Goal: Task Accomplishment & Management: Manage account settings

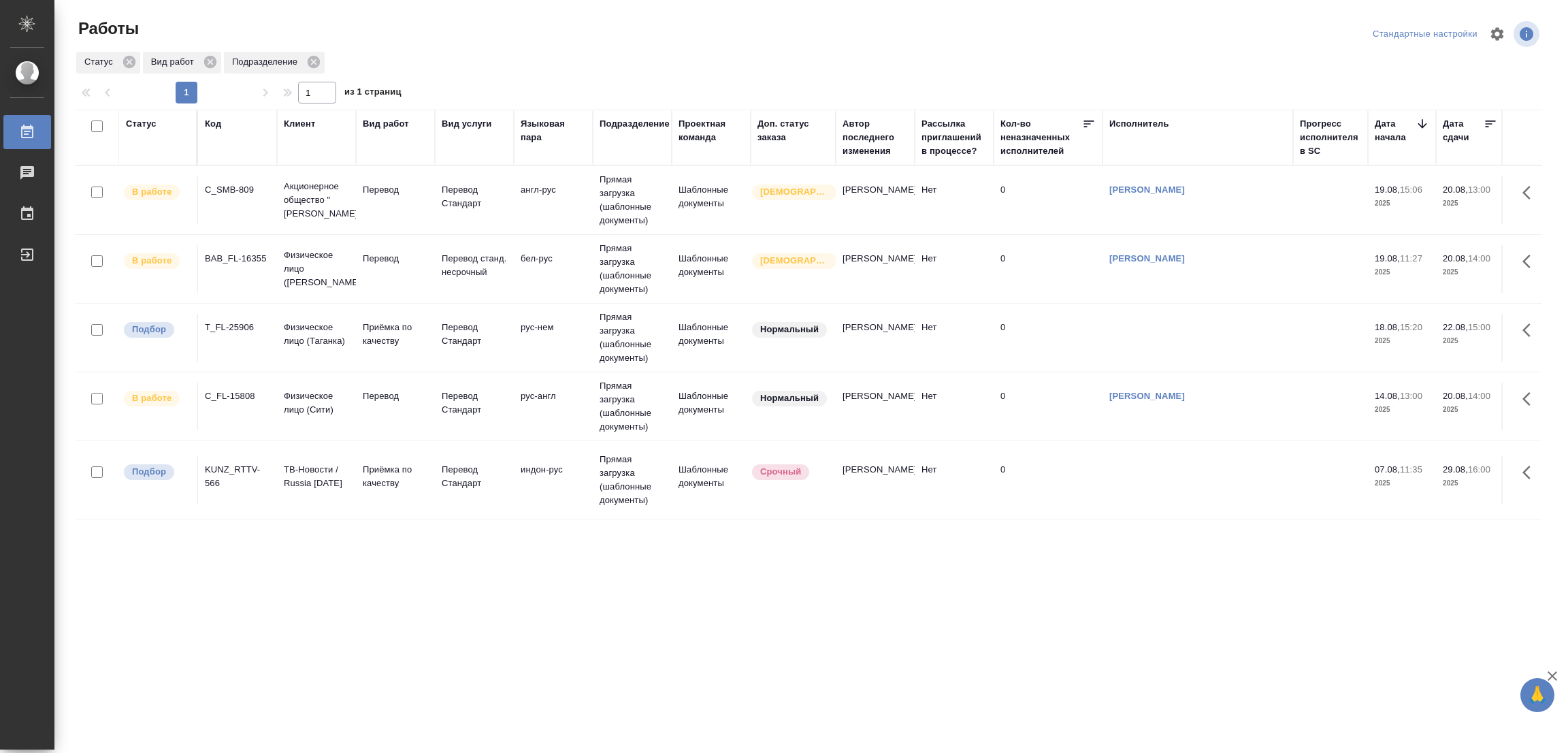
click at [619, 671] on div ".cls-1 fill:#fff; AWATERA Popova Galina Работы 0 Чаты График Выйти Работы Станд…" at bounding box center [784, 376] width 1568 height 753
click at [968, 682] on div ".cls-1 fill:#fff; AWATERA Popova Galina Работы 0 Чаты График Выйти Работы Станд…" at bounding box center [784, 376] width 1568 height 753
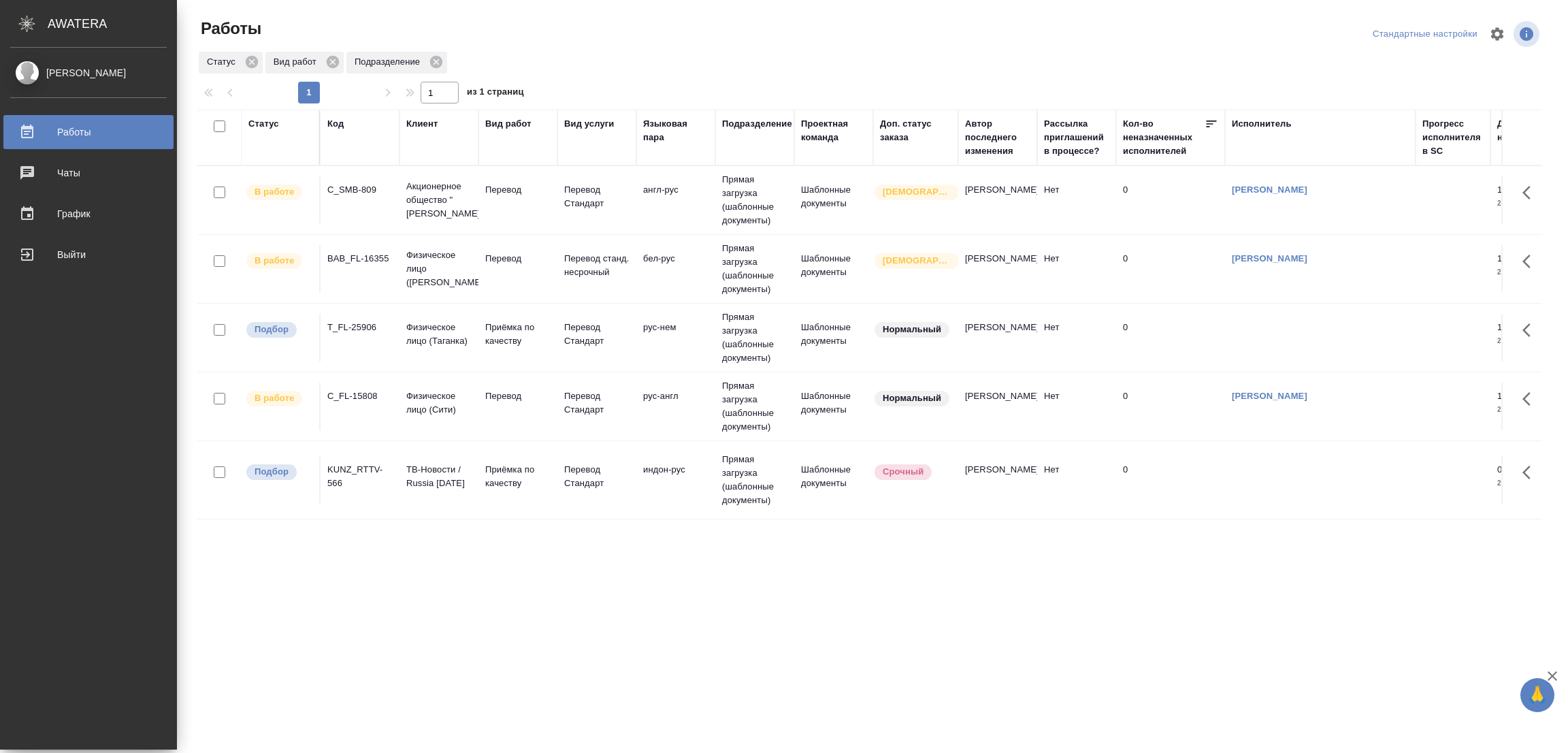
click at [53, 662] on div "Popova Galina Работы 0 Чаты График Выйти" at bounding box center [88, 398] width 177 height 702
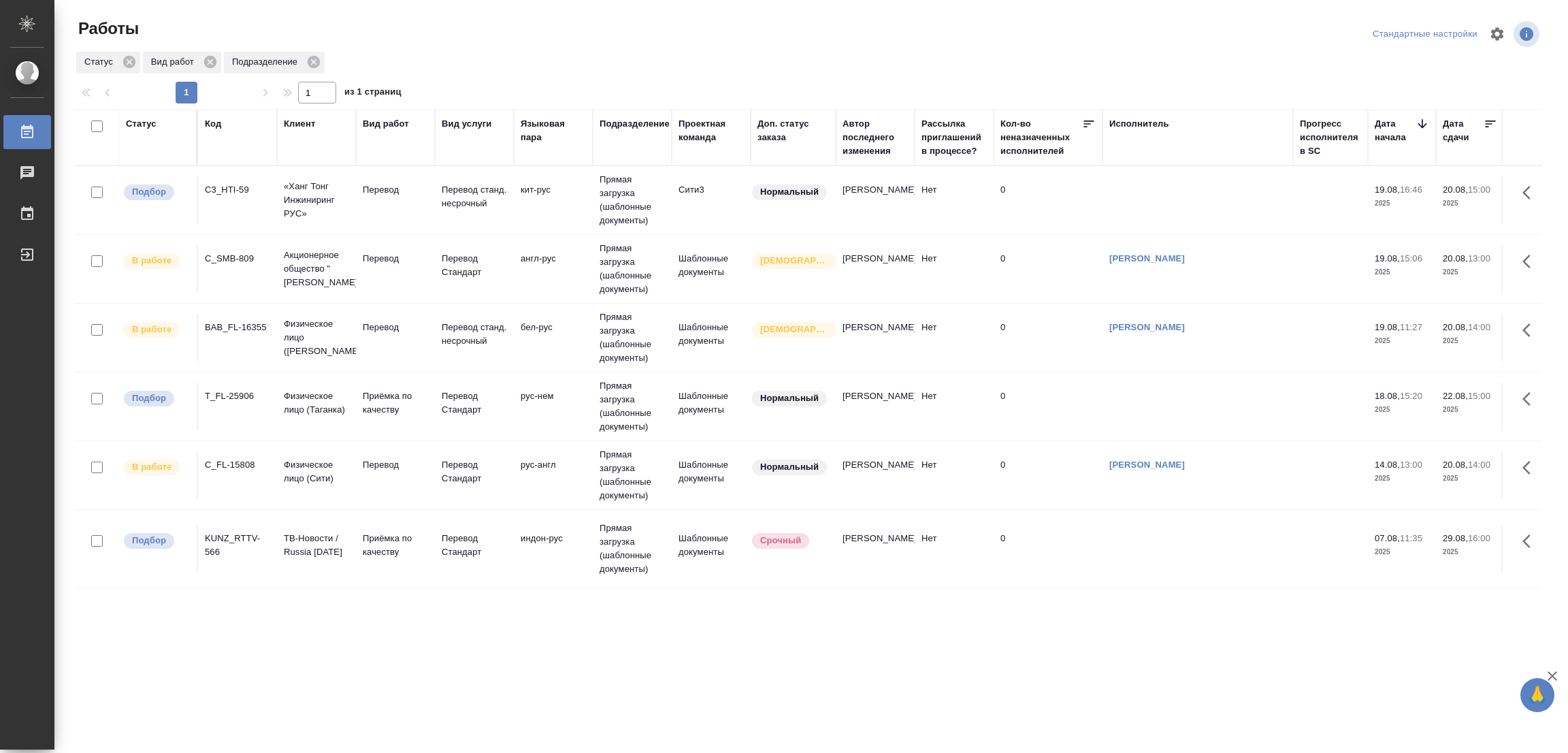
click at [89, 645] on div ".cls-1 fill:#fff; AWATERA Popova Galina Работы 0 Чаты График Выйти Работы Станд…" at bounding box center [784, 376] width 1568 height 753
click at [377, 195] on p "Перевод" at bounding box center [395, 190] width 66 height 14
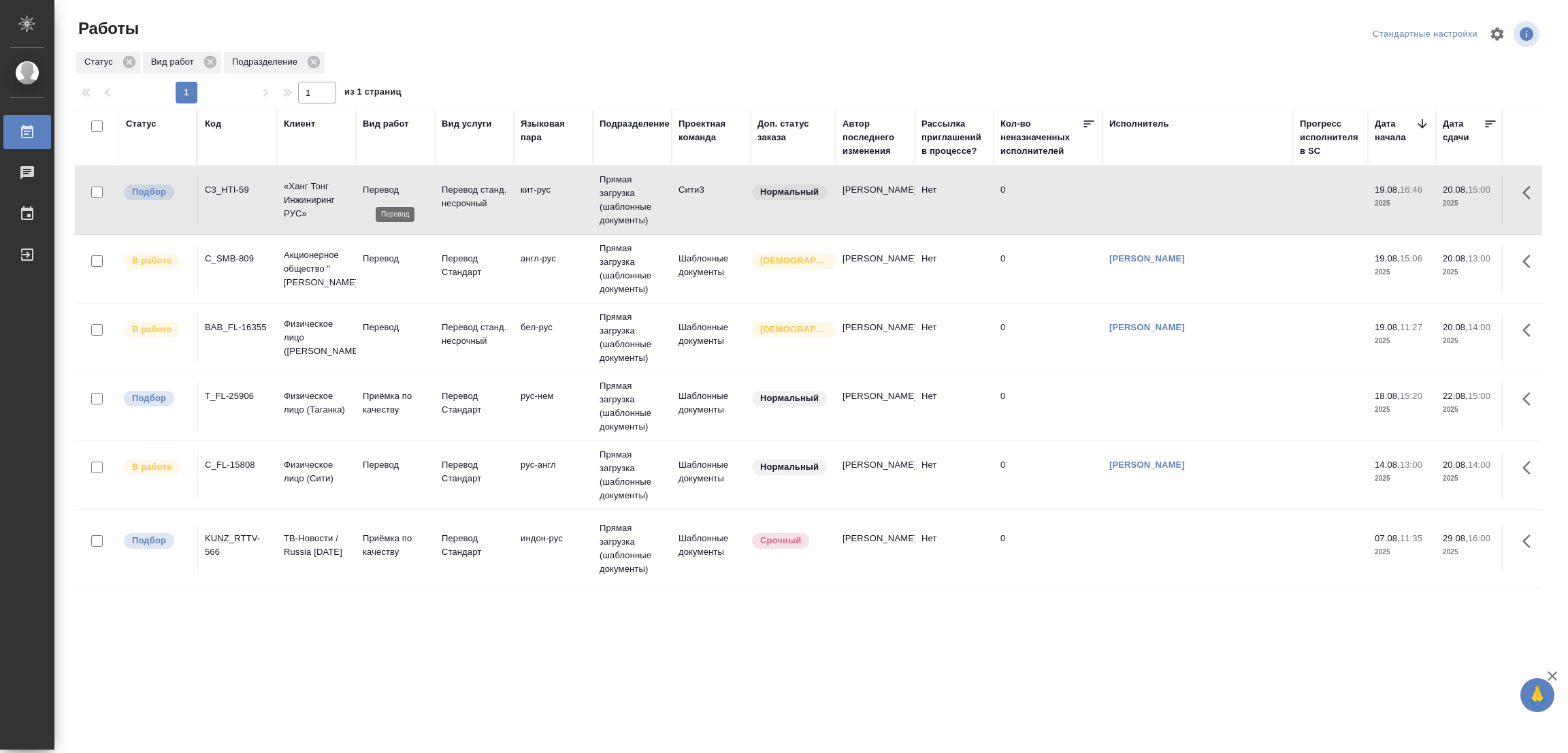
click at [377, 195] on p "Перевод" at bounding box center [395, 190] width 66 height 14
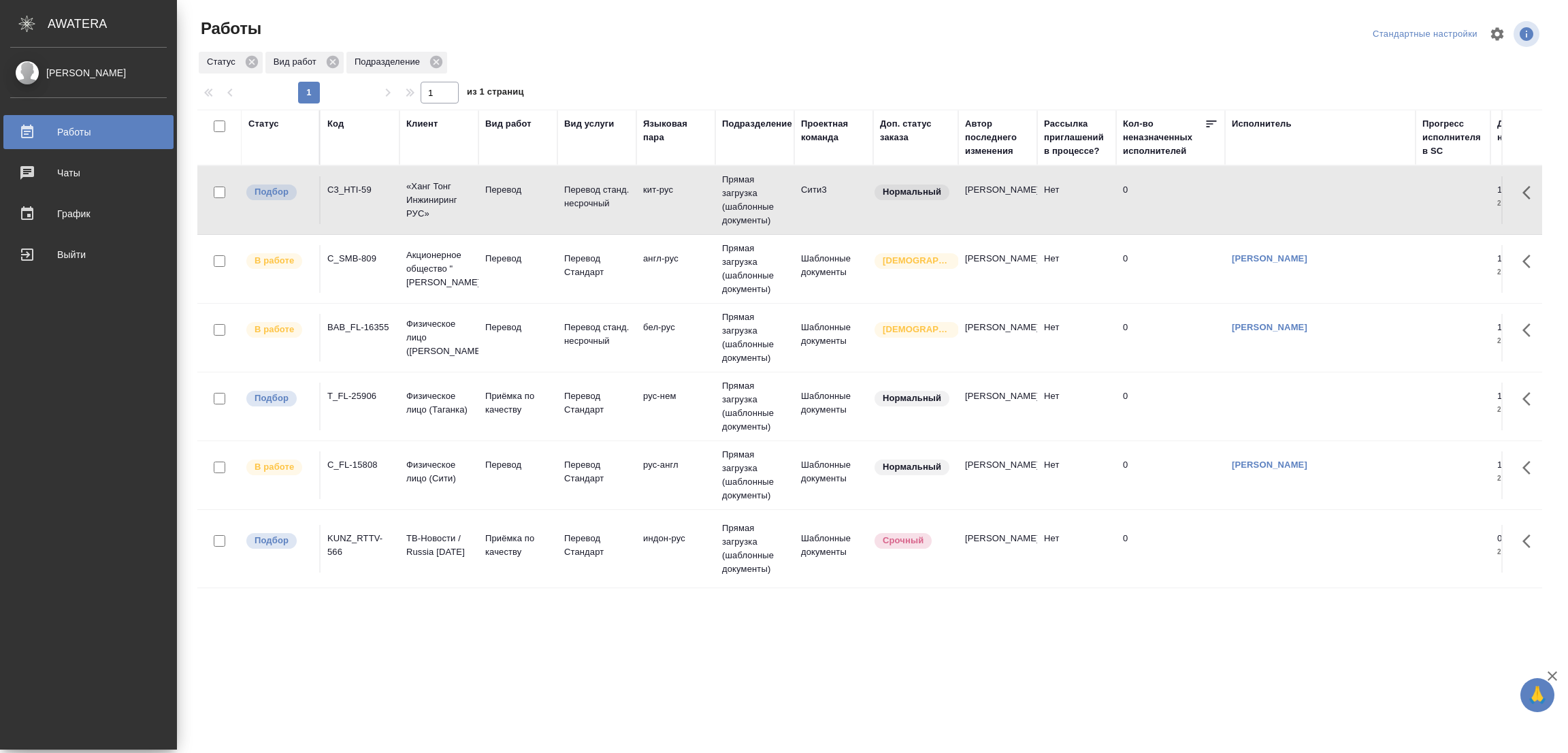
scroll to position [5, 0]
click at [789, 671] on div ".cls-1 fill:#fff; AWATERA Popova Galina Работы 0 Чаты График Выйти Работы Станд…" at bounding box center [784, 376] width 1568 height 753
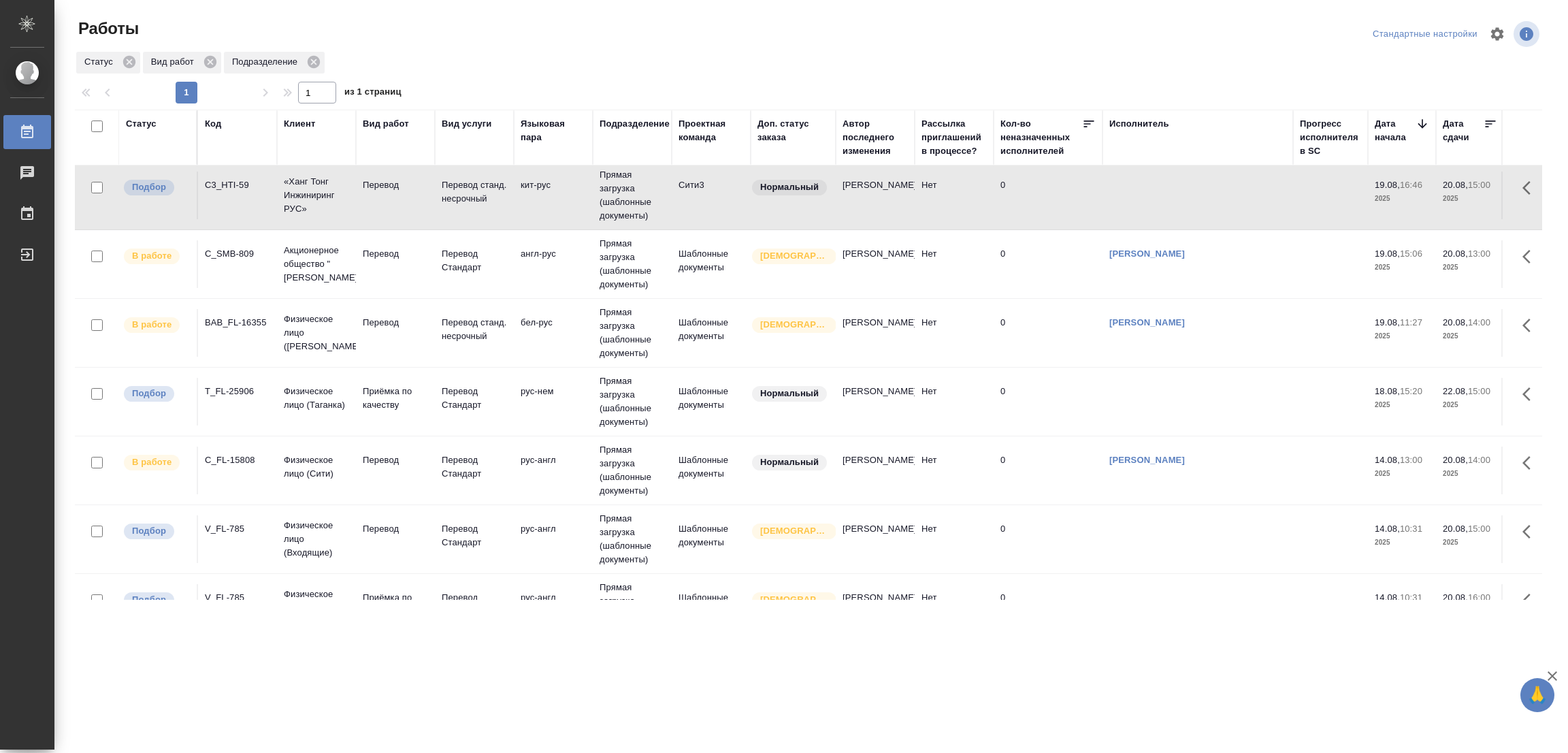
click at [372, 515] on tr "Подбор V_FL-785 Физическое лицо (Входящие) Перевод Перевод Стандарт рус-англ Пр…" at bounding box center [1430, 540] width 2711 height 69
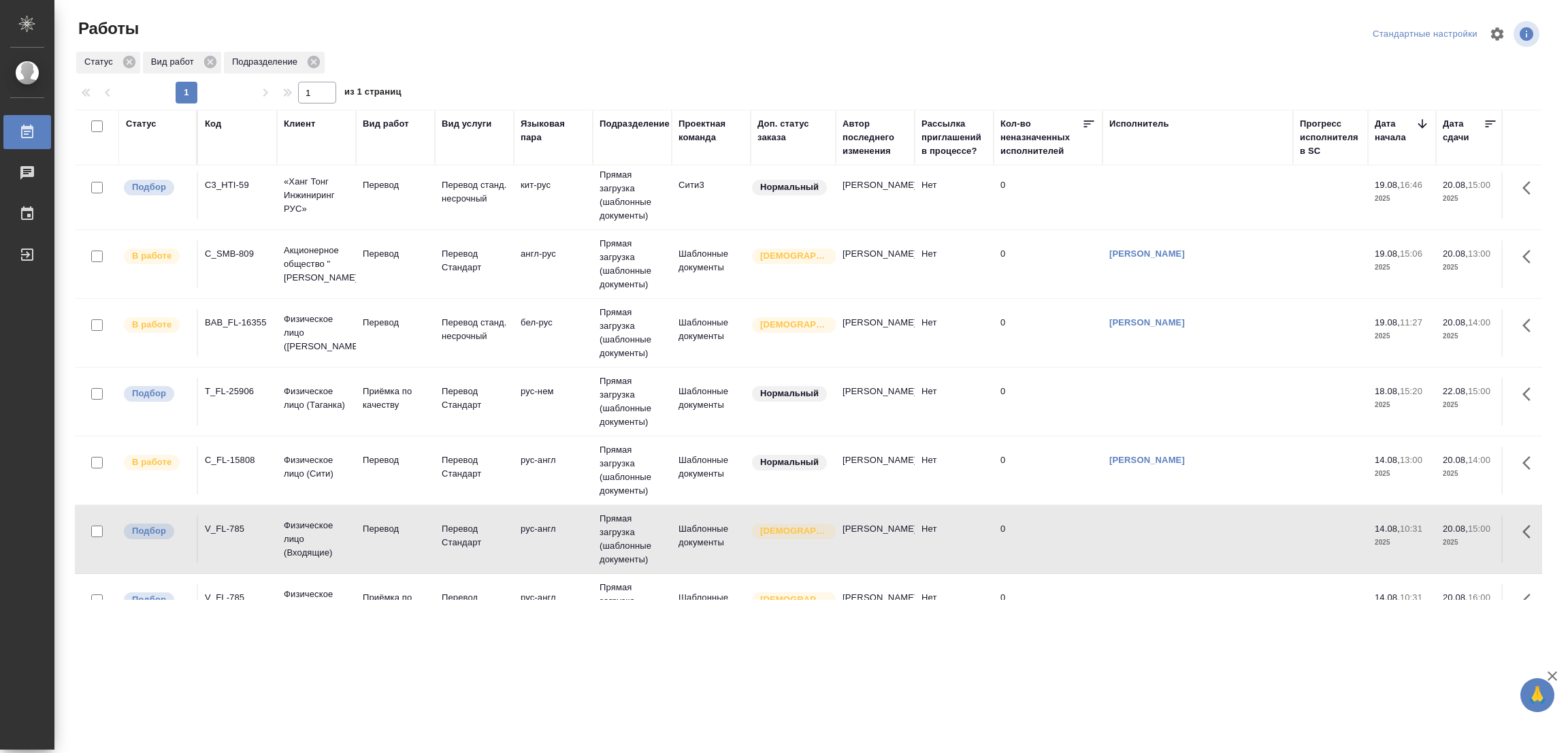
click at [372, 515] on tr "Подбор V_FL-785 Физическое лицо (Входящие) Перевод Перевод Стандарт рус-англ Пр…" at bounding box center [1430, 540] width 2711 height 69
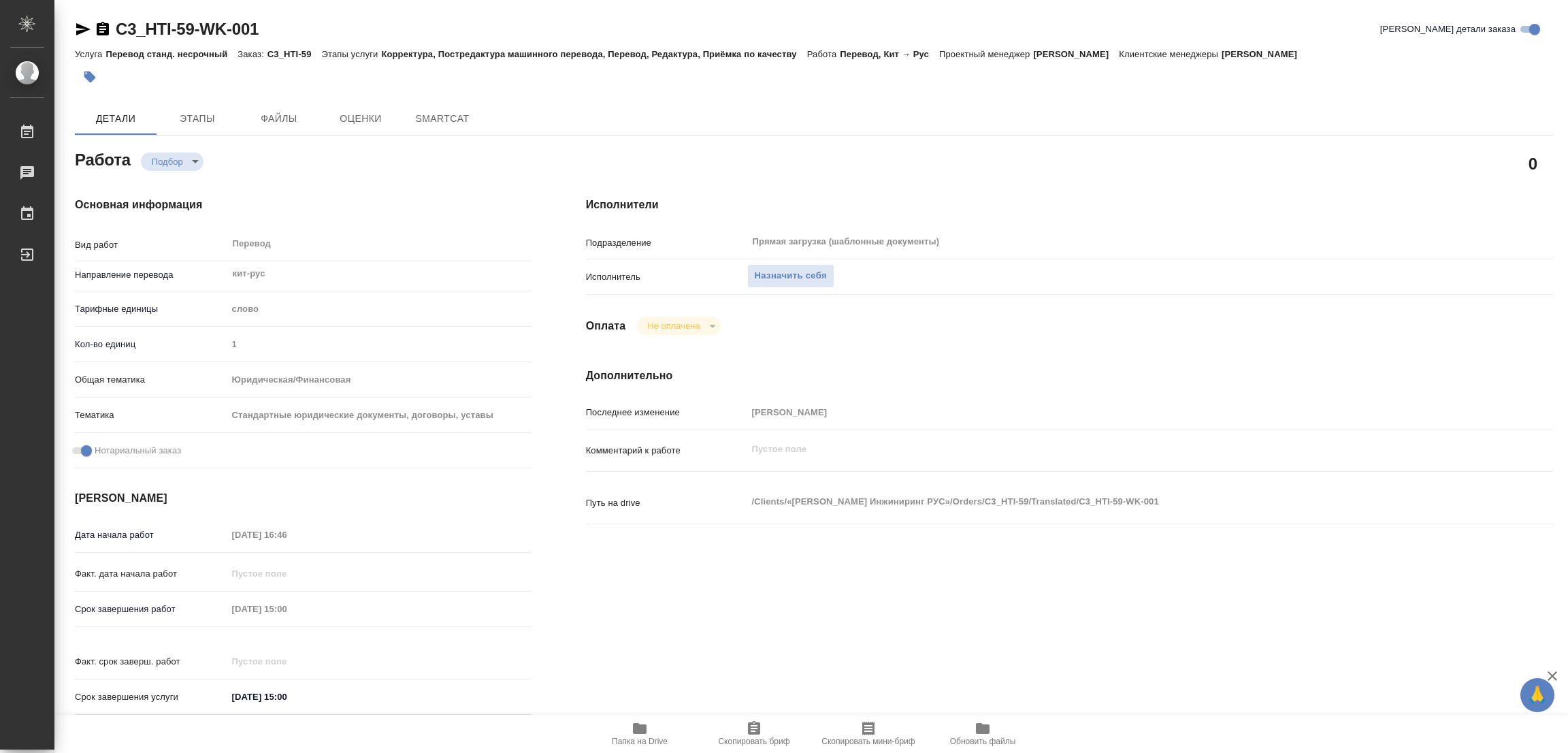
type textarea "x"
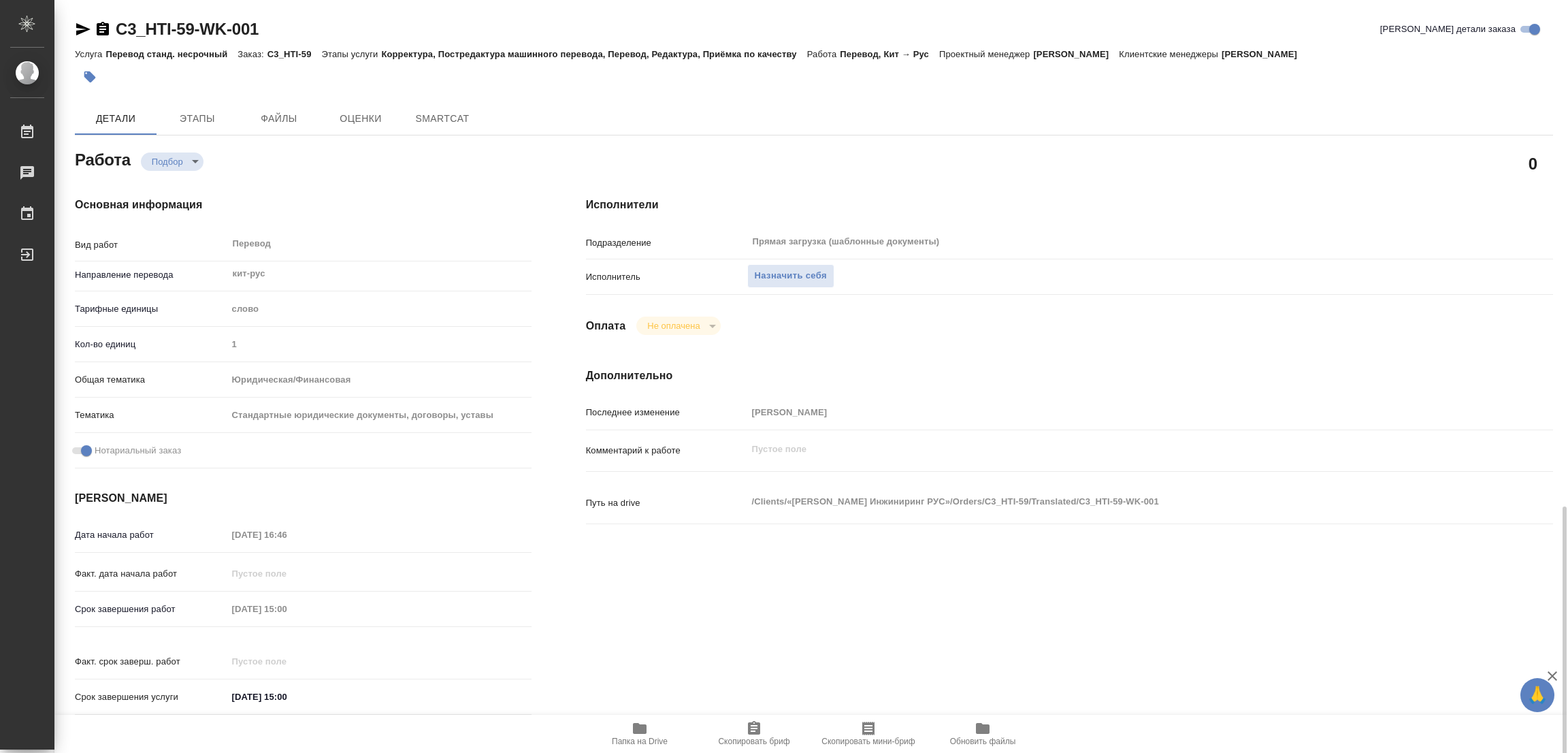
type textarea "x"
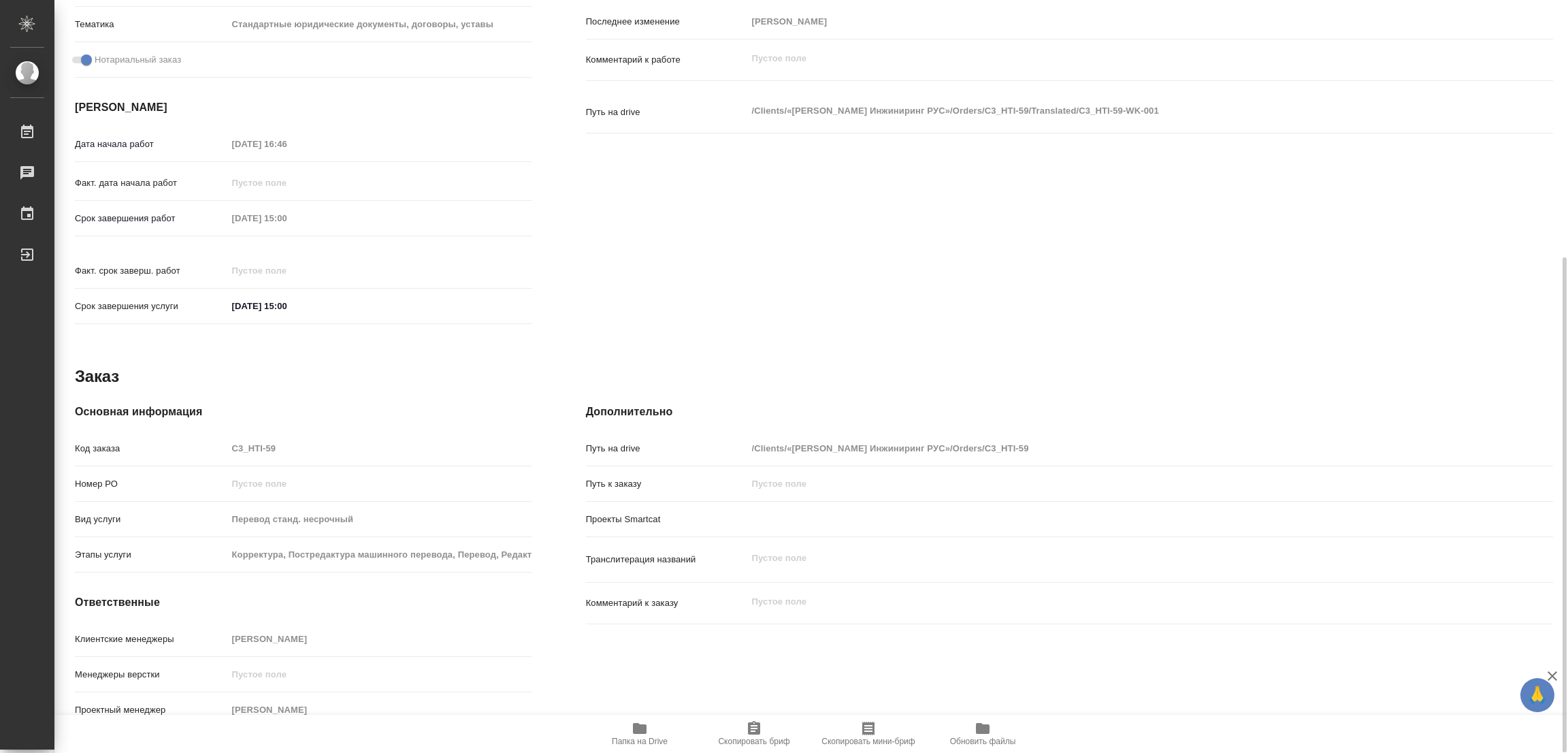
type textarea "x"
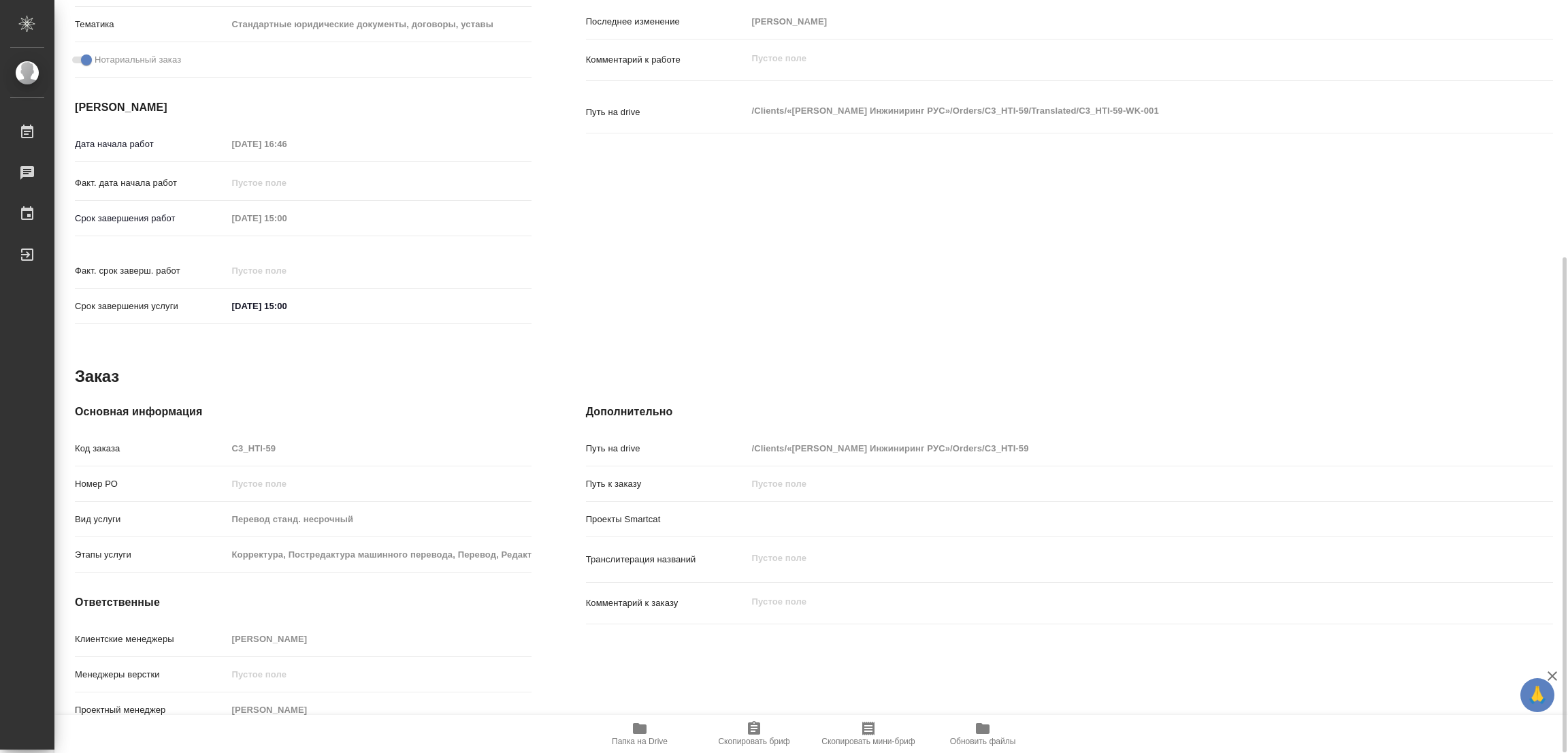
scroll to position [289, 0]
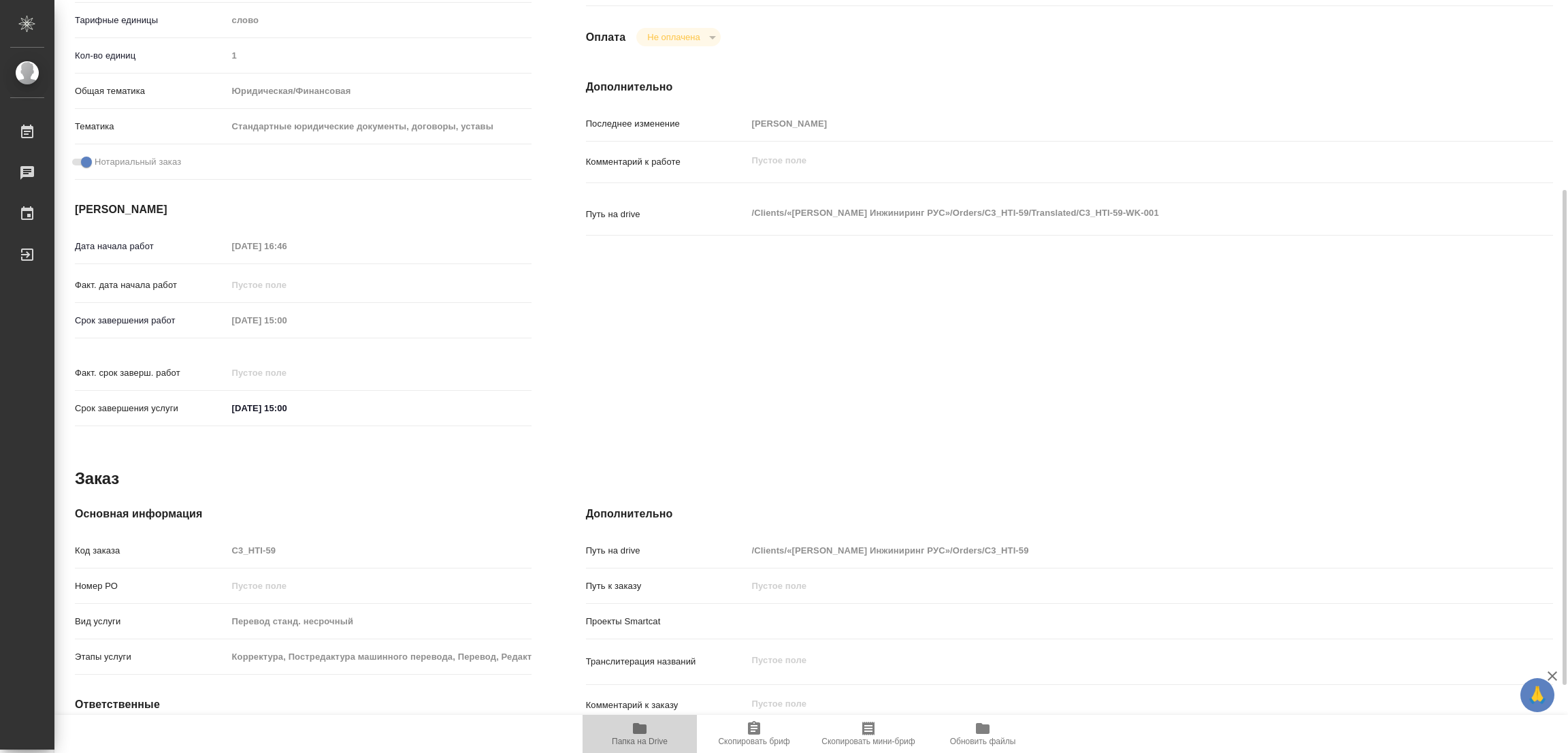
click at [641, 732] on icon "button" at bounding box center [640, 729] width 14 height 11
type textarea "x"
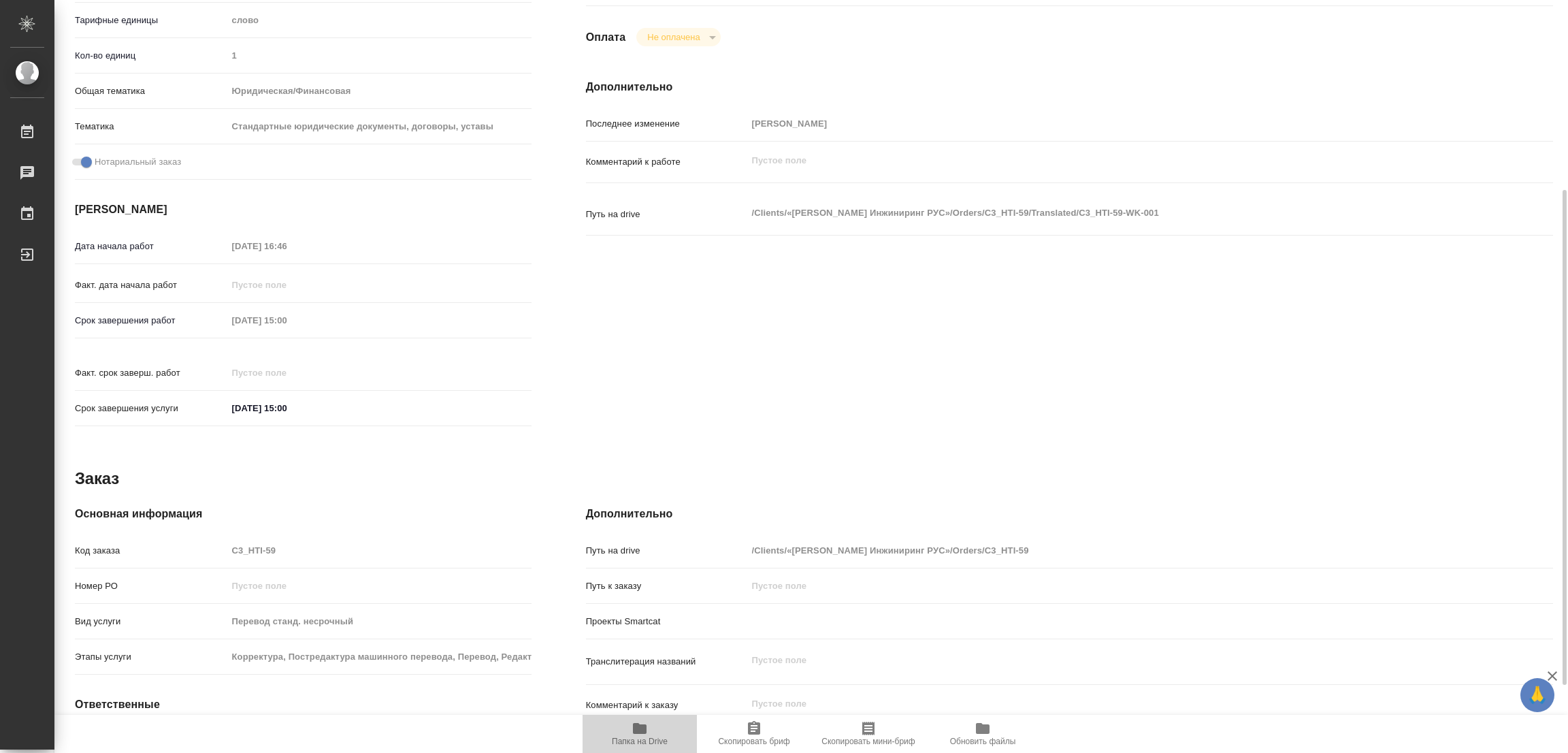
type textarea "x"
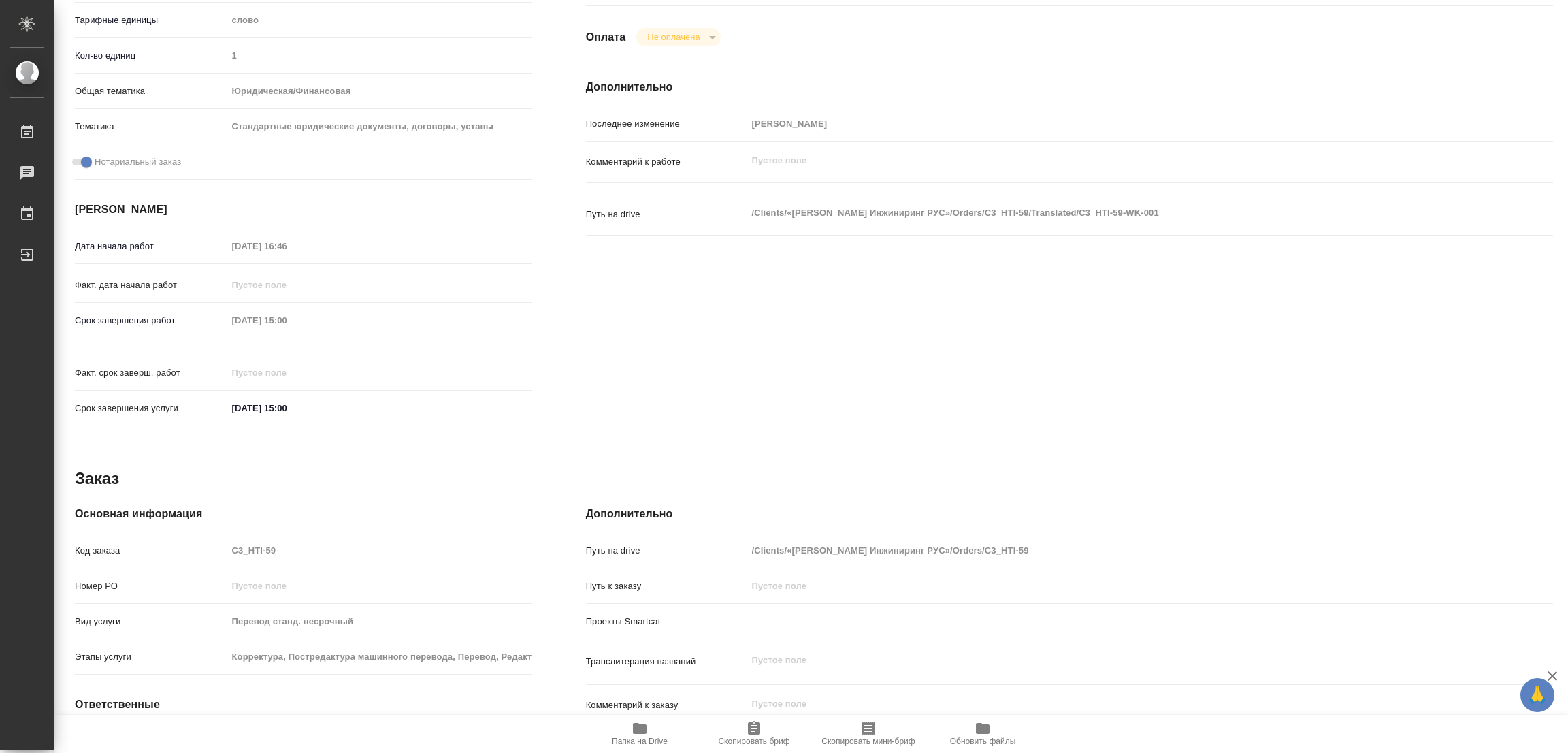
type textarea "x"
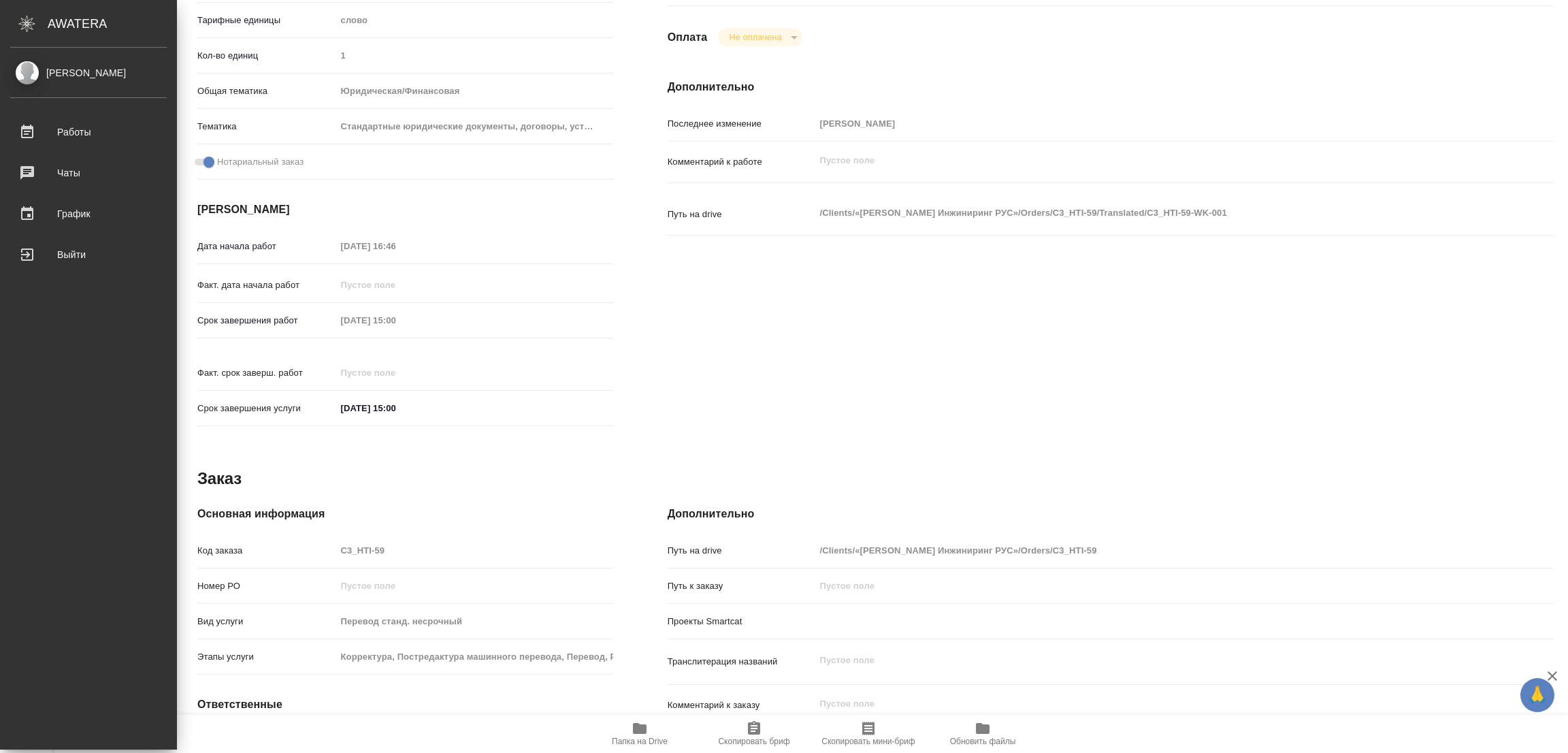
type textarea "x"
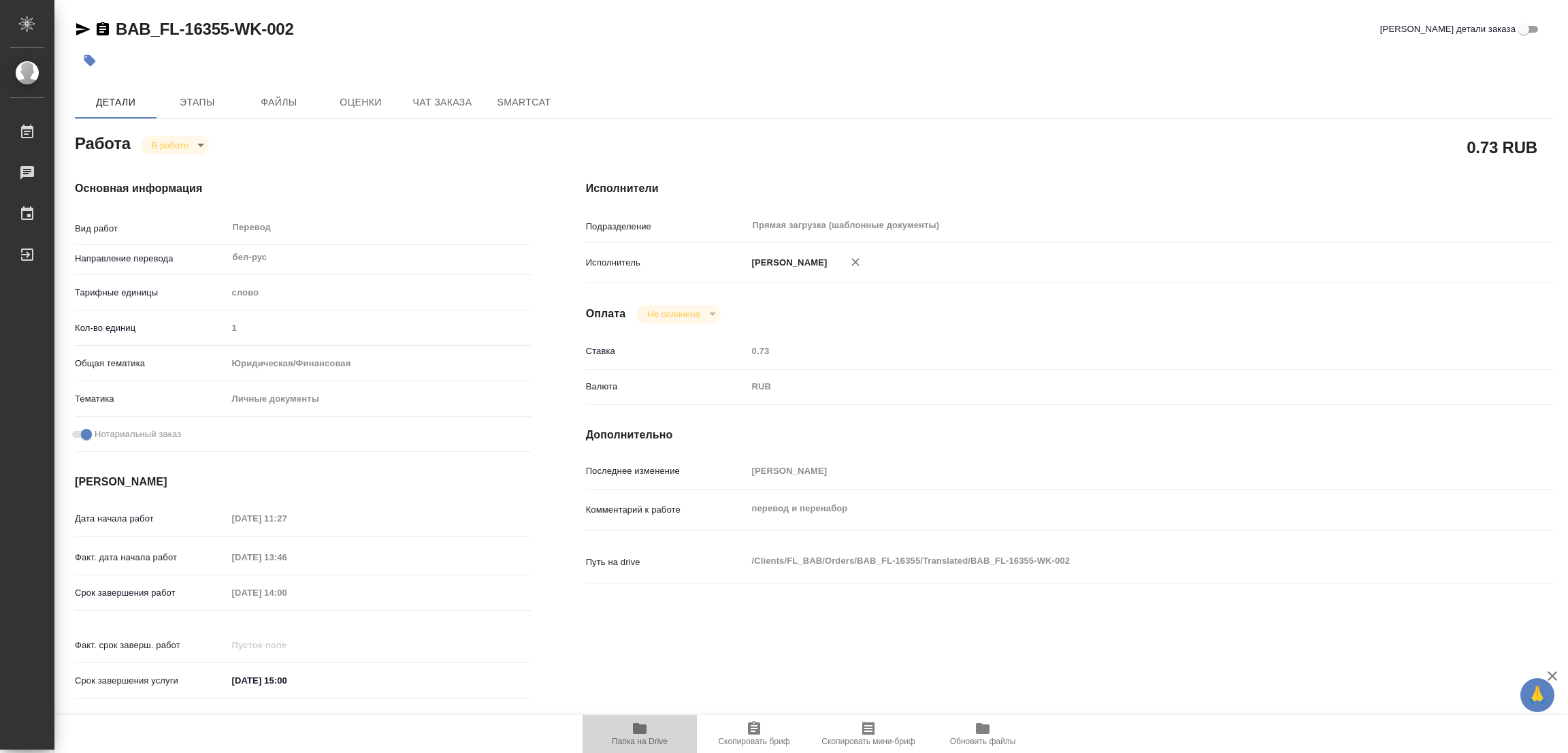
click at [638, 732] on icon "button" at bounding box center [640, 729] width 14 height 11
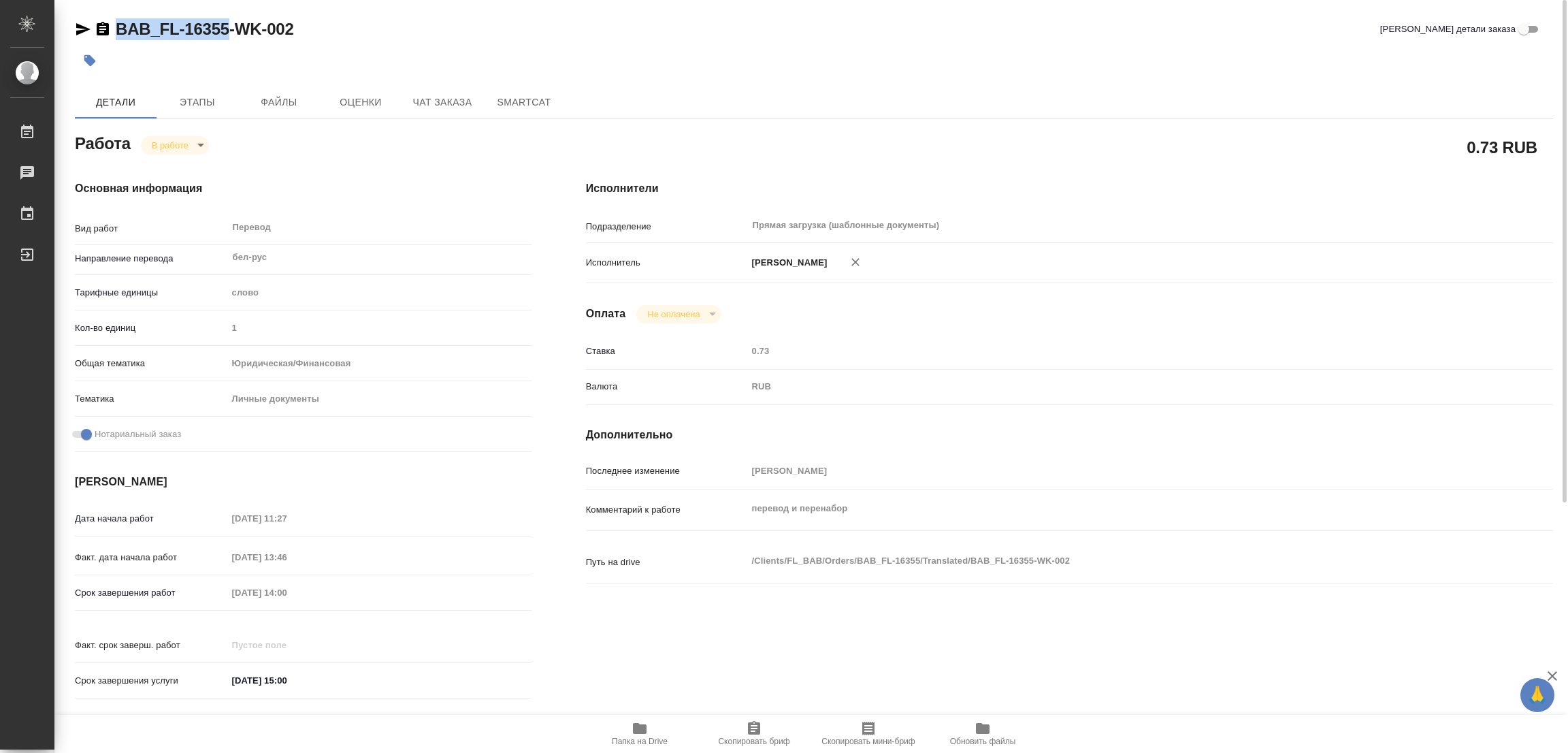
drag, startPoint x: 111, startPoint y: 11, endPoint x: 228, endPoint y: 22, distance: 117.5
click at [228, 22] on div "BAB_FL-16355-WK-002 Кратко детали заказа Детали Этапы Файлы Оценки Чат заказа S…" at bounding box center [814, 571] width 1493 height 1143
copy link "BAB_FL-16355"
drag, startPoint x: 761, startPoint y: 736, endPoint x: 726, endPoint y: 739, distance: 35.1
click at [761, 736] on span "Скопировать бриф" at bounding box center [753, 741] width 71 height 9
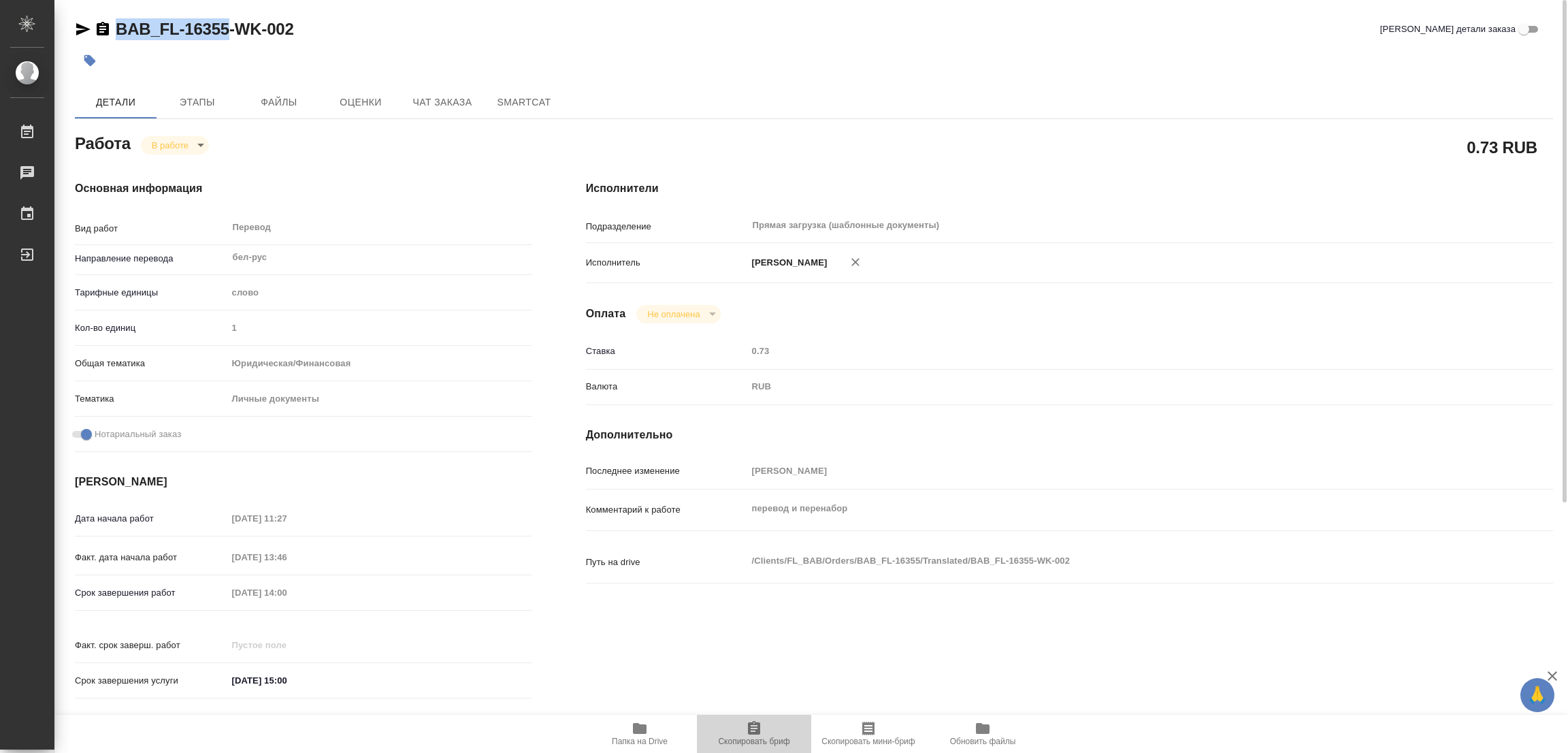
copy link "BAB_FL-16355"
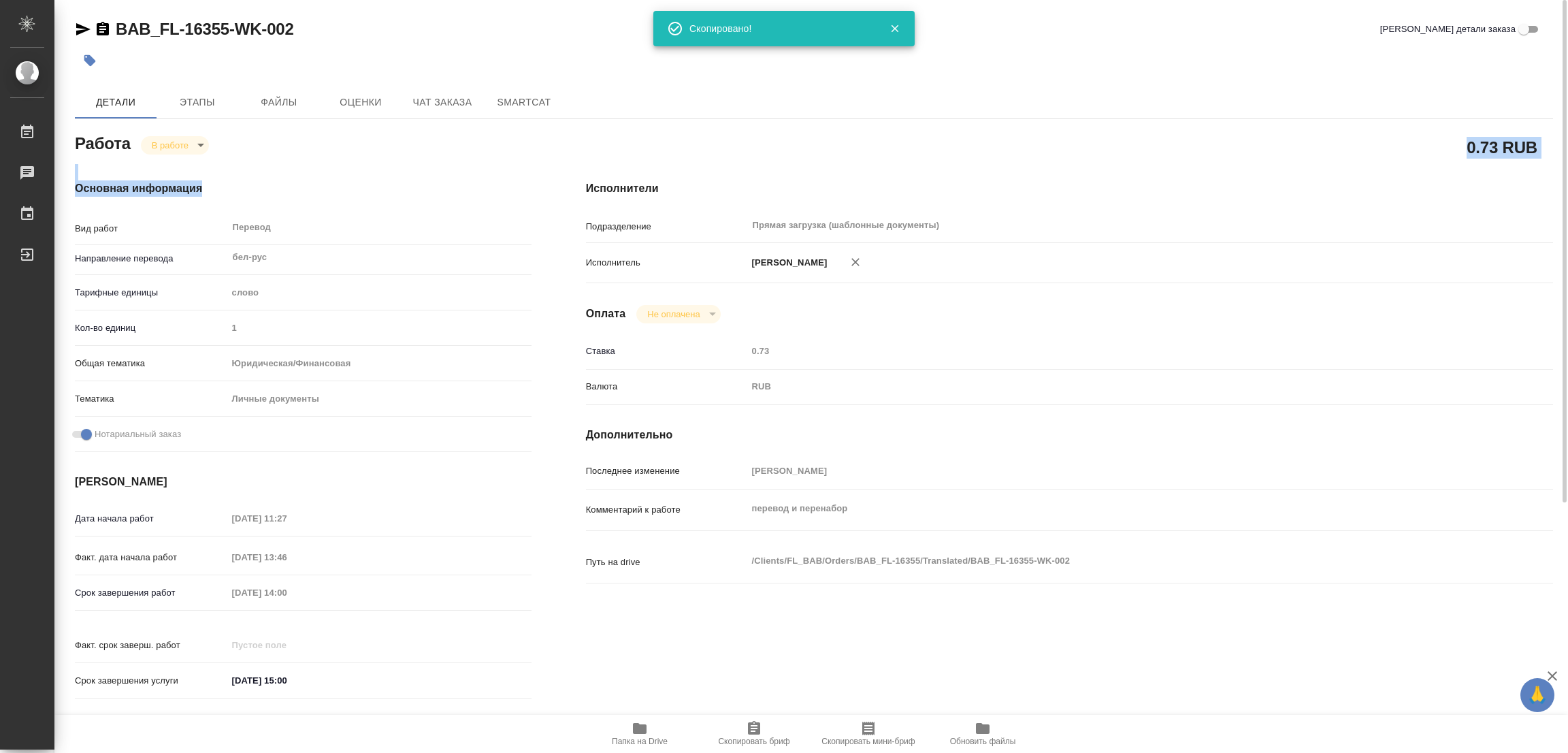
click at [368, 153] on div "Работа В работе inProgress 0.73 RUB Основная информация Вид работ Перевод x ​ Н…" at bounding box center [814, 619] width 1478 height 978
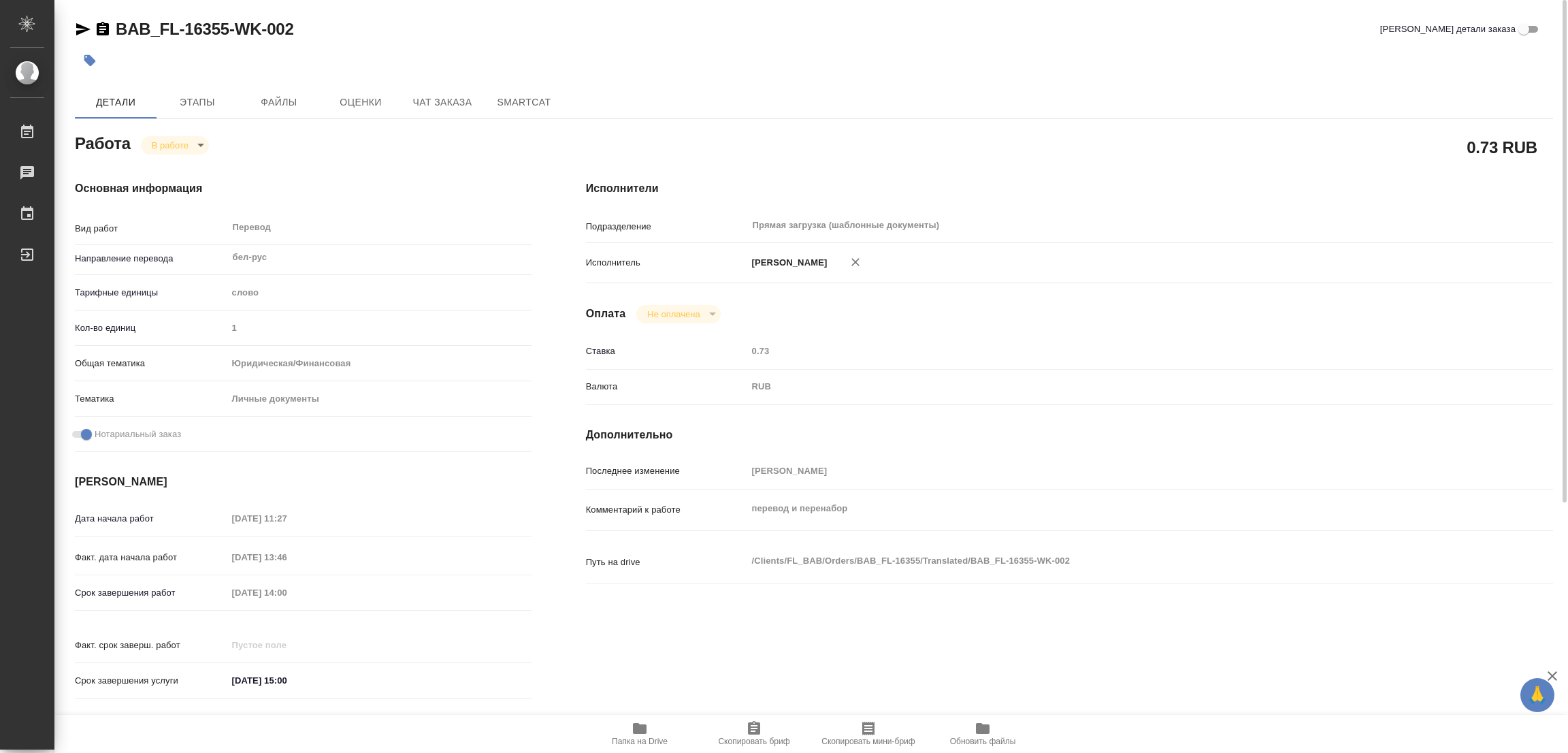
drag, startPoint x: 299, startPoint y: 173, endPoint x: 322, endPoint y: 169, distance: 23.3
click at [300, 173] on div "Основная информация Вид работ Перевод x ​ Направление перевода бел-рус ​ Тарифн…" at bounding box center [303, 444] width 511 height 582
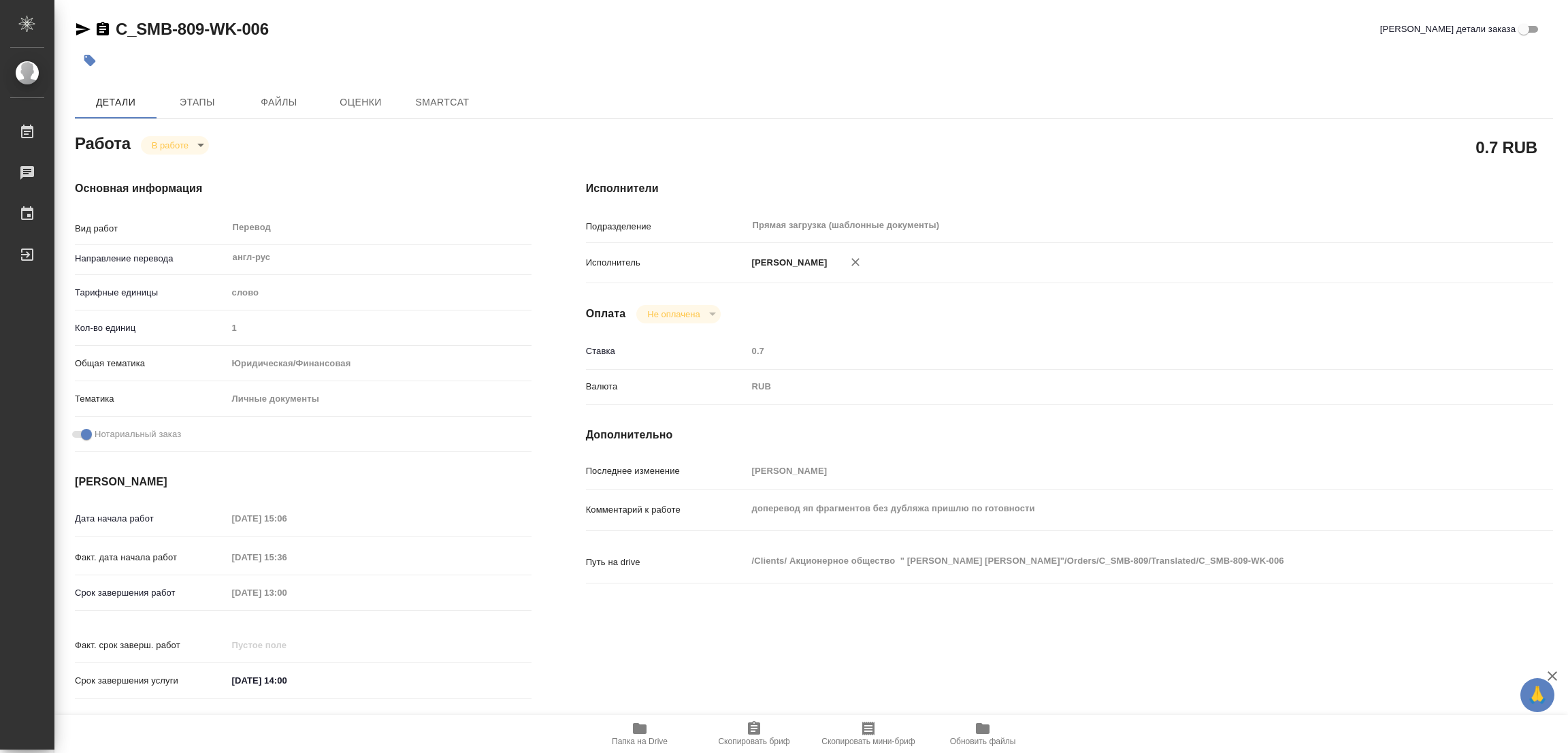
type textarea "x"
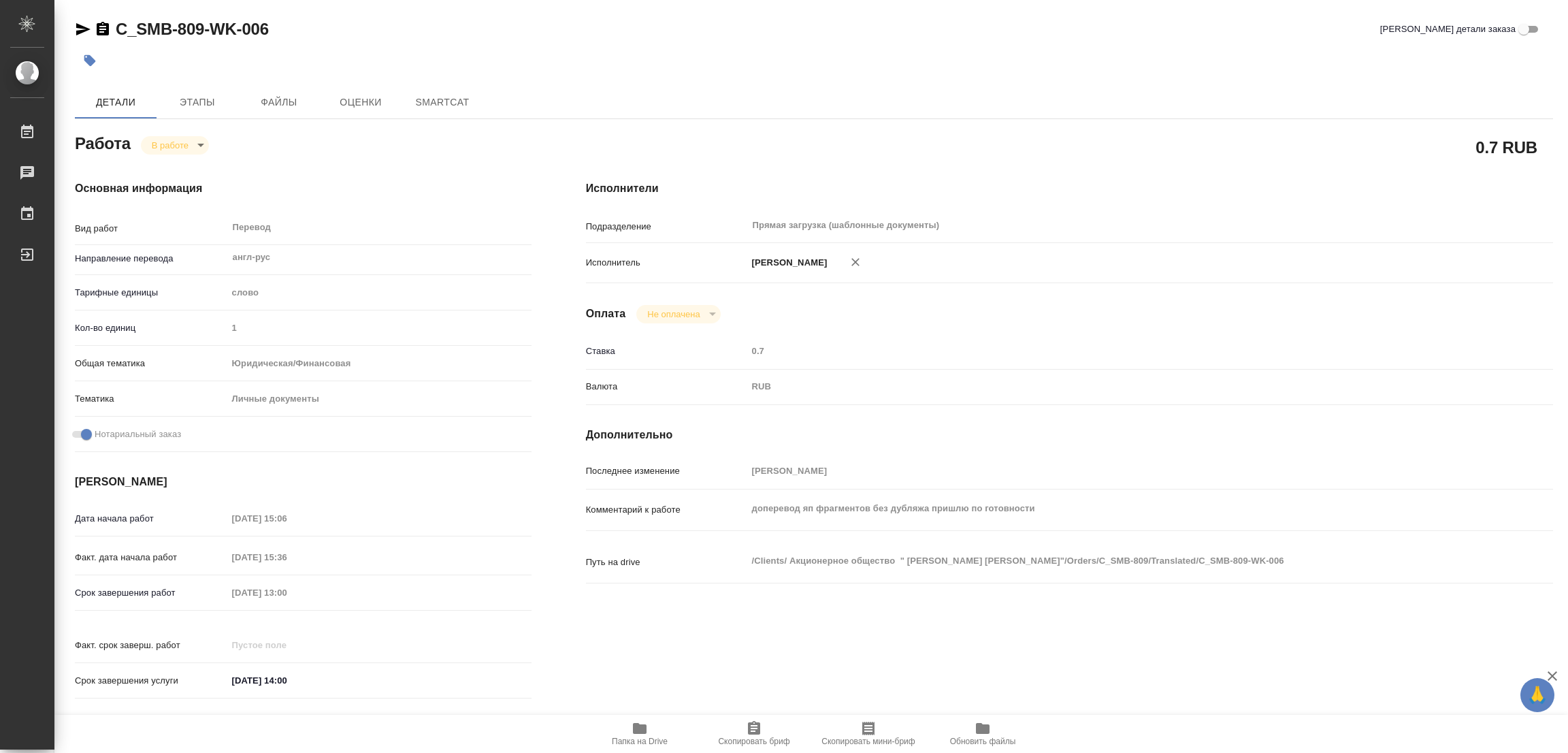
type textarea "x"
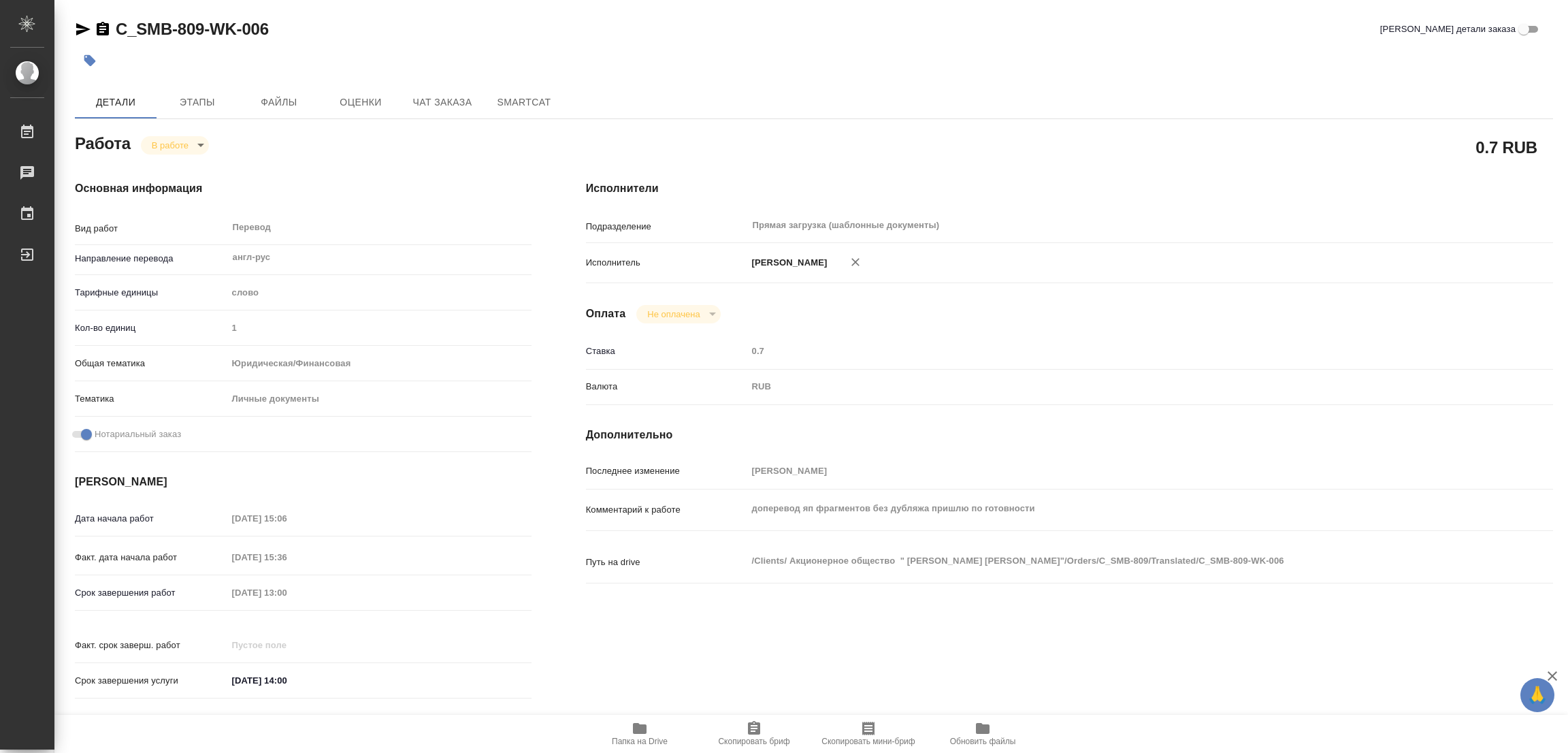
type textarea "x"
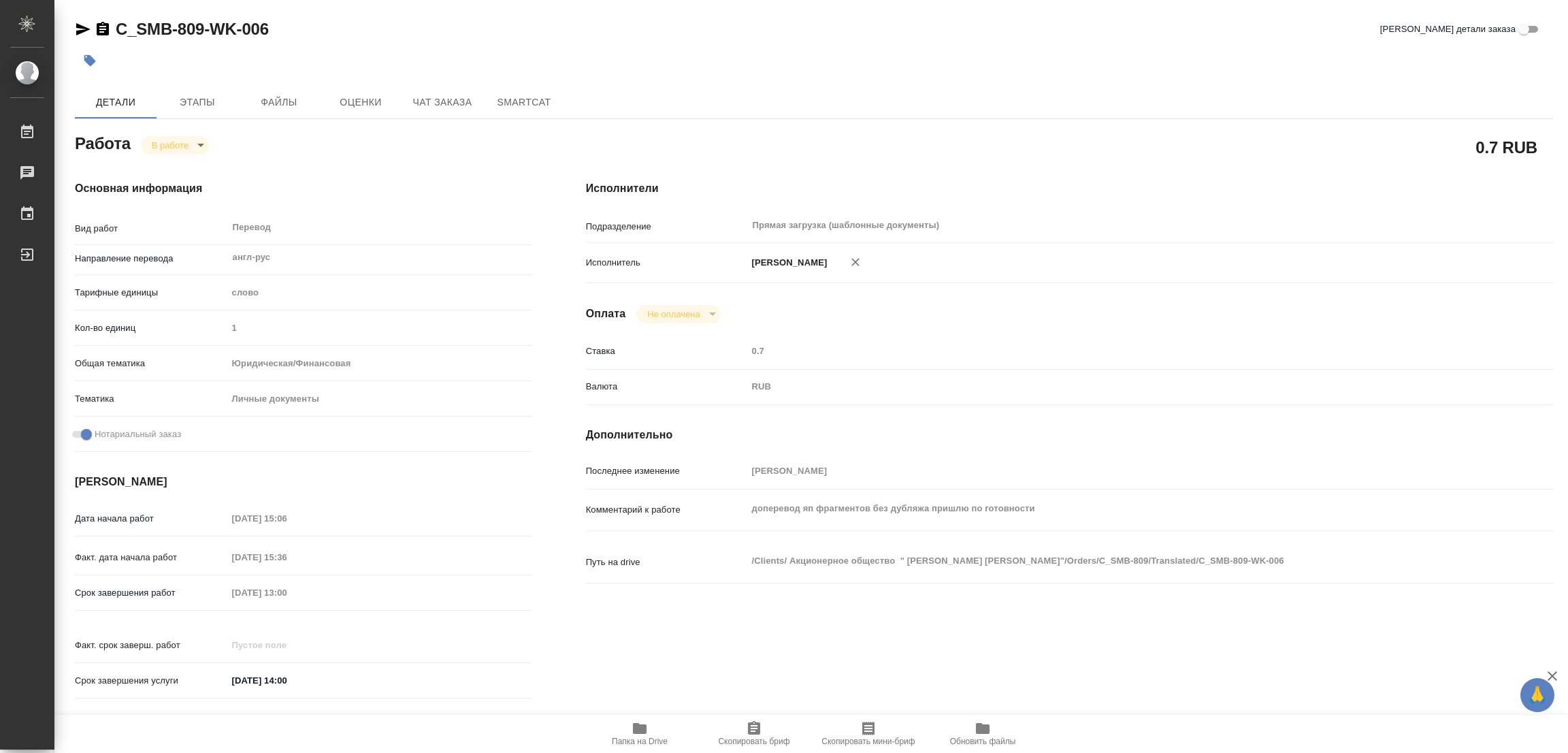
type textarea "x"
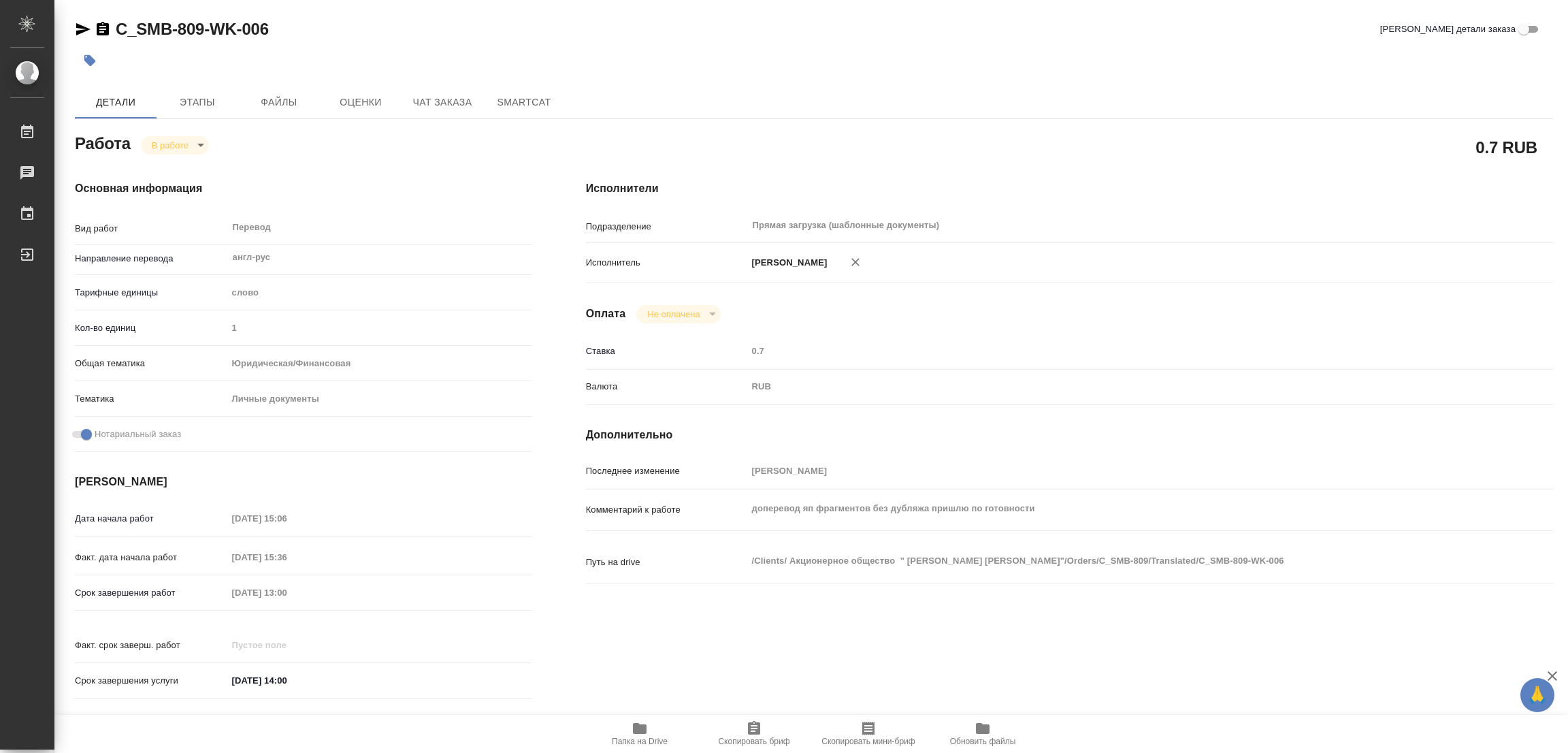
type textarea "x"
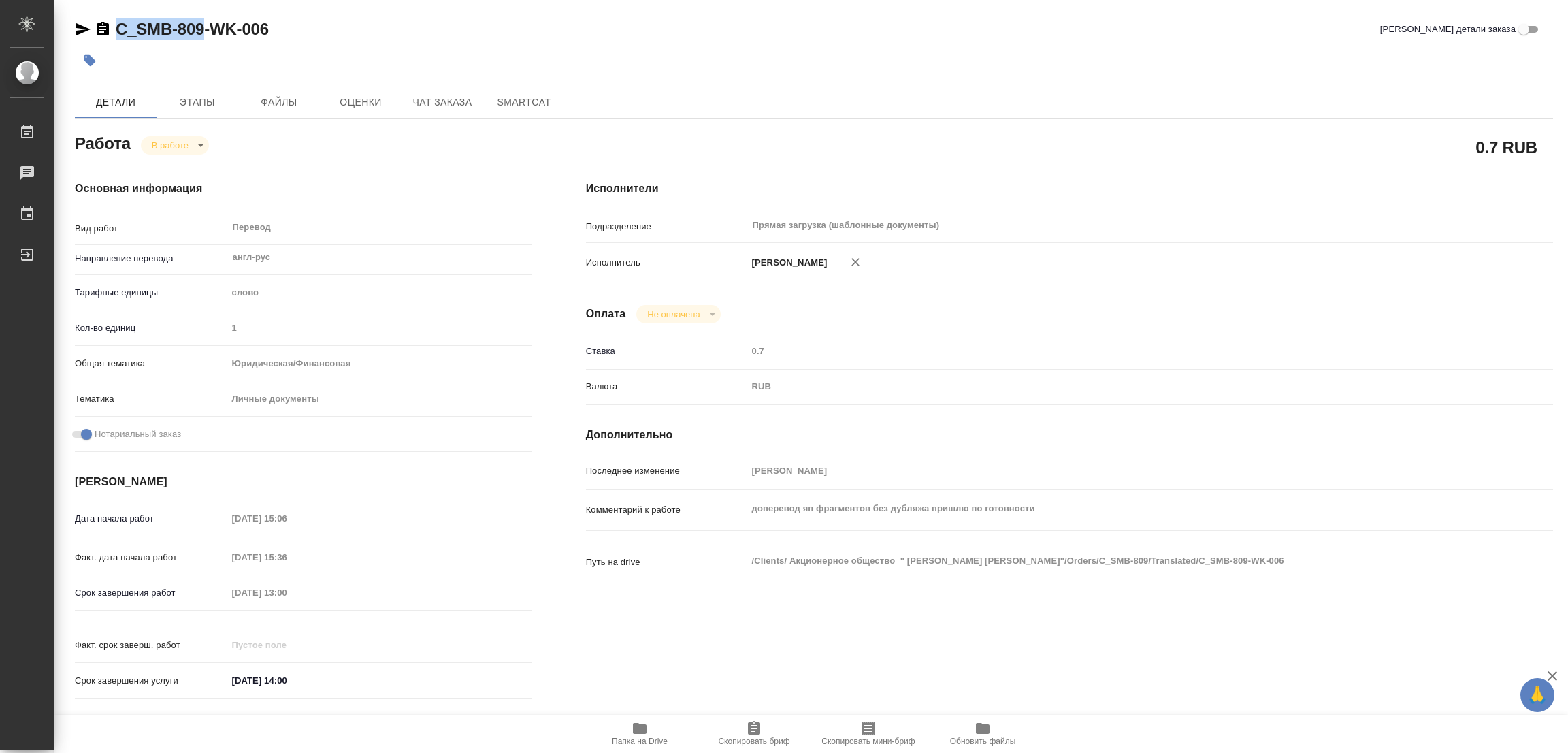
drag, startPoint x: 114, startPoint y: 6, endPoint x: 201, endPoint y: 33, distance: 91.1
click at [201, 33] on div "C_SMB-809-WK-006 Кратко детали заказа Детали Этапы Файлы Оценки Чат заказа Smar…" at bounding box center [814, 571] width 1493 height 1143
copy link "C_SMB-809"
drag, startPoint x: 772, startPoint y: 735, endPoint x: 700, endPoint y: 743, distance: 72.4
click at [769, 735] on span "Скопировать бриф" at bounding box center [754, 734] width 98 height 26
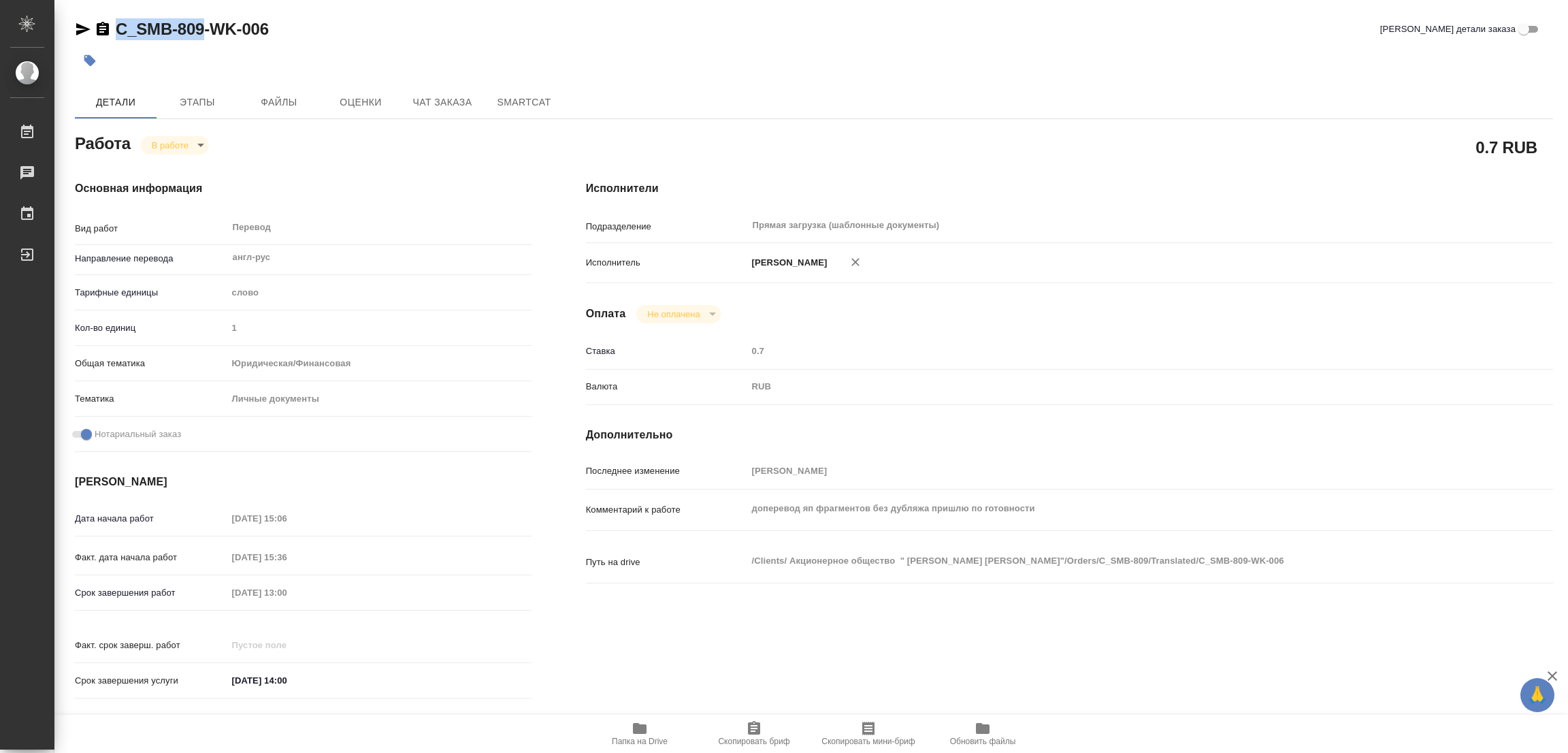
copy link "C_SMB-809"
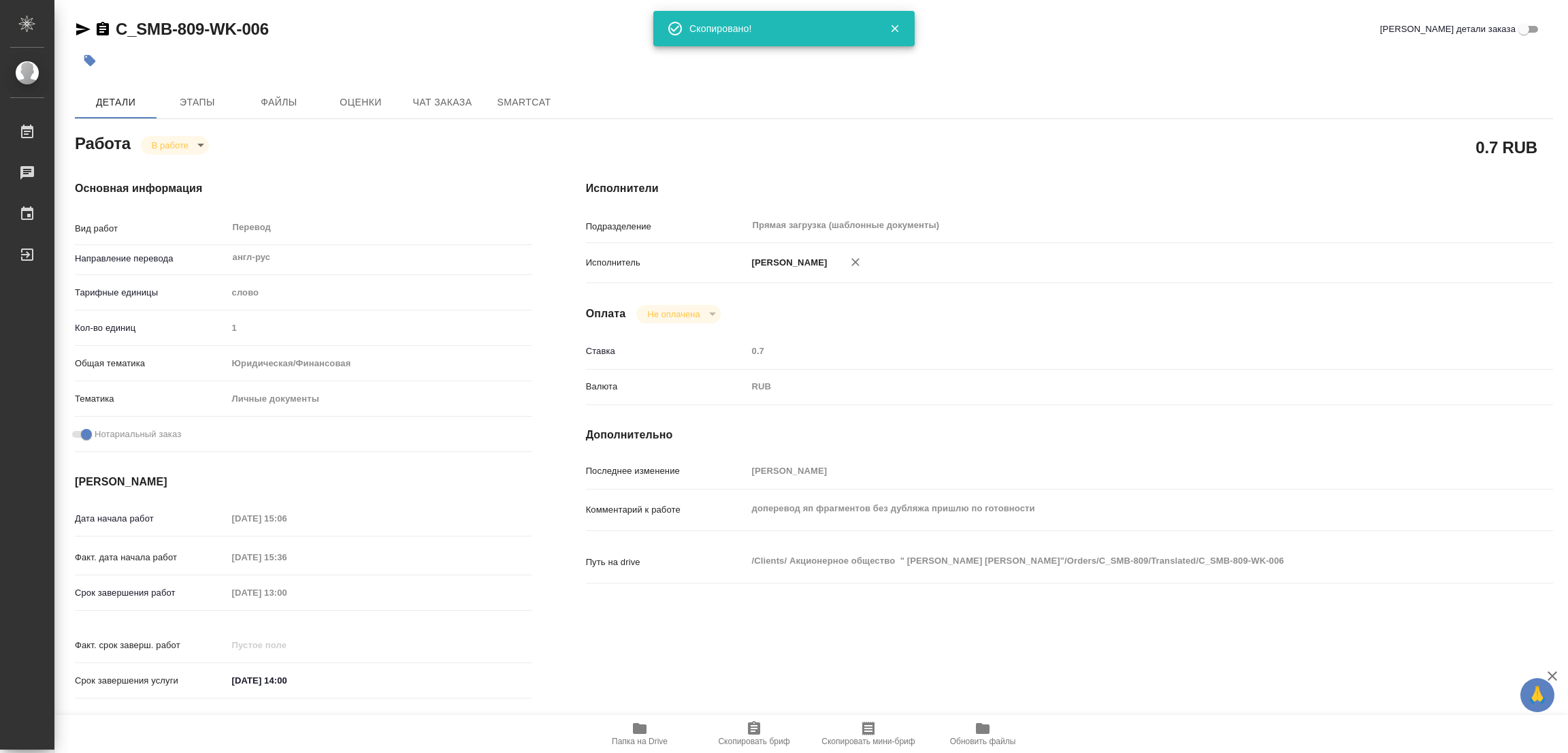
click at [990, 184] on h4 "Исполнители" at bounding box center [1069, 189] width 967 height 17
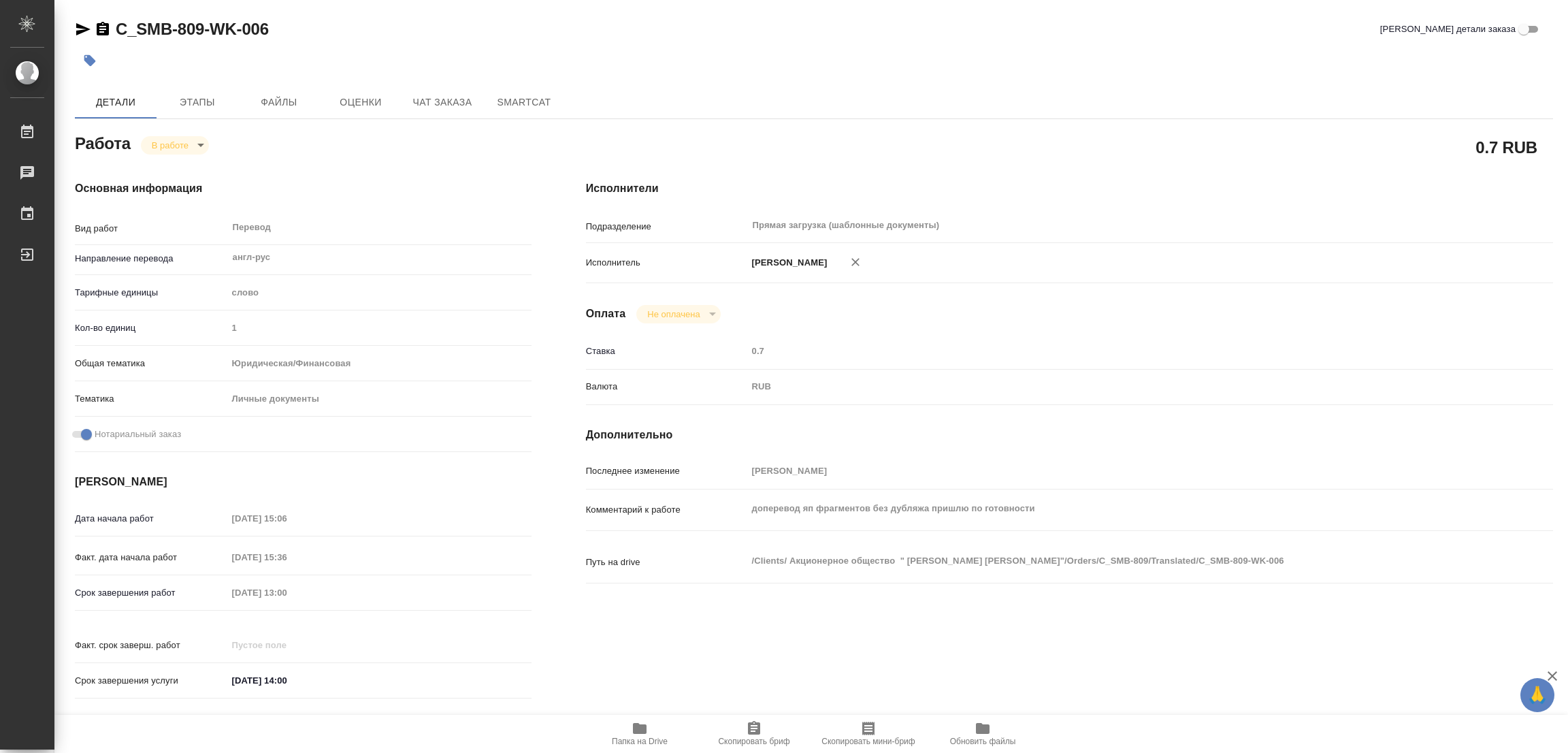
type textarea "x"
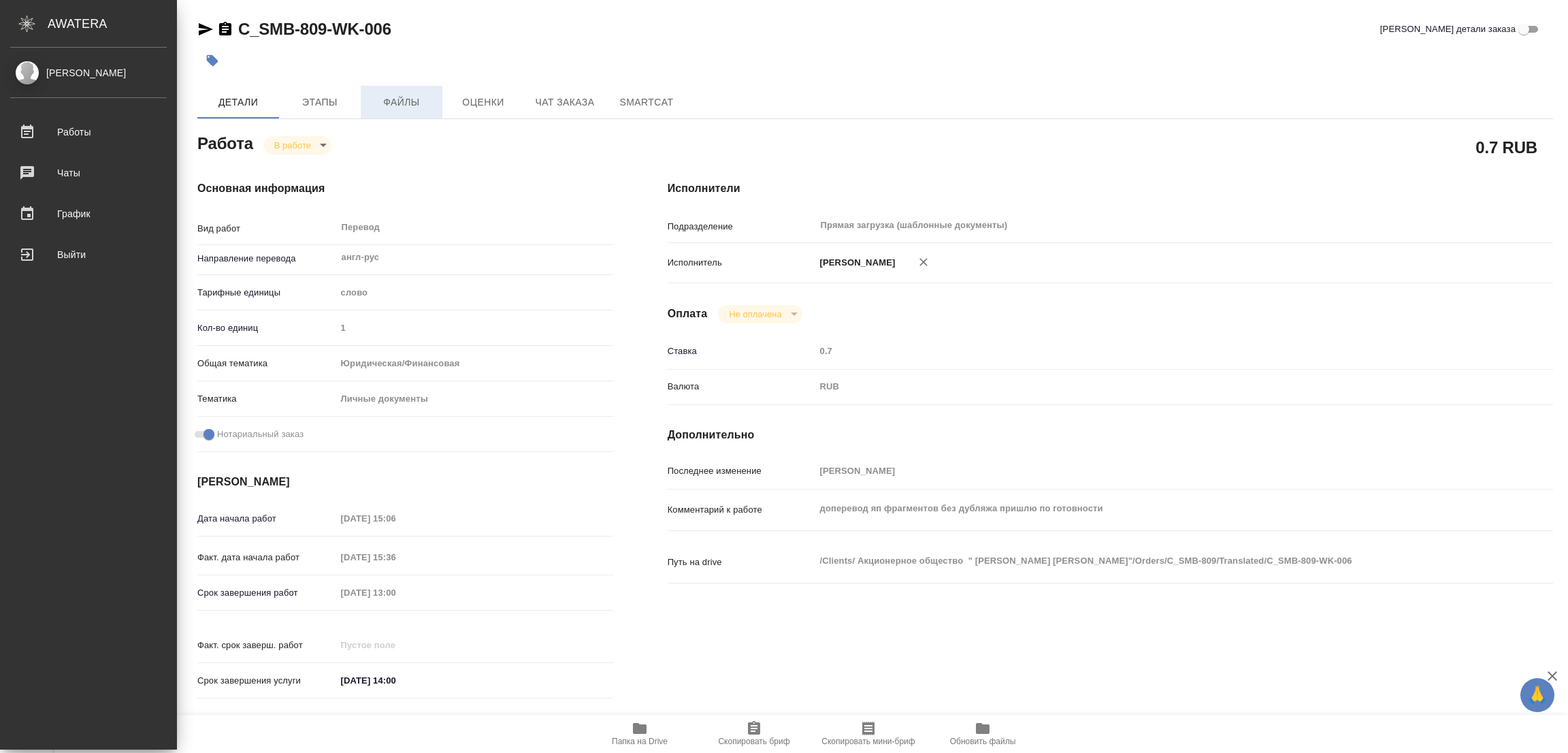
type textarea "x"
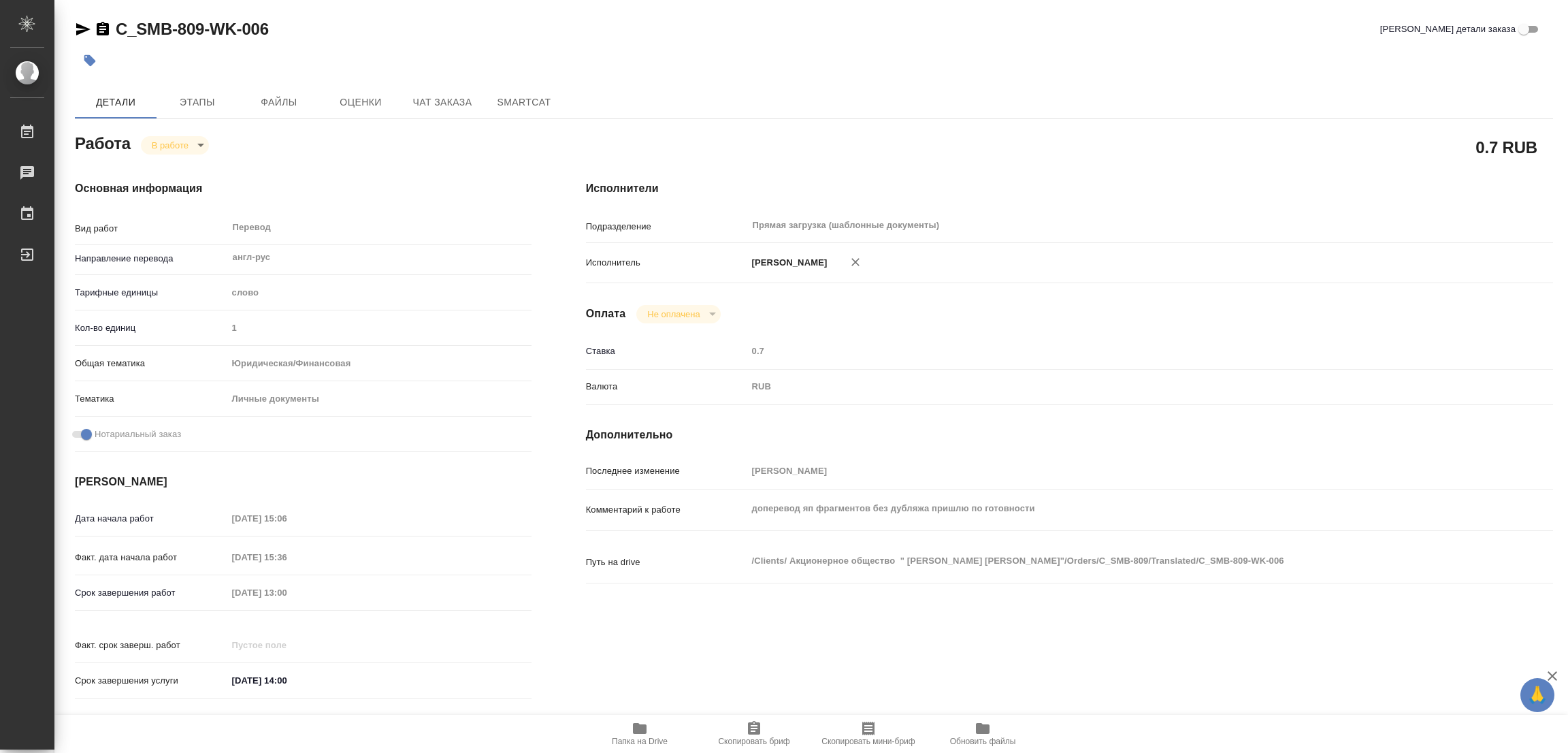
click at [140, 588] on div "Срок завершения работ 20.08.2025 13:00" at bounding box center [303, 593] width 456 height 24
drag, startPoint x: 422, startPoint y: 45, endPoint x: 456, endPoint y: 25, distance: 39.4
click at [422, 45] on div at bounding box center [567, 60] width 986 height 30
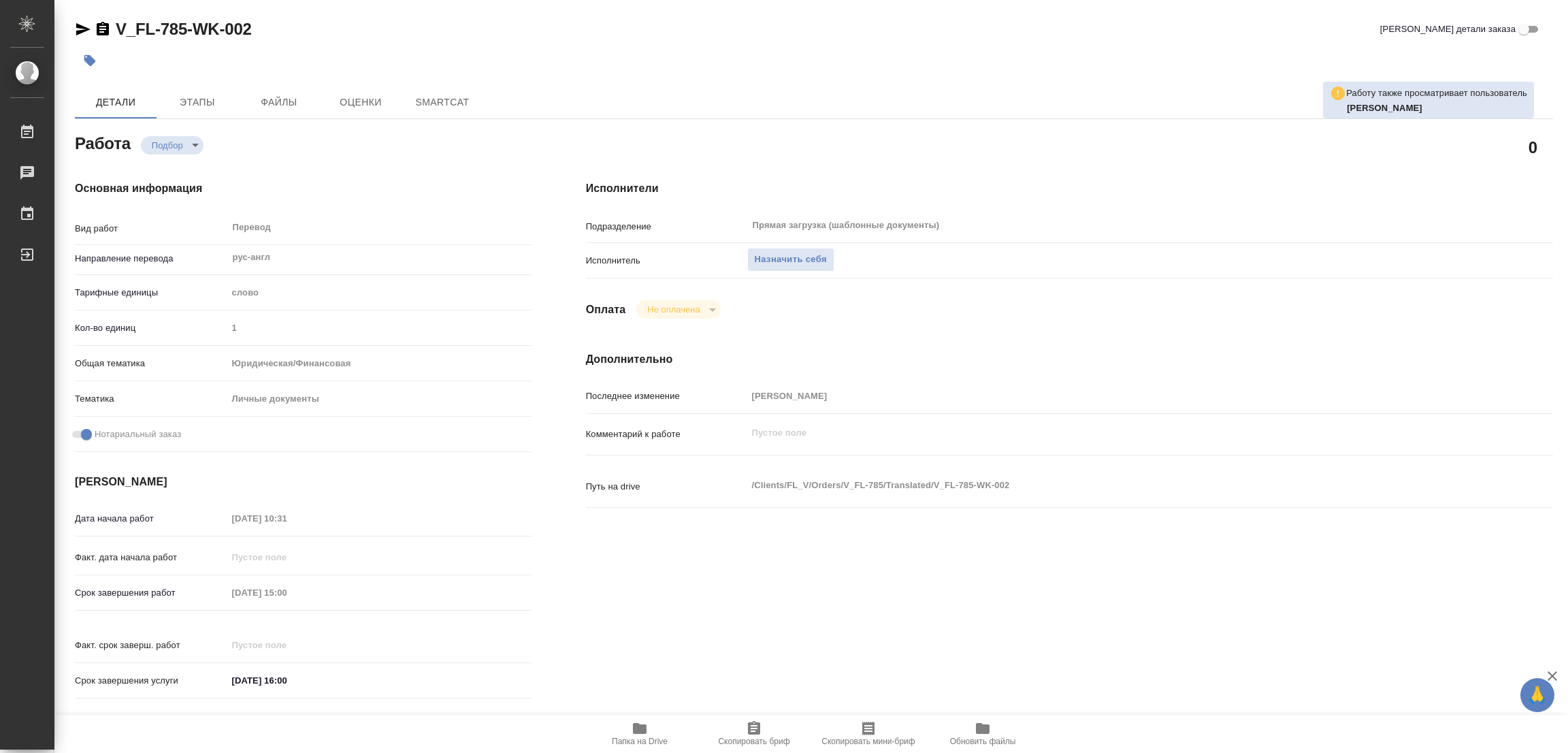
type textarea "x"
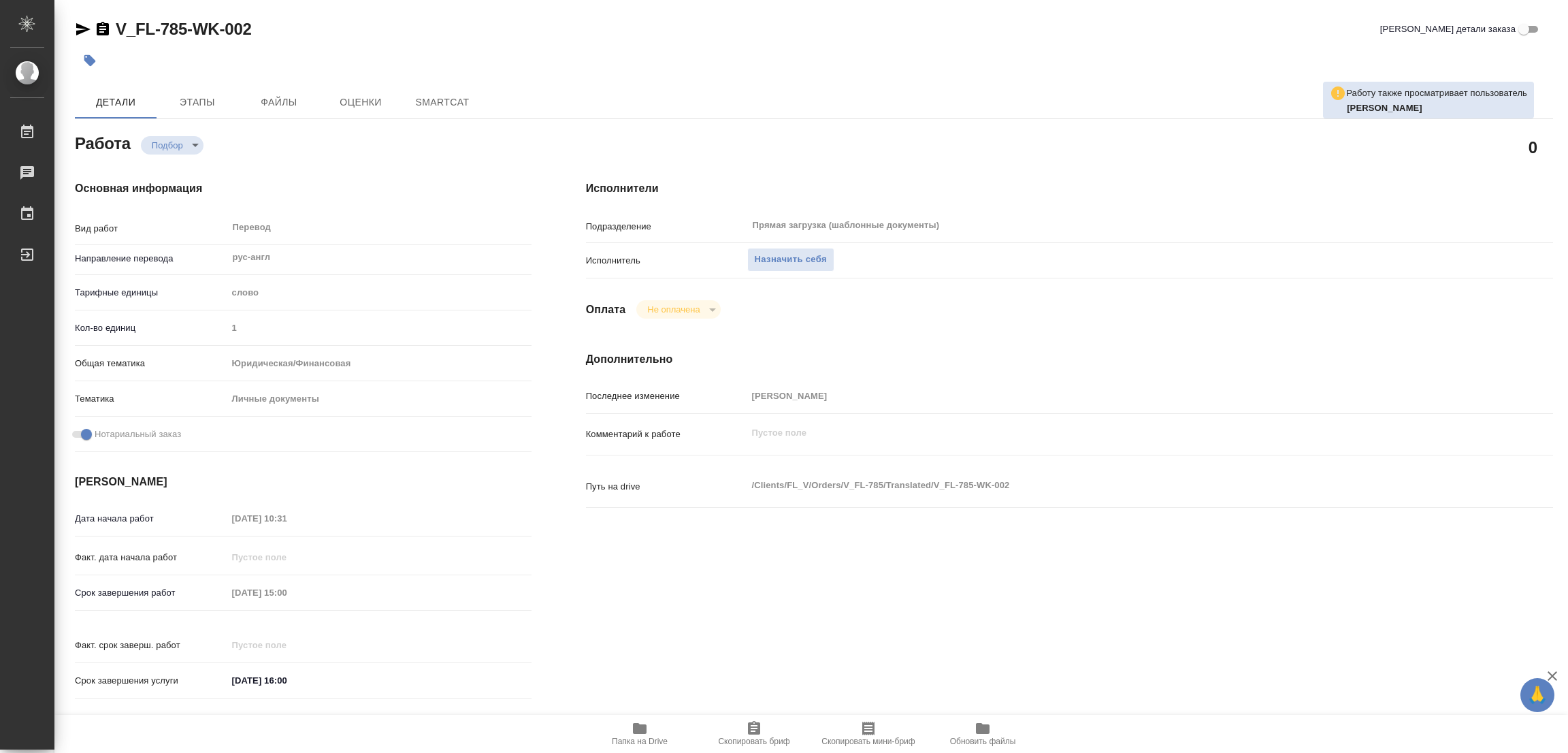
type textarea "x"
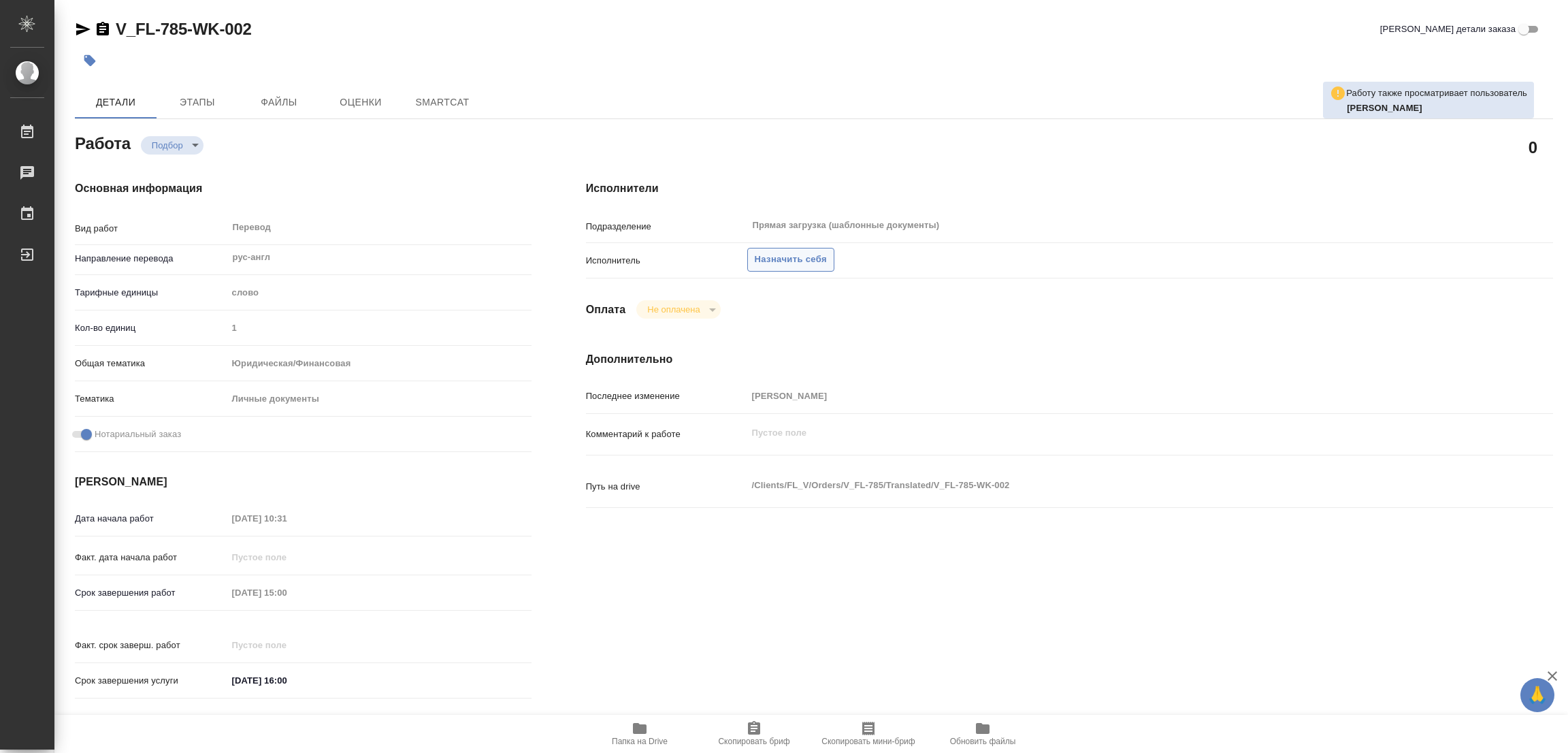
type textarea "x"
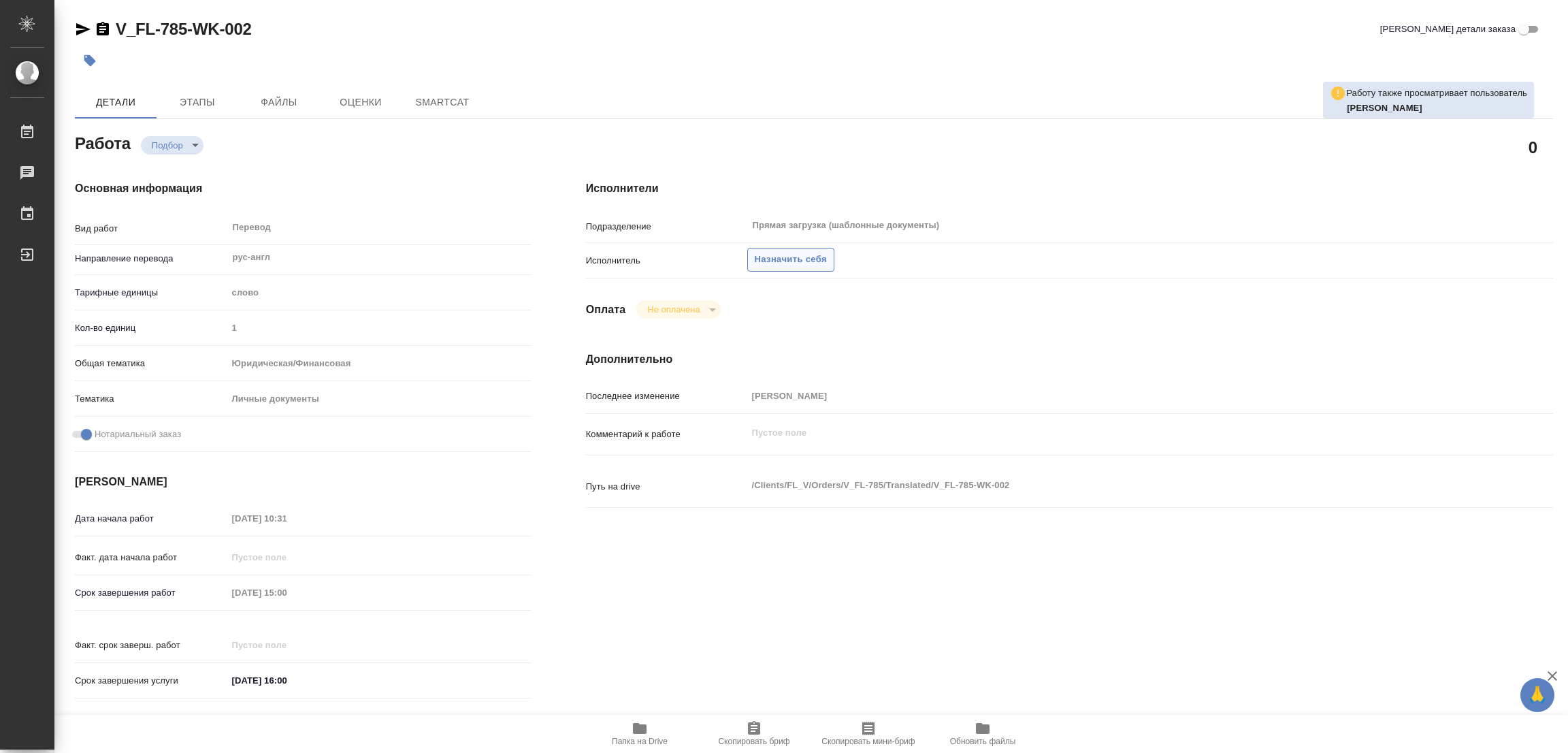
type textarea "x"
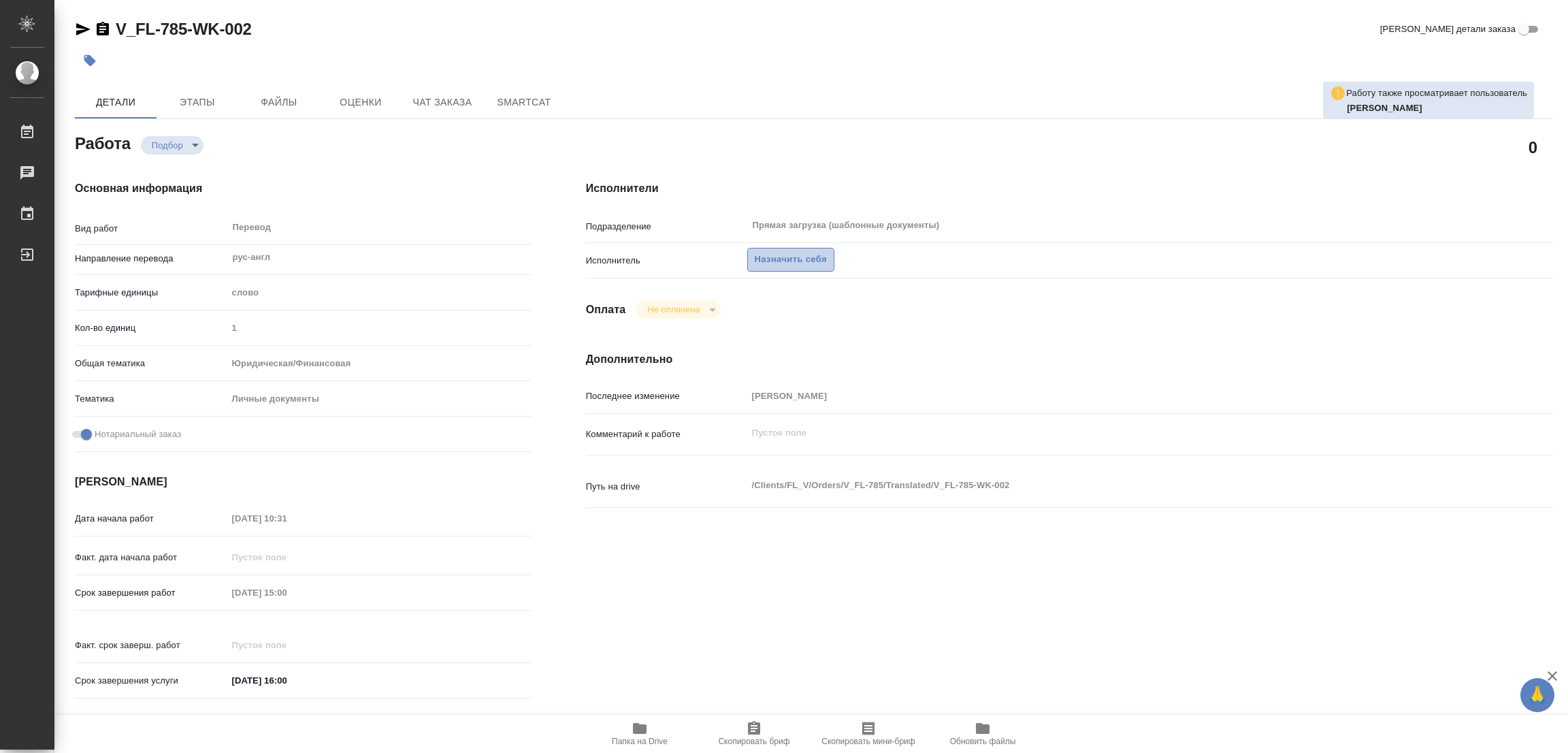
click at [762, 257] on span "Назначить себя" at bounding box center [790, 259] width 72 height 16
type textarea "x"
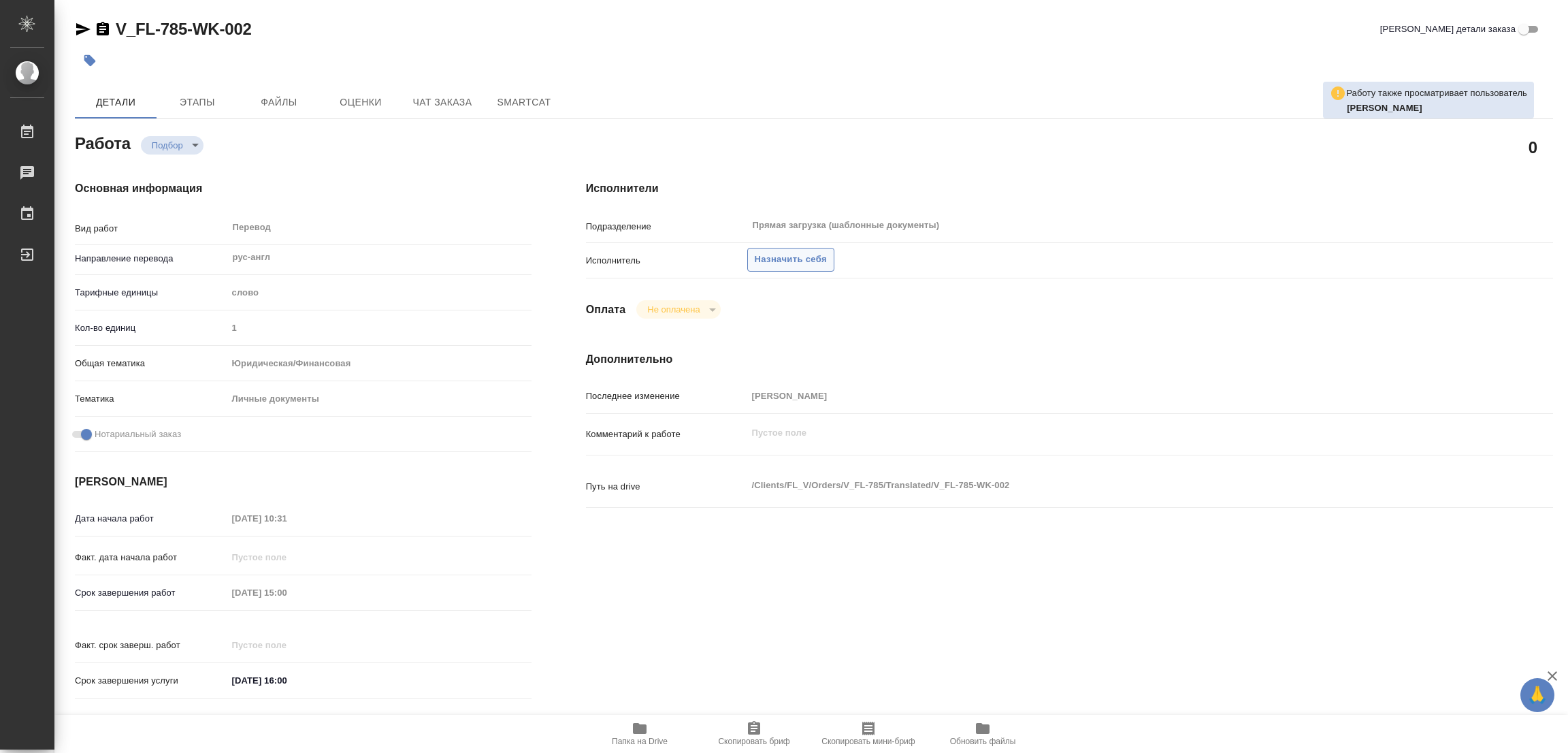
type textarea "x"
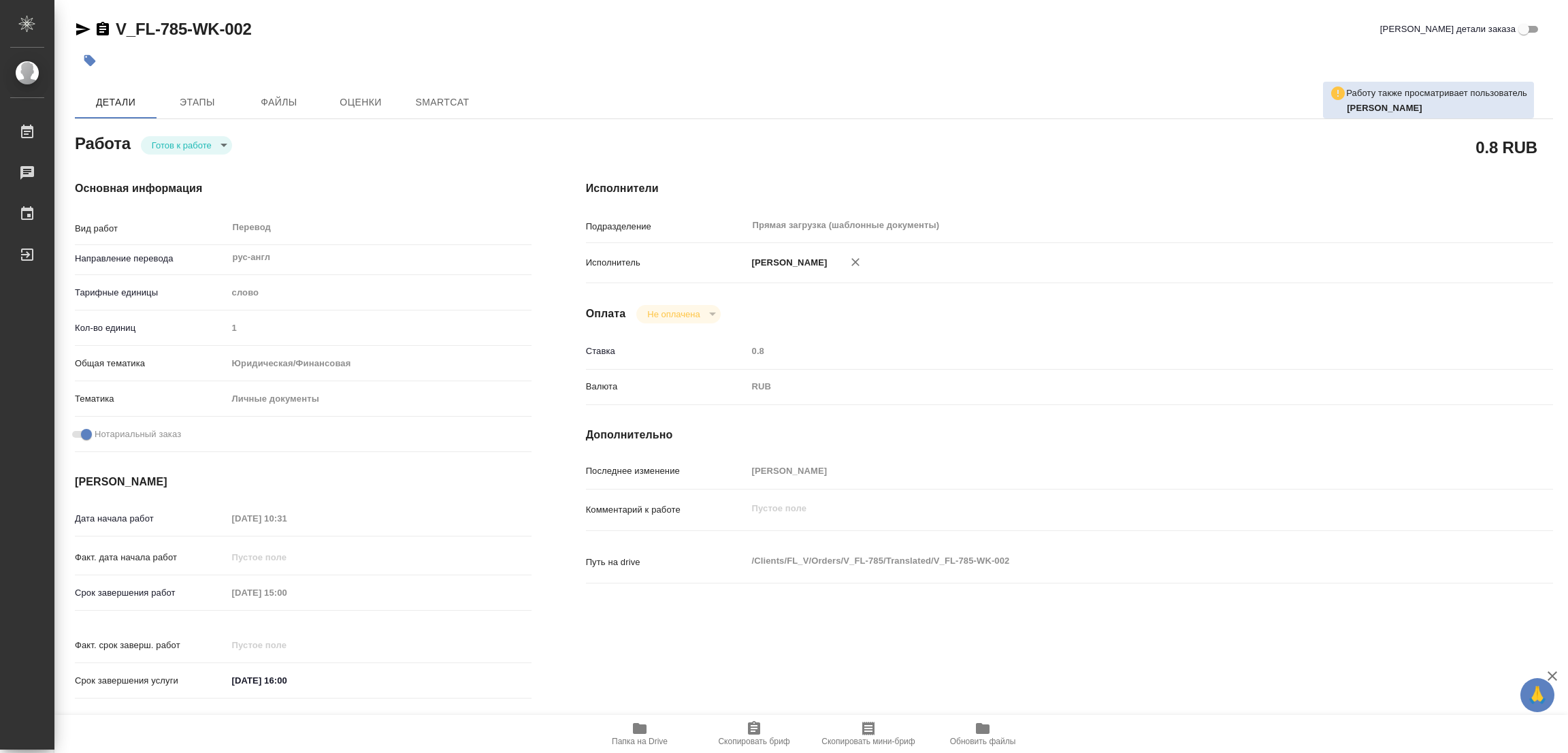
type textarea "x"
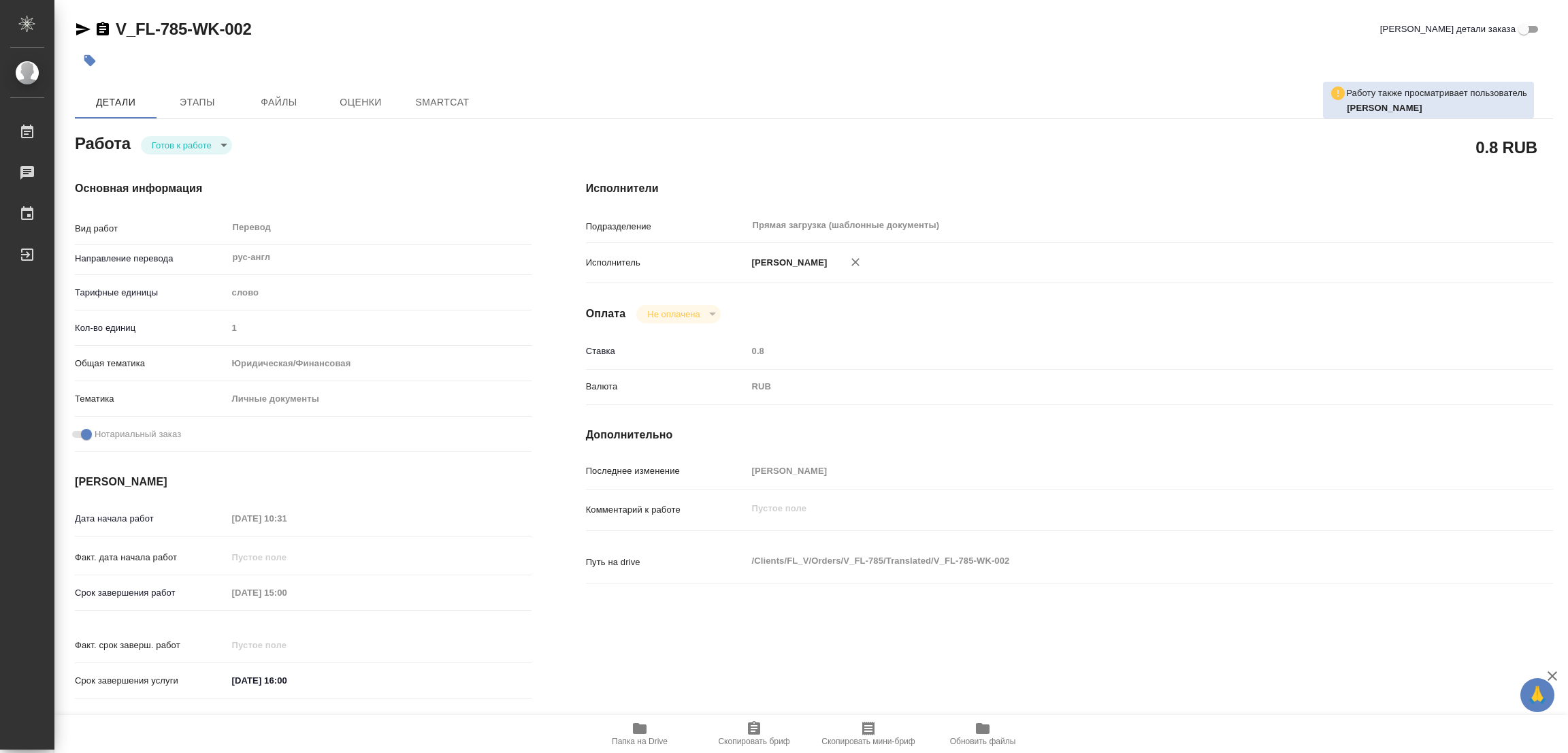
type textarea "x"
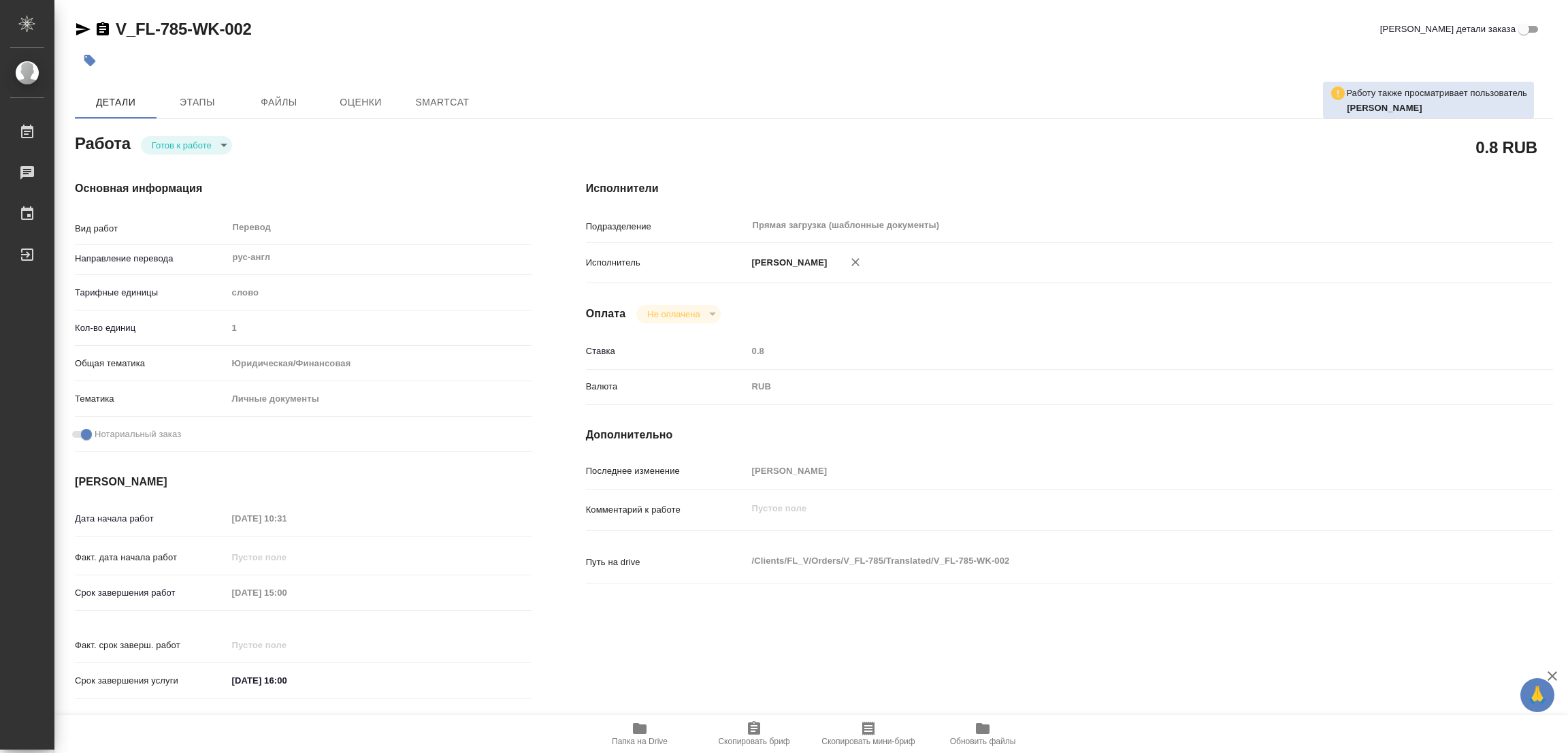
type textarea "x"
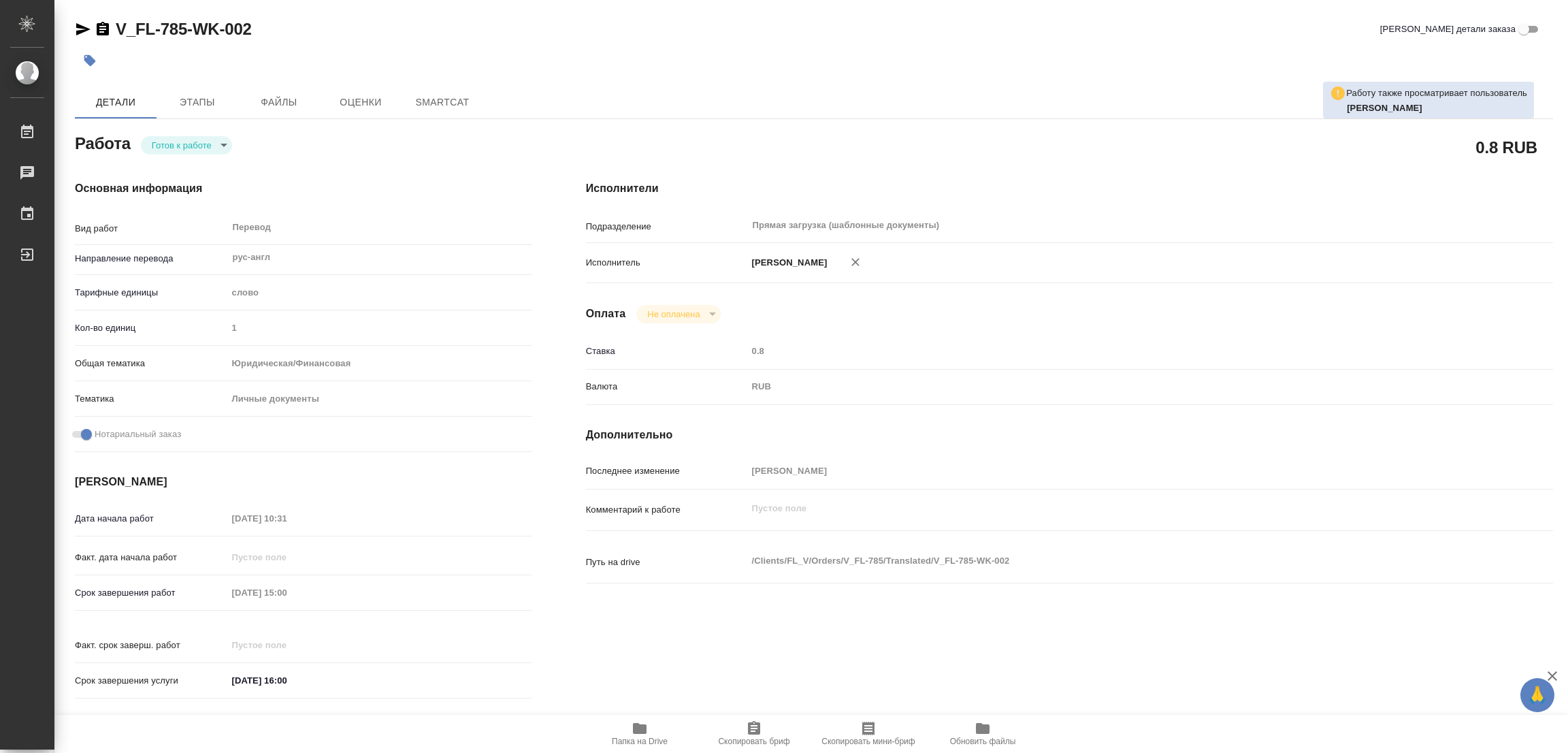
type textarea "x"
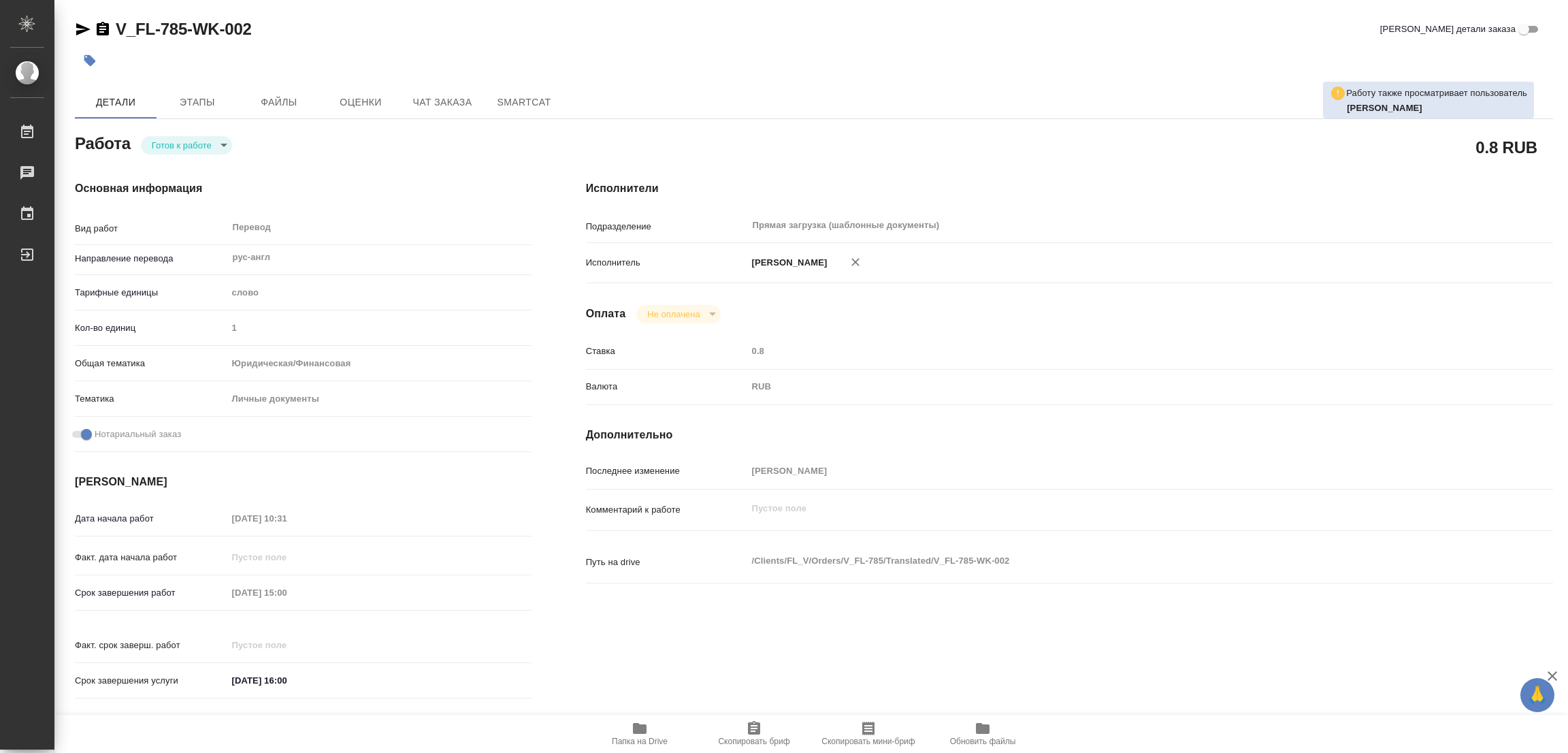
type textarea "x"
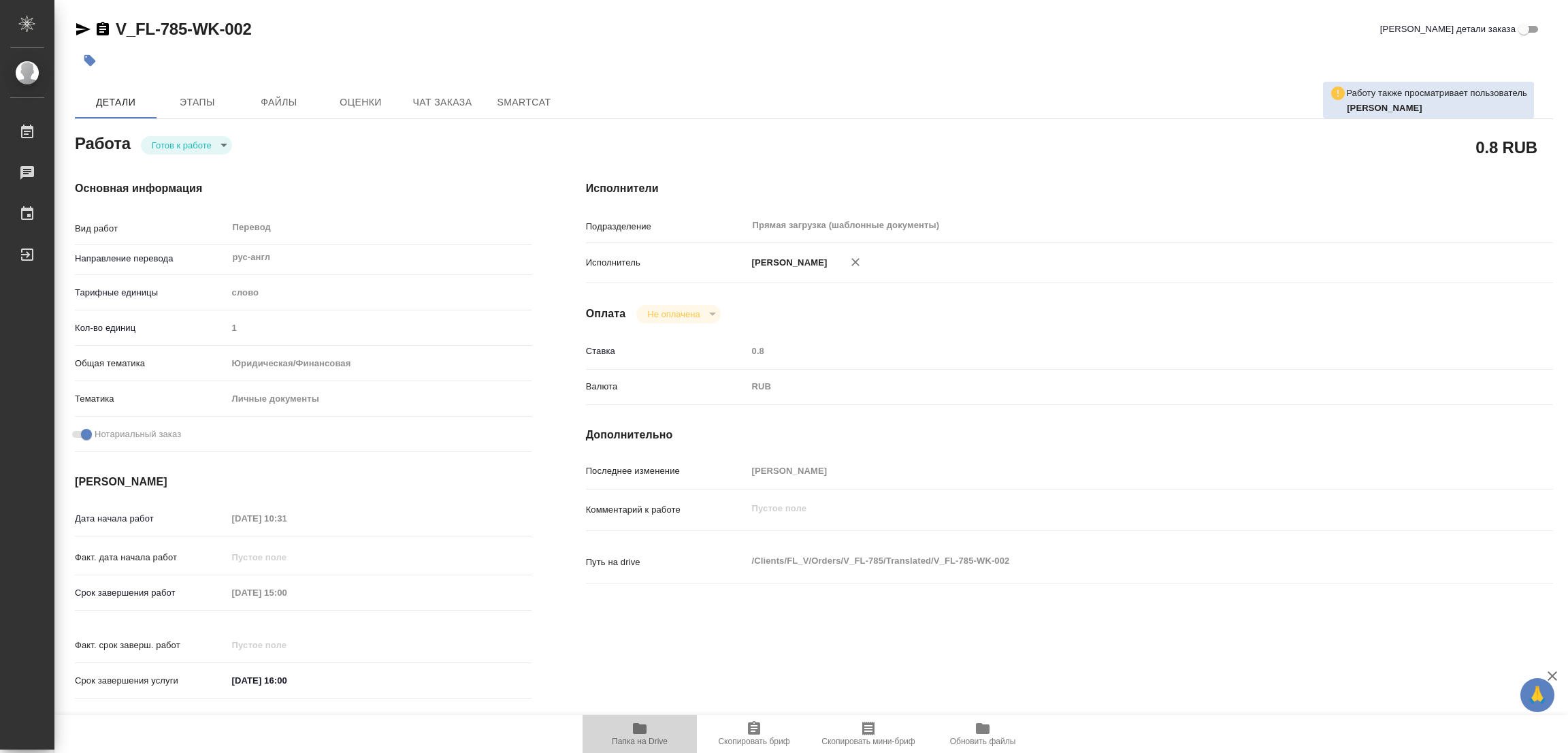
click at [642, 729] on icon "button" at bounding box center [640, 729] width 14 height 11
type textarea "x"
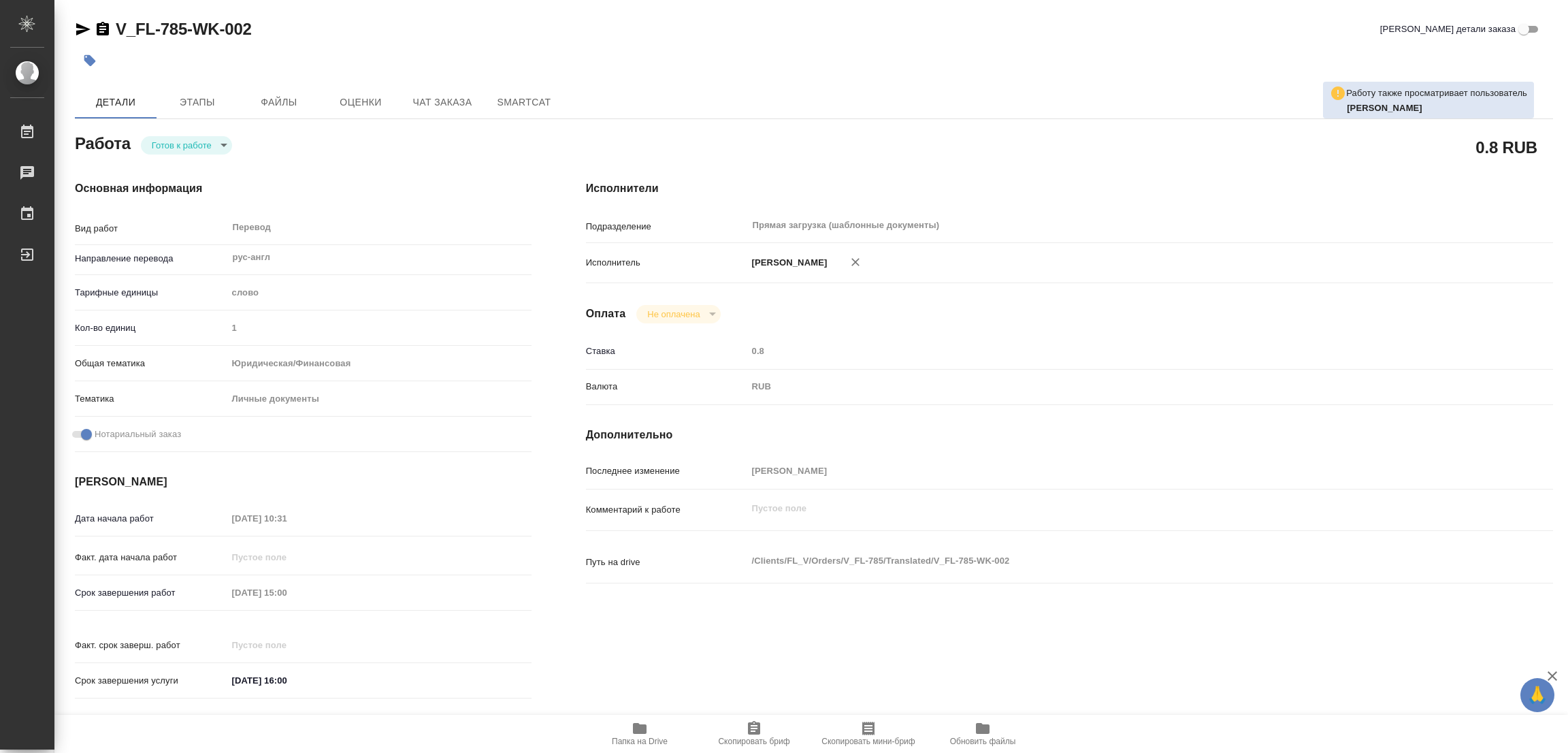
type textarea "x"
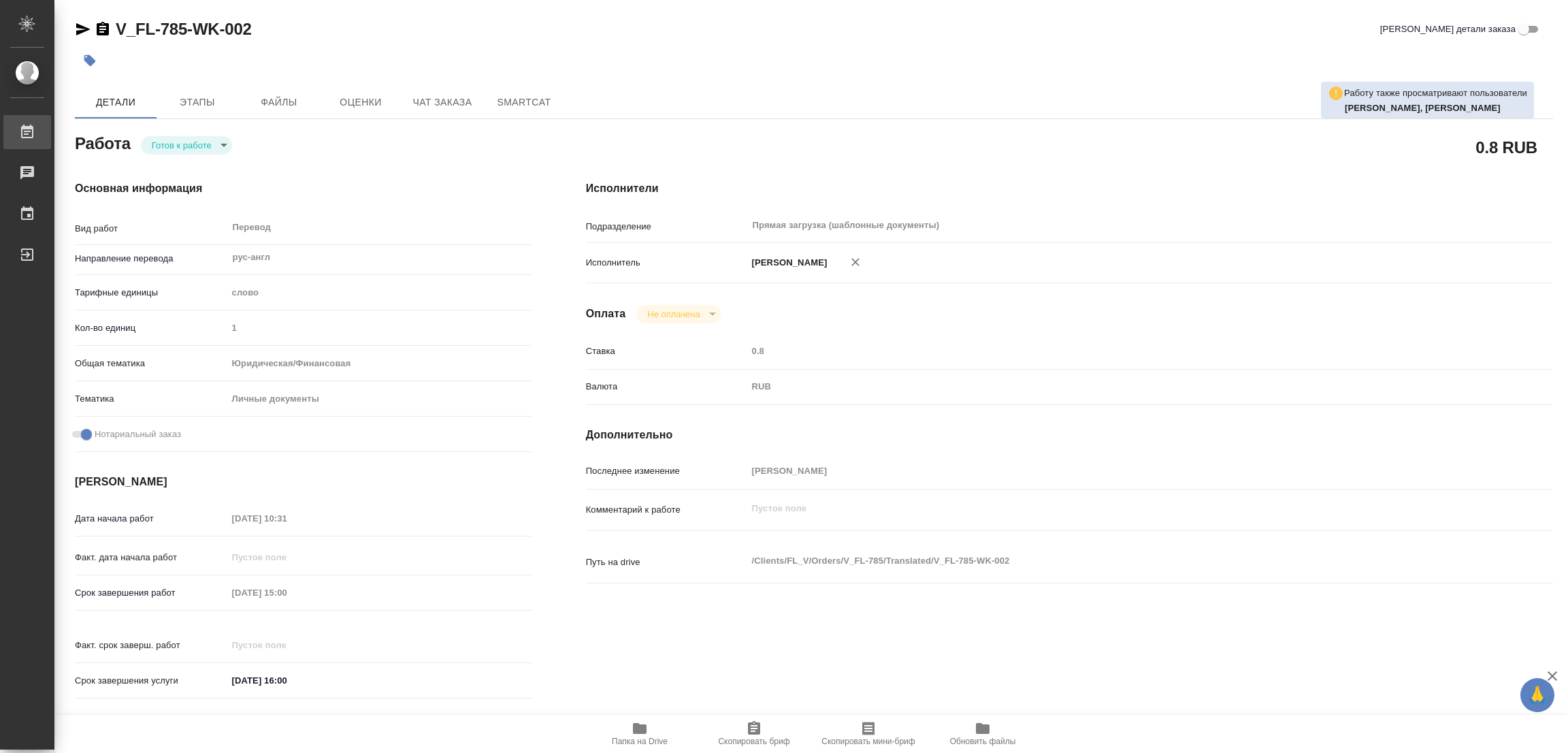
type textarea "x"
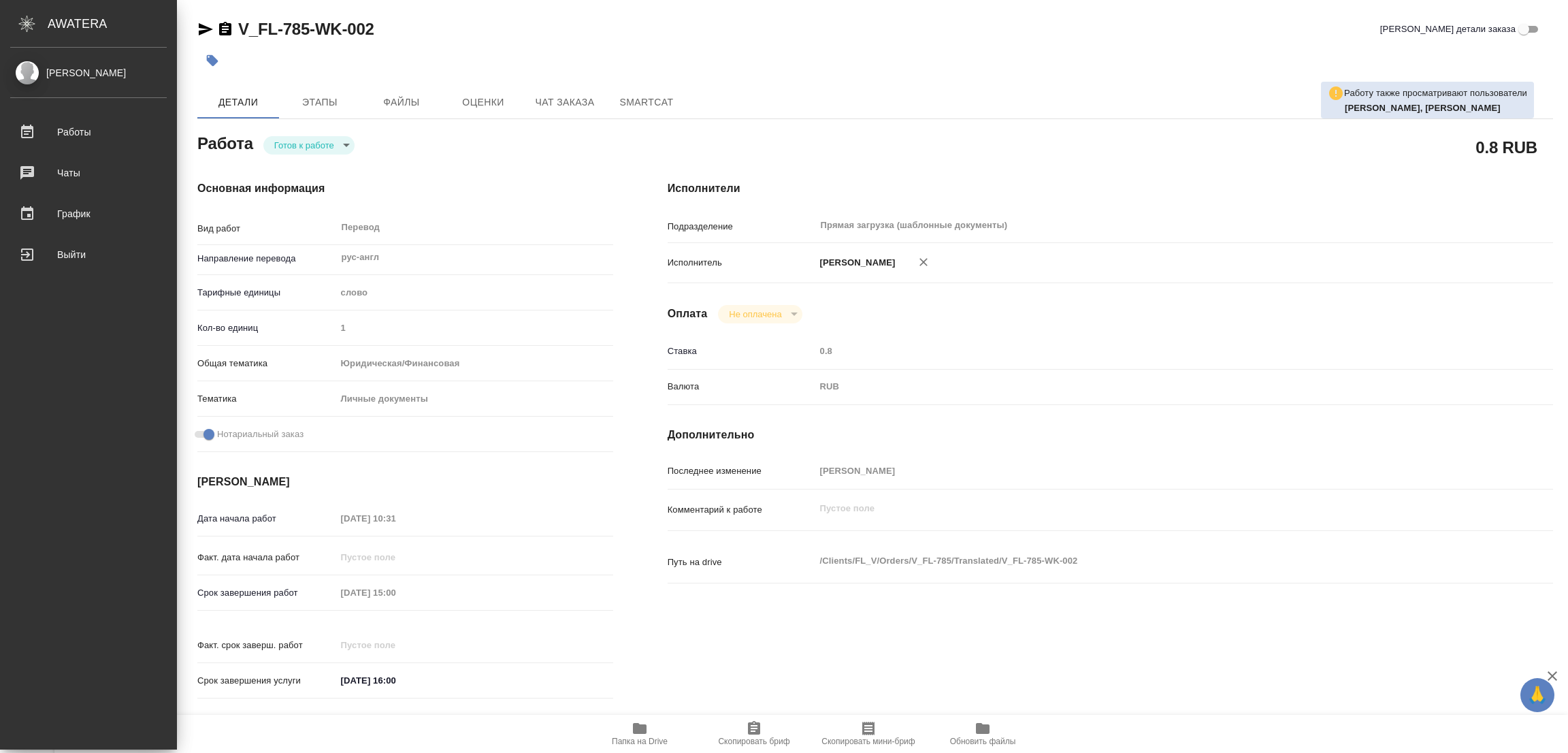
type textarea "x"
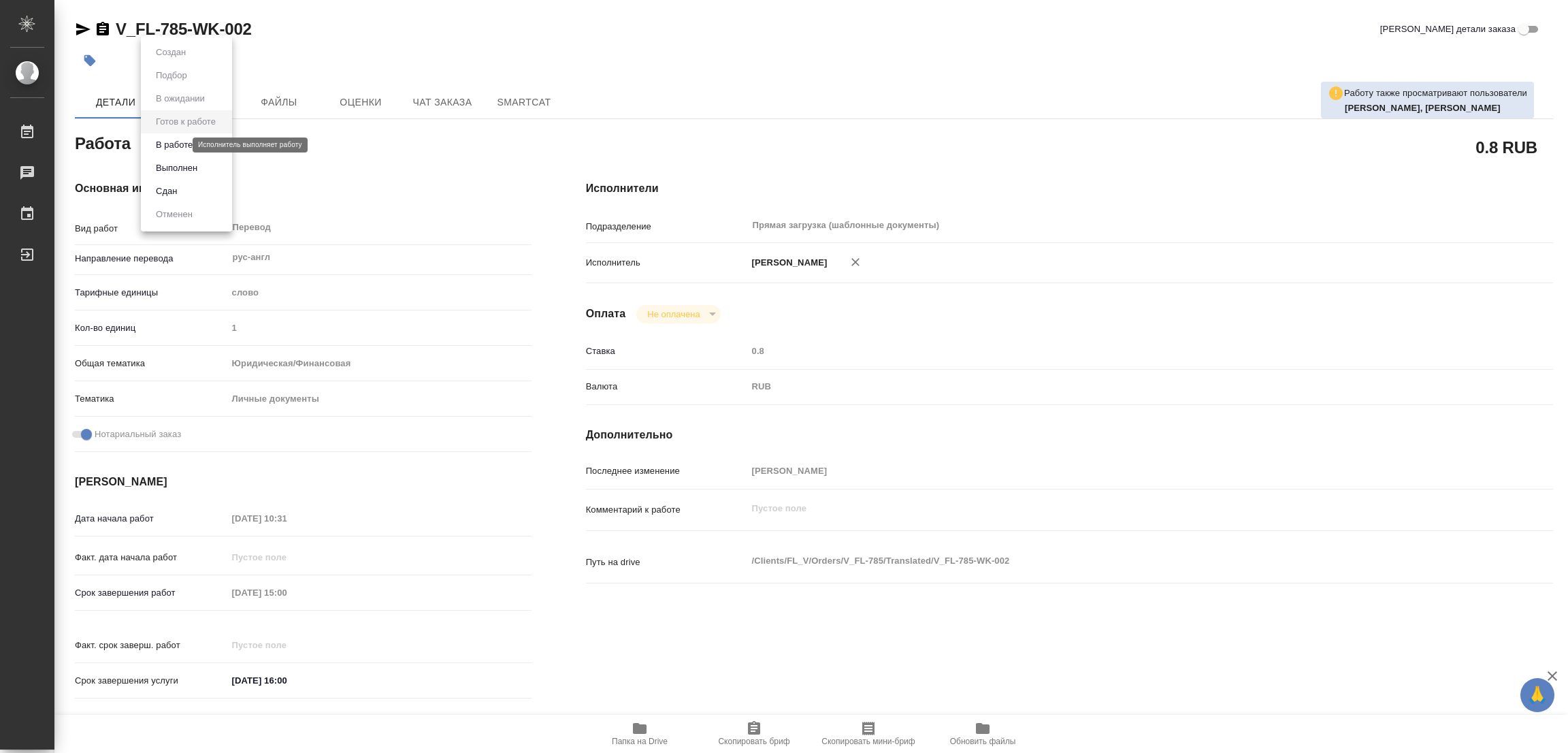
click at [179, 140] on body "🙏 .cls-1 fill:#fff; AWATERA Popova Galina Работы 0 Чаты График Выйти V_FL-785-W…" at bounding box center [784, 376] width 1568 height 753
click at [178, 141] on button "В работе" at bounding box center [174, 145] width 45 height 15
type textarea "x"
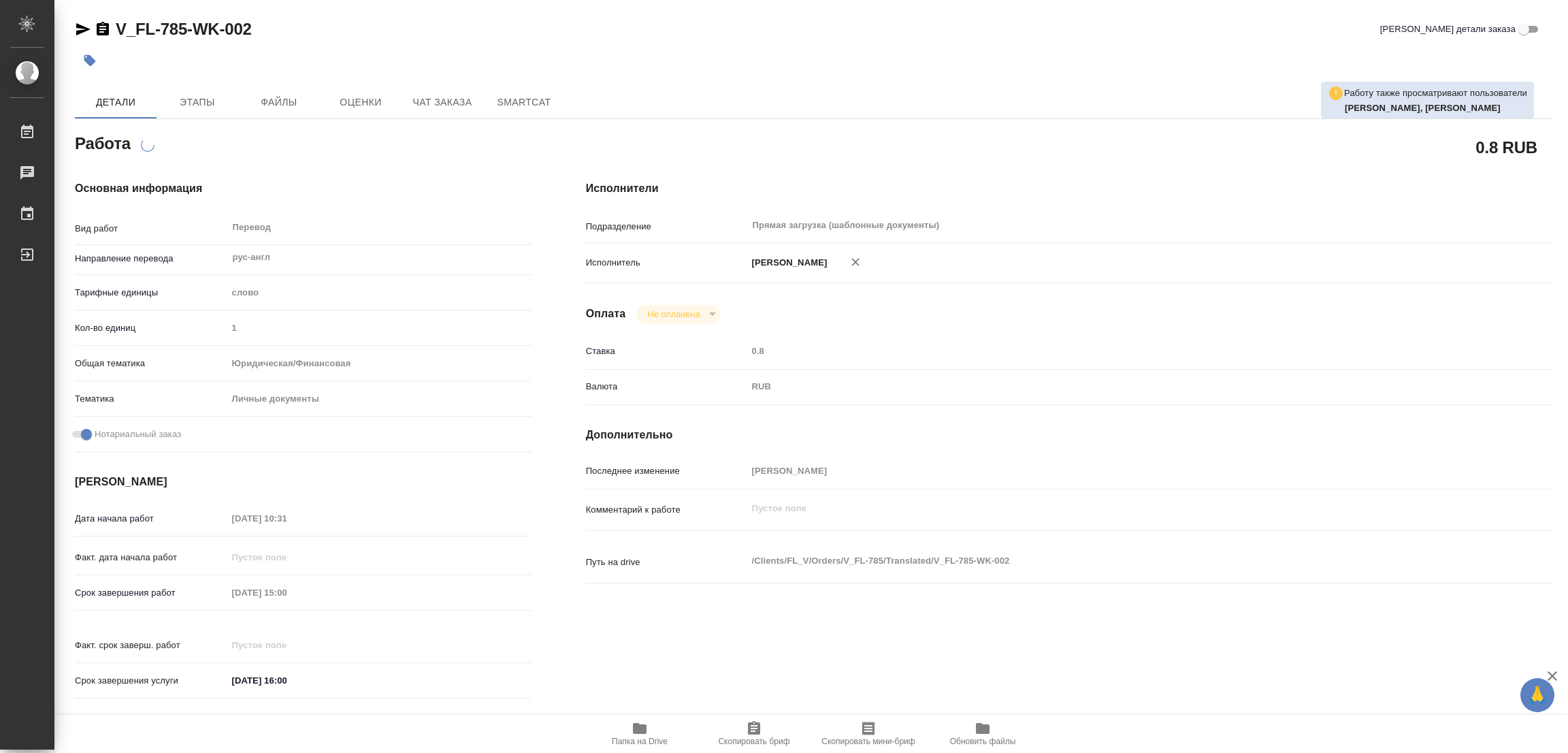
type textarea "x"
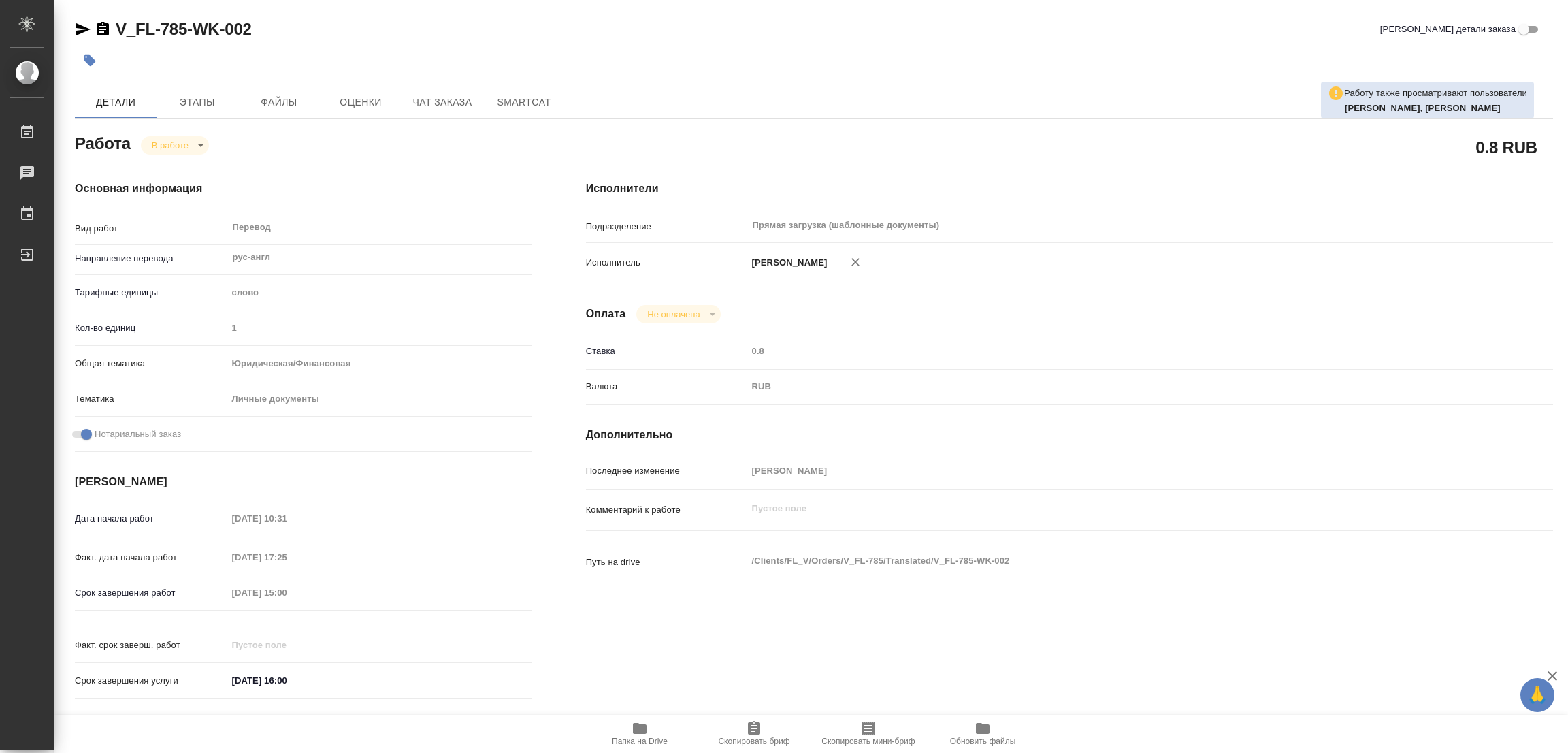
type textarea "x"
drag, startPoint x: 118, startPoint y: 12, endPoint x: 186, endPoint y: 41, distance: 73.9
click at [186, 41] on div "V_FL-785-WK-002 Кратко детали заказа Детали Этапы Файлы Оценки Чат заказа Smart…" at bounding box center [814, 571] width 1493 height 1143
copy link "V_FL-785"
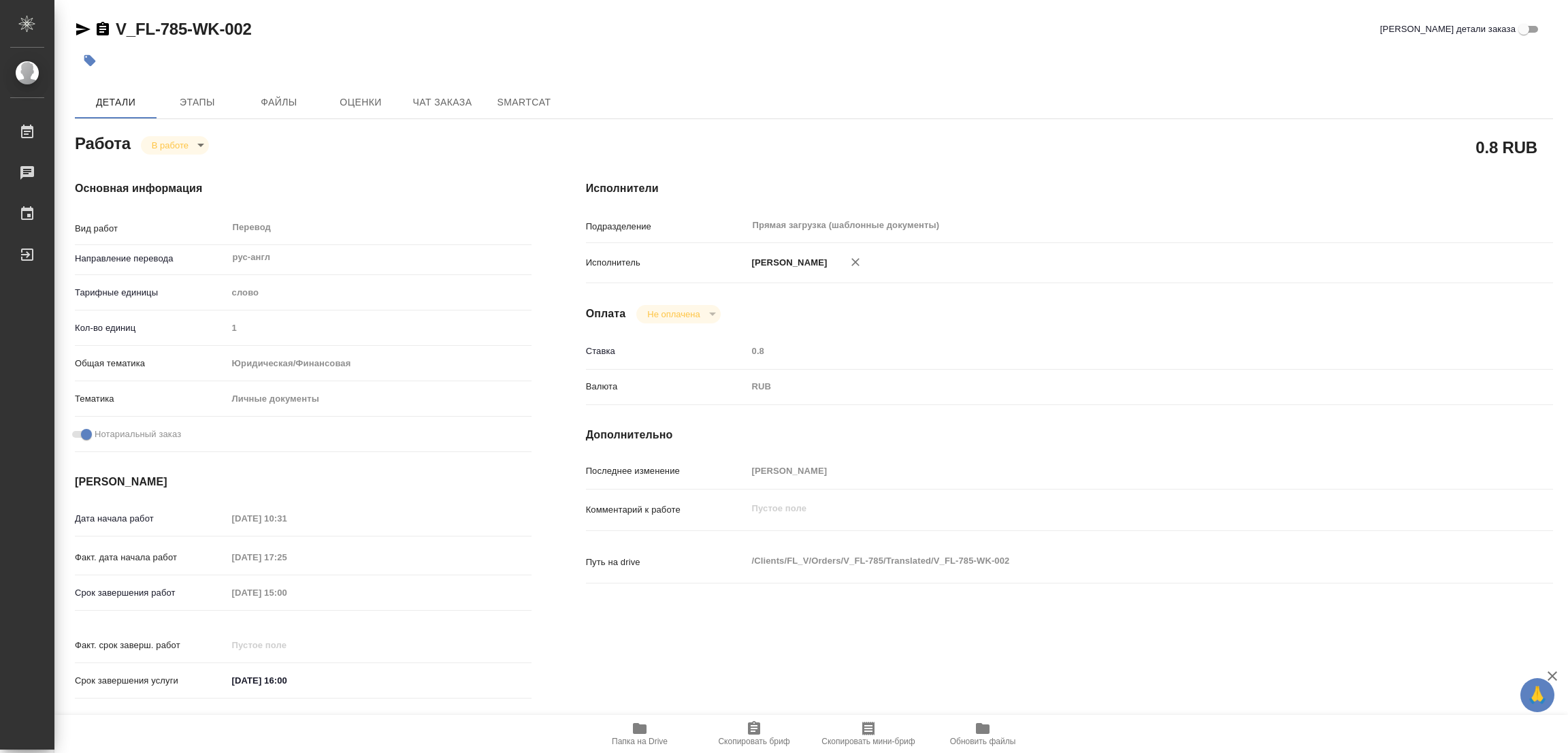
click at [744, 735] on span "Скопировать бриф" at bounding box center [754, 734] width 98 height 26
click at [1024, 383] on div "RUB" at bounding box center [1110, 386] width 726 height 23
type textarea "x"
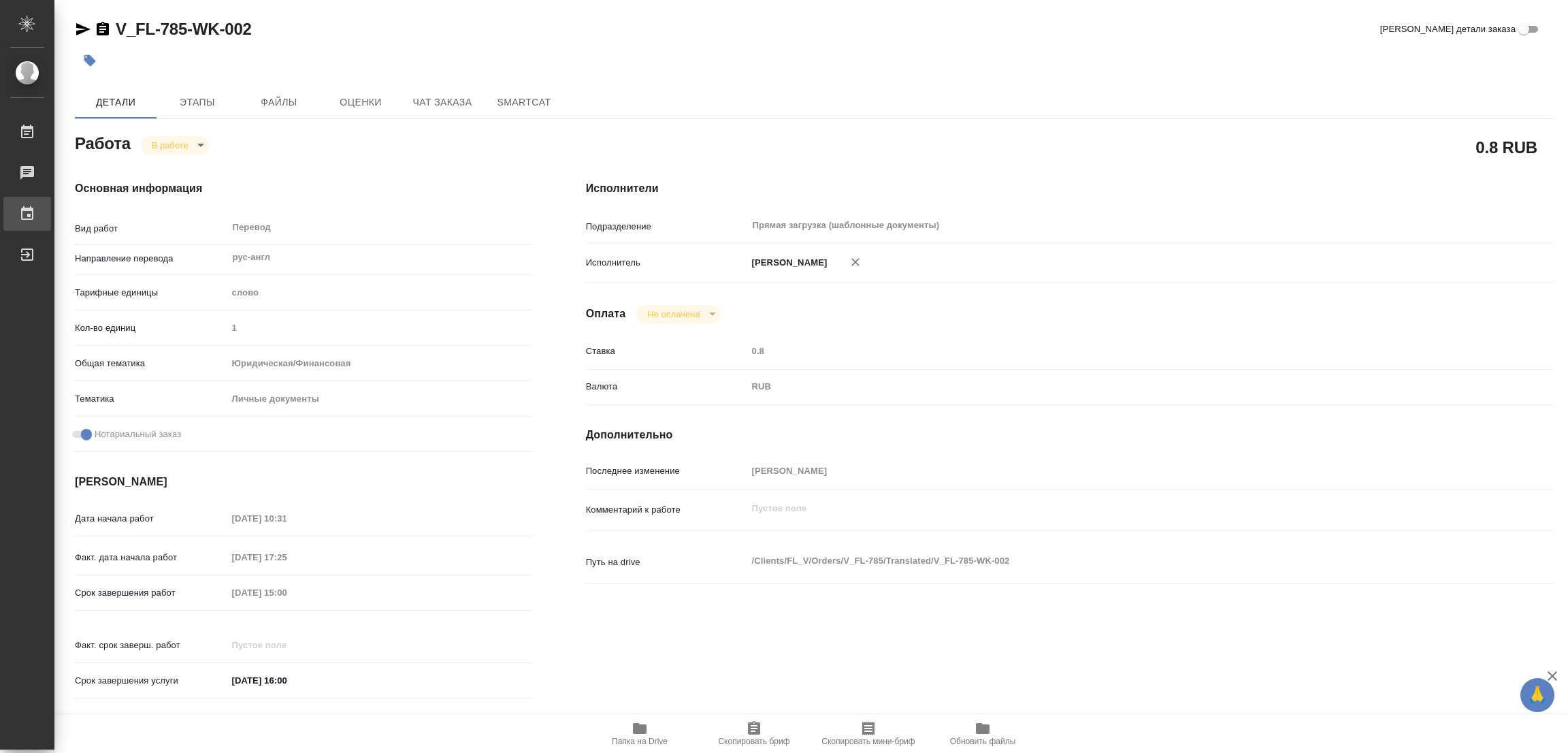
type textarea "x"
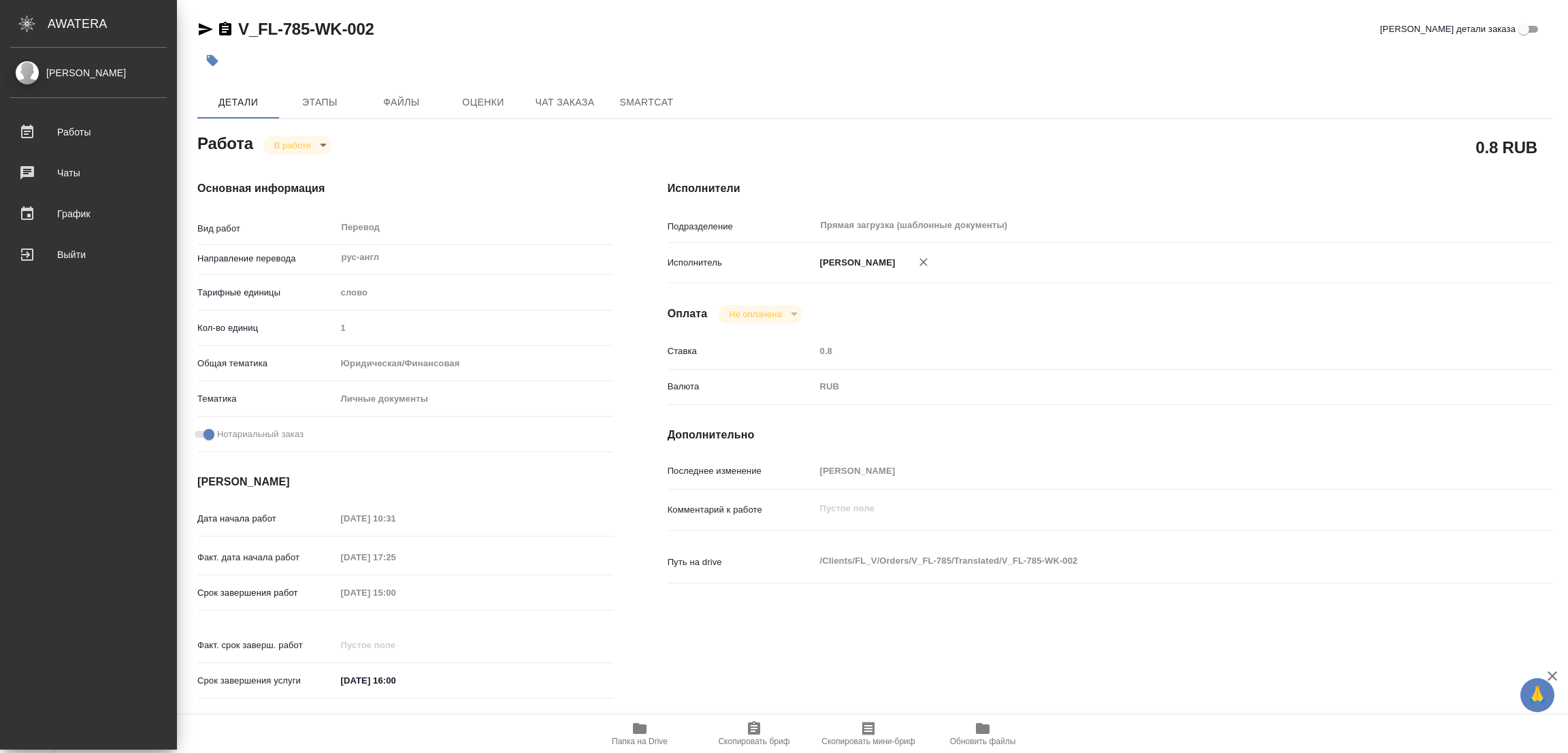
type textarea "x"
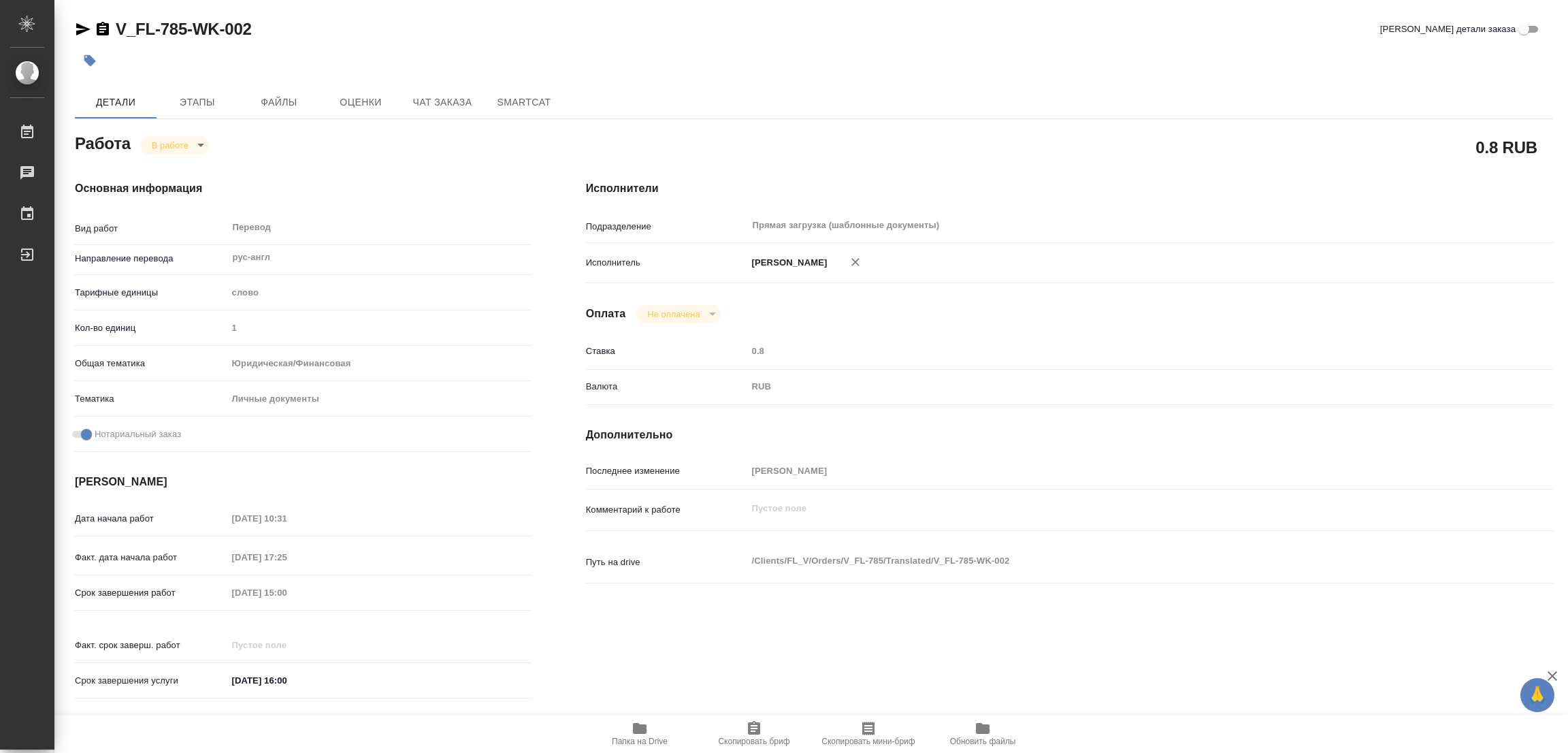
click at [136, 592] on div "Срок завершения работ 20.08.2025 15:00" at bounding box center [303, 593] width 456 height 24
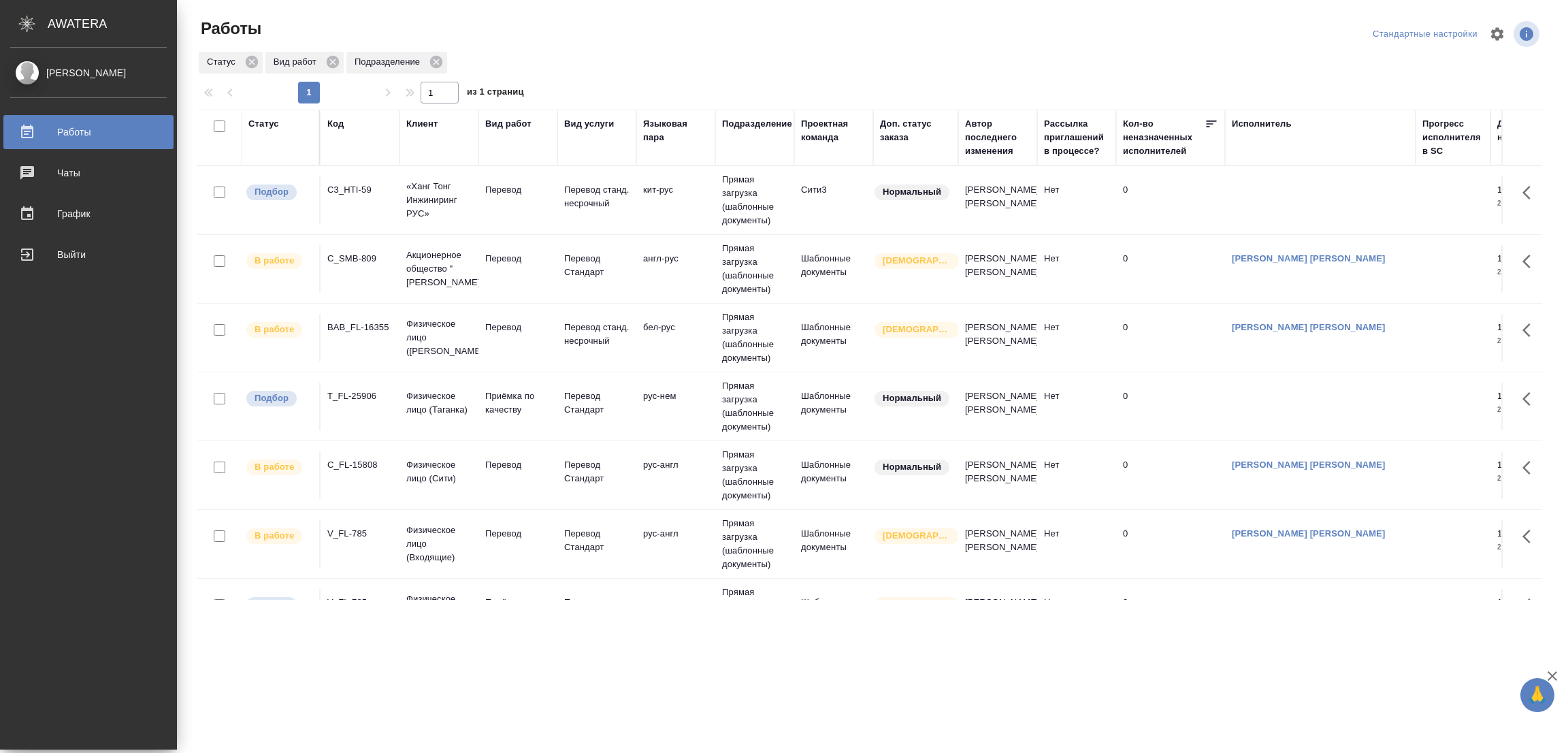
click at [75, 676] on div "[PERSON_NAME] Работы 0 Чаты График Выйти" at bounding box center [88, 398] width 177 height 702
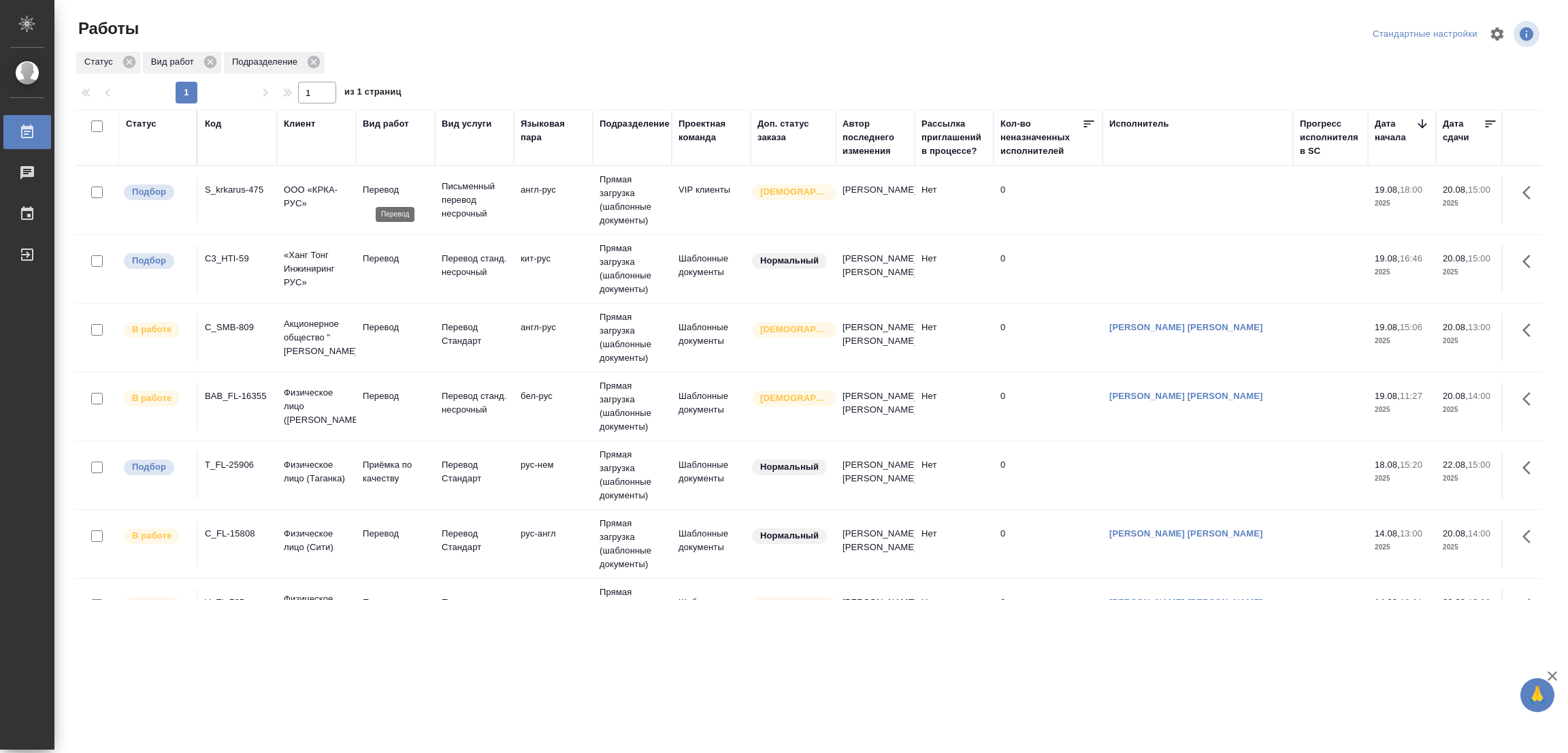
click at [379, 192] on p "Перевод" at bounding box center [395, 190] width 66 height 14
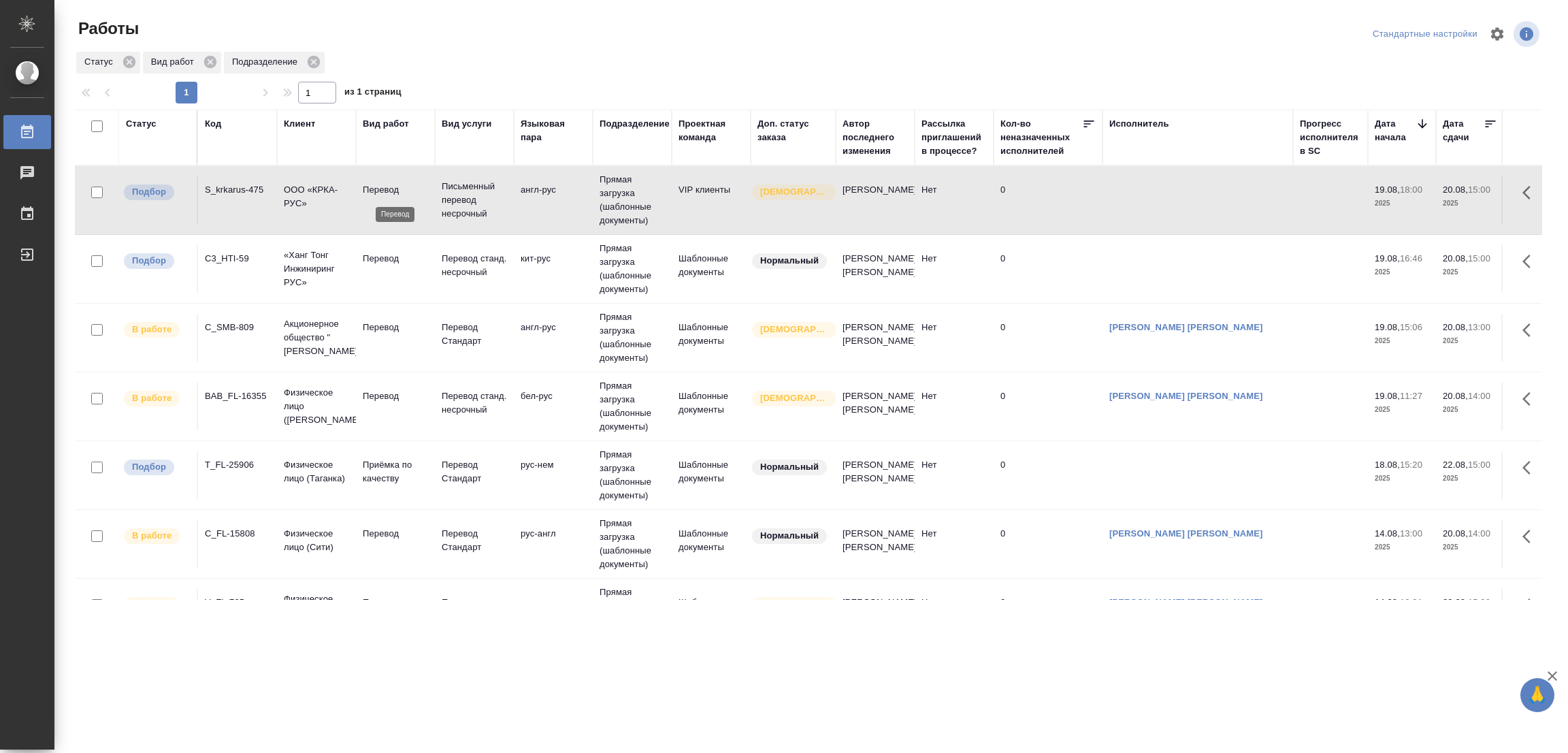
click at [379, 192] on p "Перевод" at bounding box center [395, 190] width 66 height 14
click at [382, 188] on p "Перевод" at bounding box center [395, 190] width 66 height 14
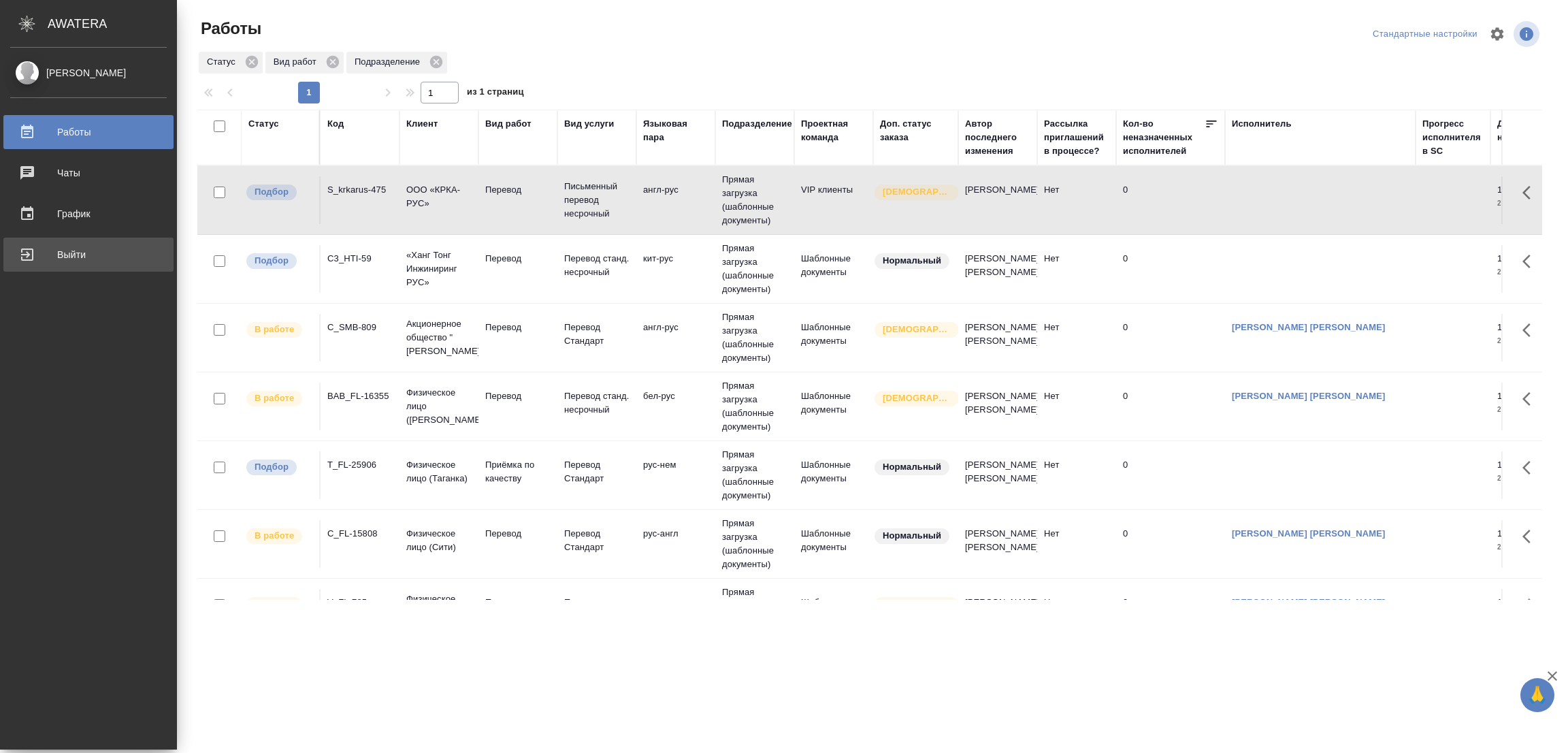
click at [60, 245] on div "Выйти" at bounding box center [88, 255] width 156 height 20
click at [79, 248] on div "Выйти" at bounding box center [88, 255] width 156 height 20
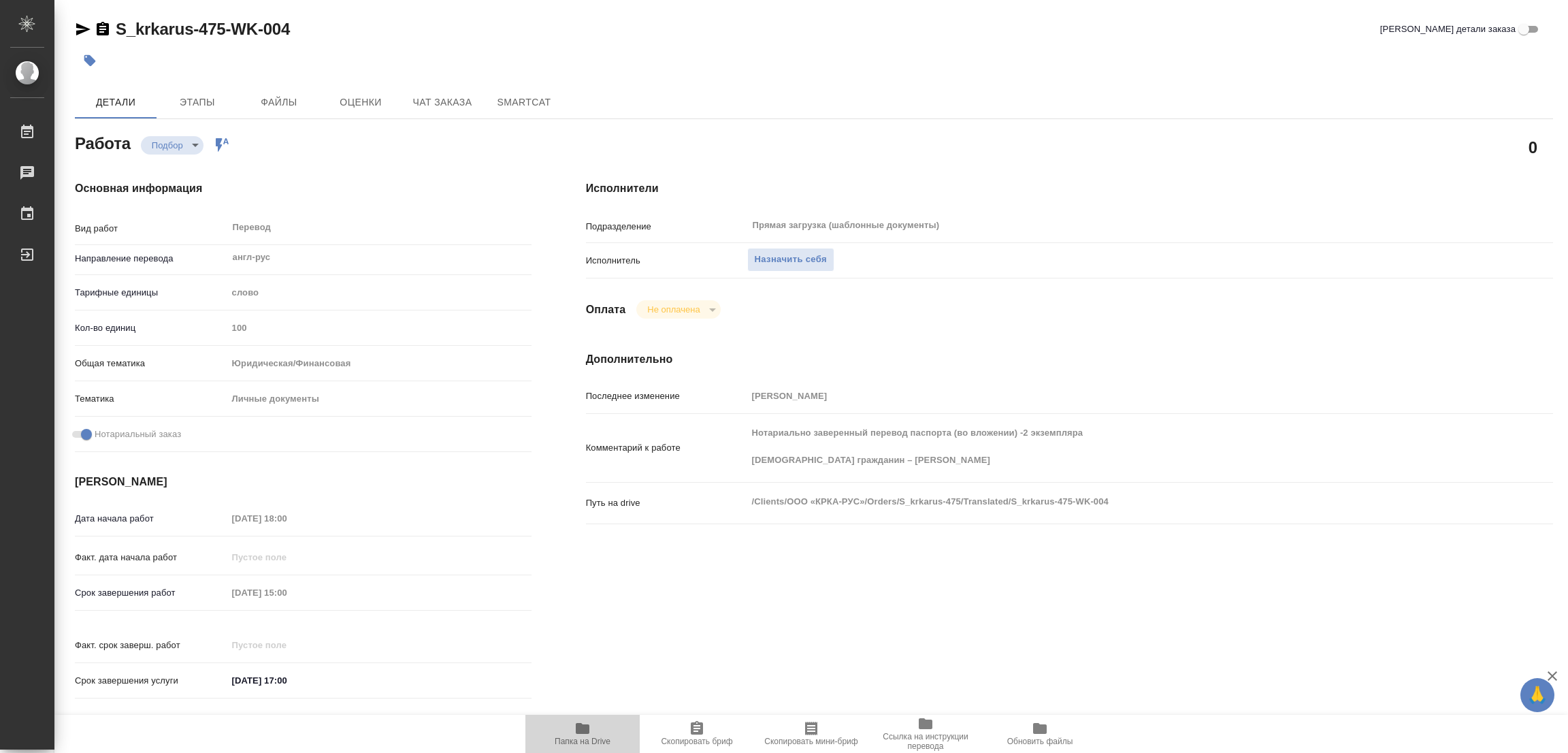
click at [579, 734] on icon "button" at bounding box center [582, 729] width 14 height 11
click at [803, 259] on span "Назначить себя" at bounding box center [790, 259] width 72 height 16
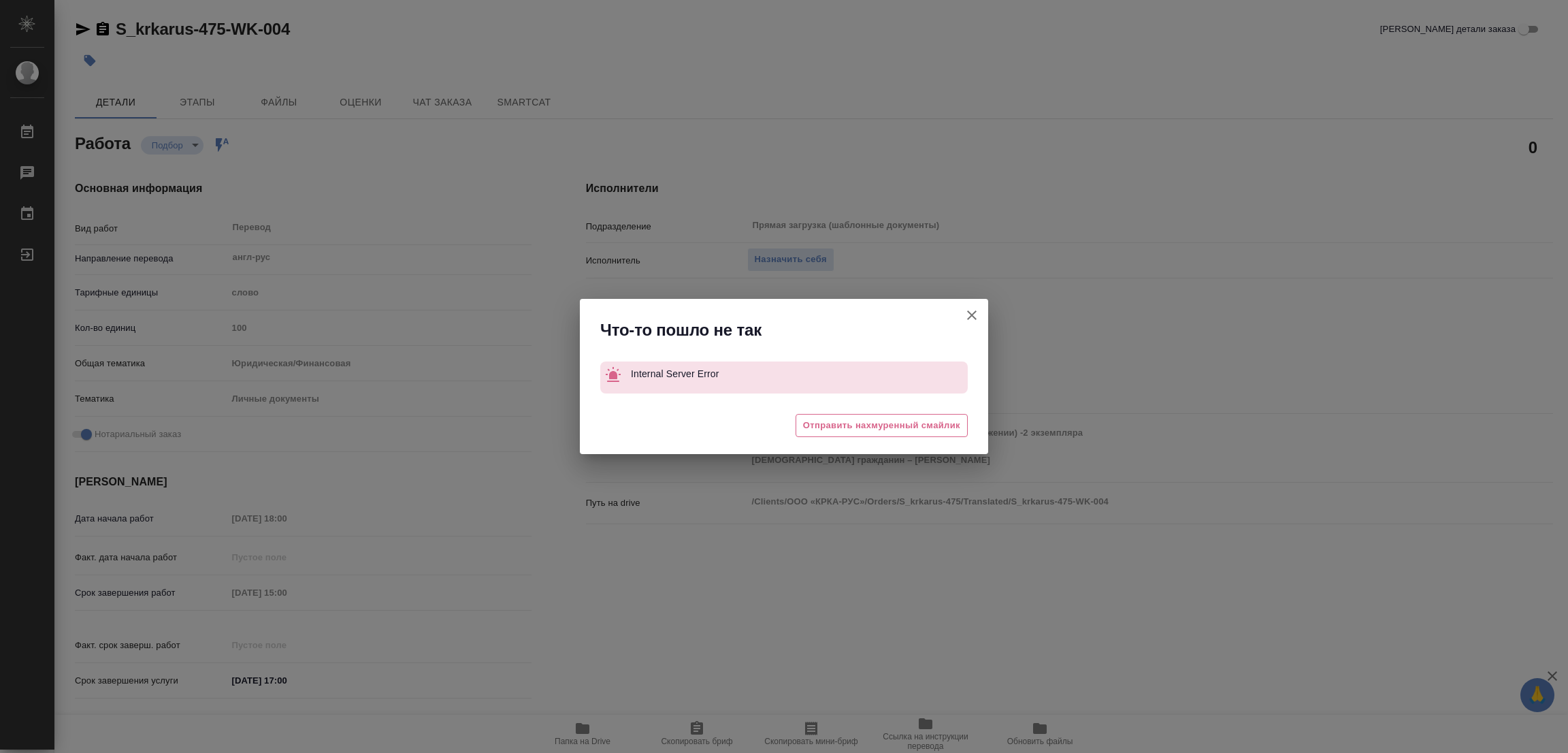
click at [970, 315] on icon "button" at bounding box center [972, 316] width 17 height 17
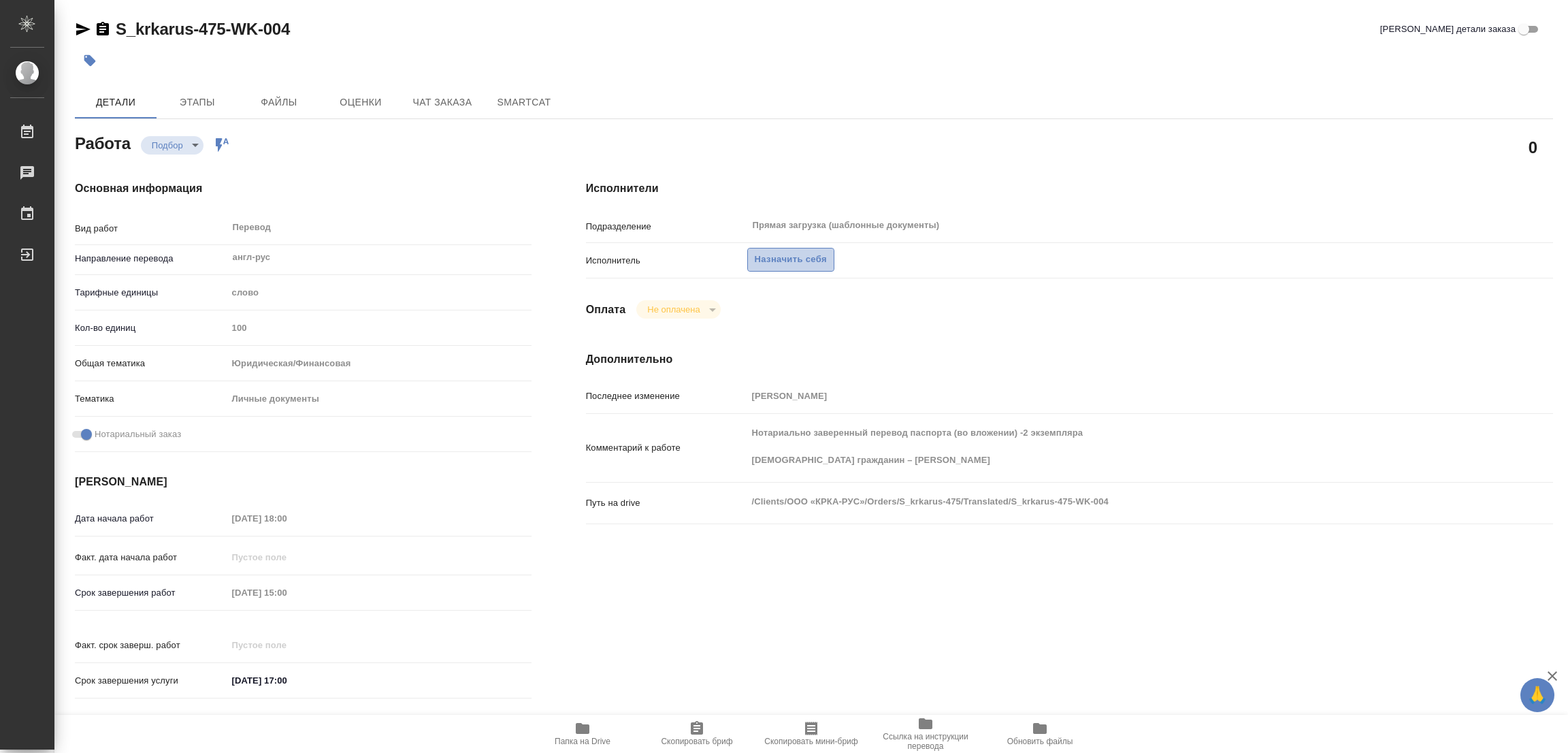
click at [766, 261] on span "Назначить себя" at bounding box center [790, 259] width 72 height 16
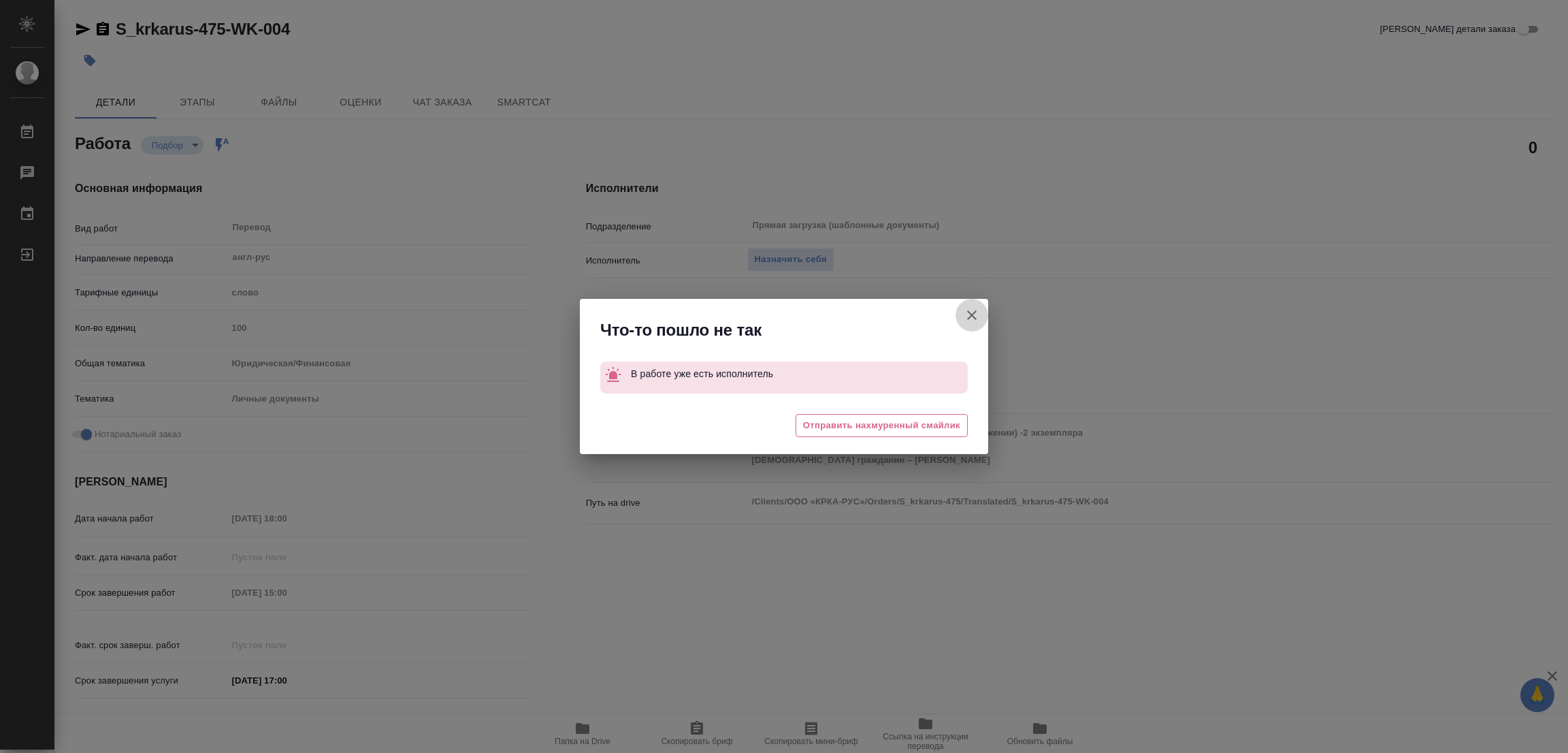
click at [967, 312] on icon "button" at bounding box center [972, 316] width 17 height 17
